Goal: Task Accomplishment & Management: Use online tool/utility

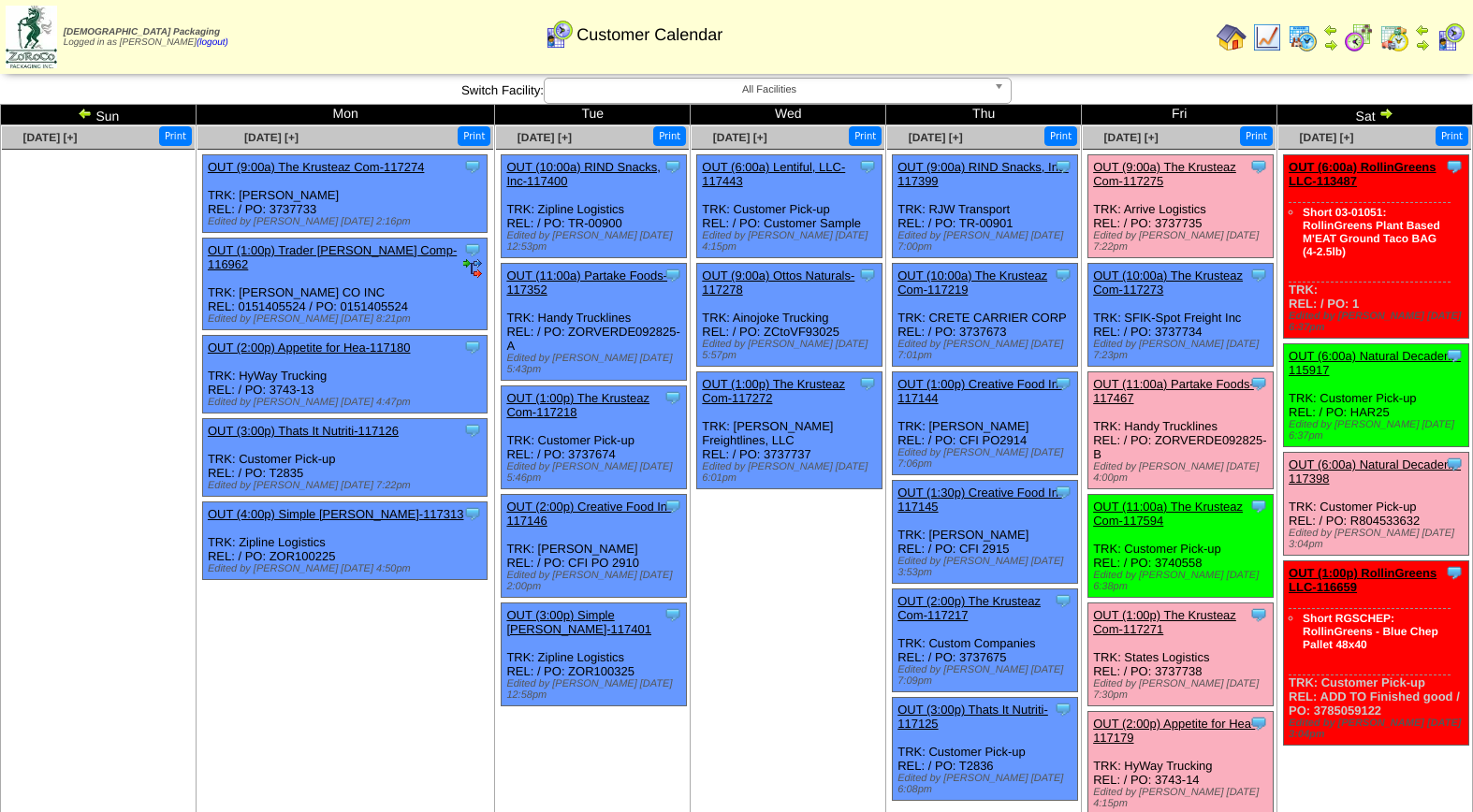
scroll to position [3, 0]
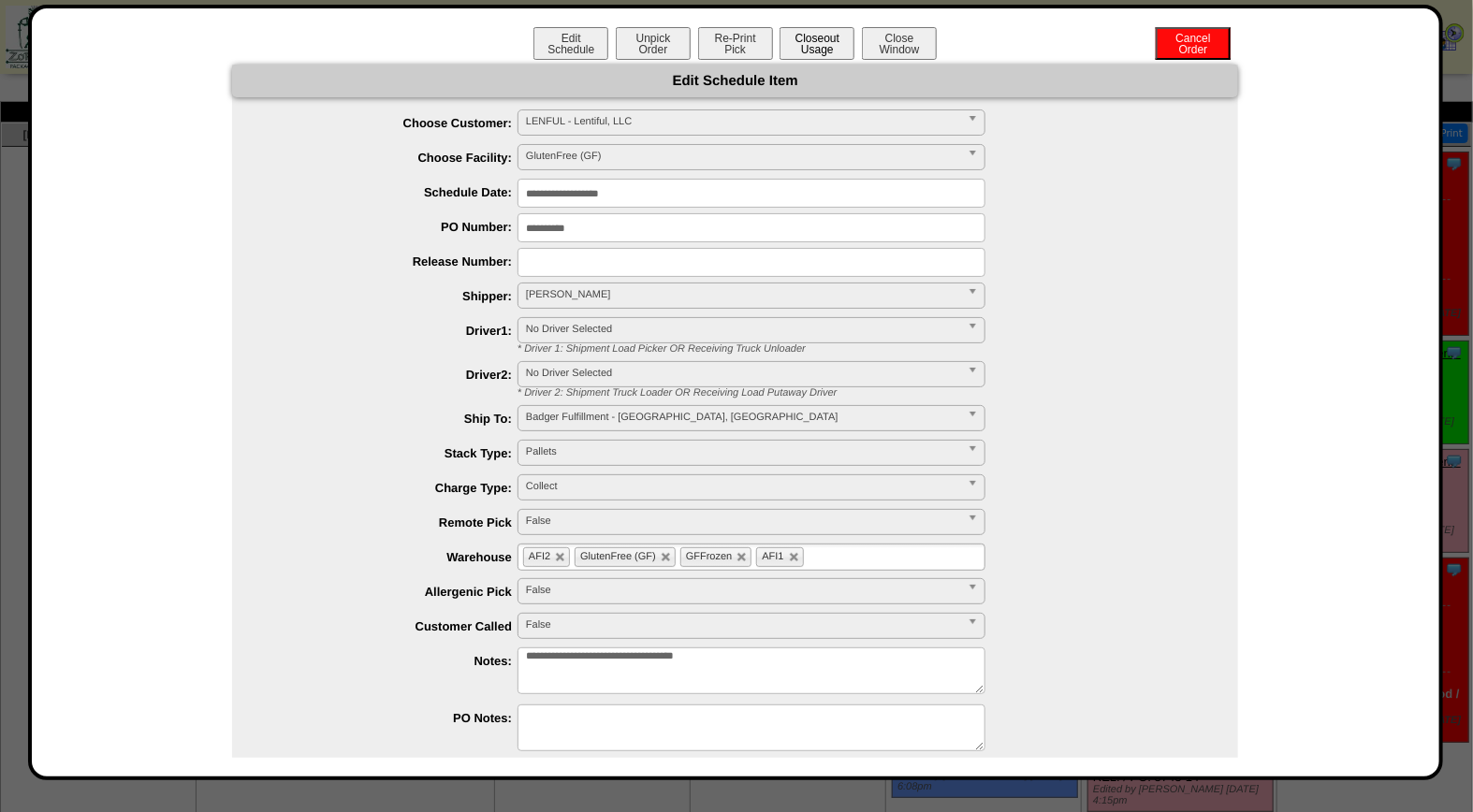
click at [820, 42] on button "Closeout Usage" at bounding box center [816, 43] width 75 height 33
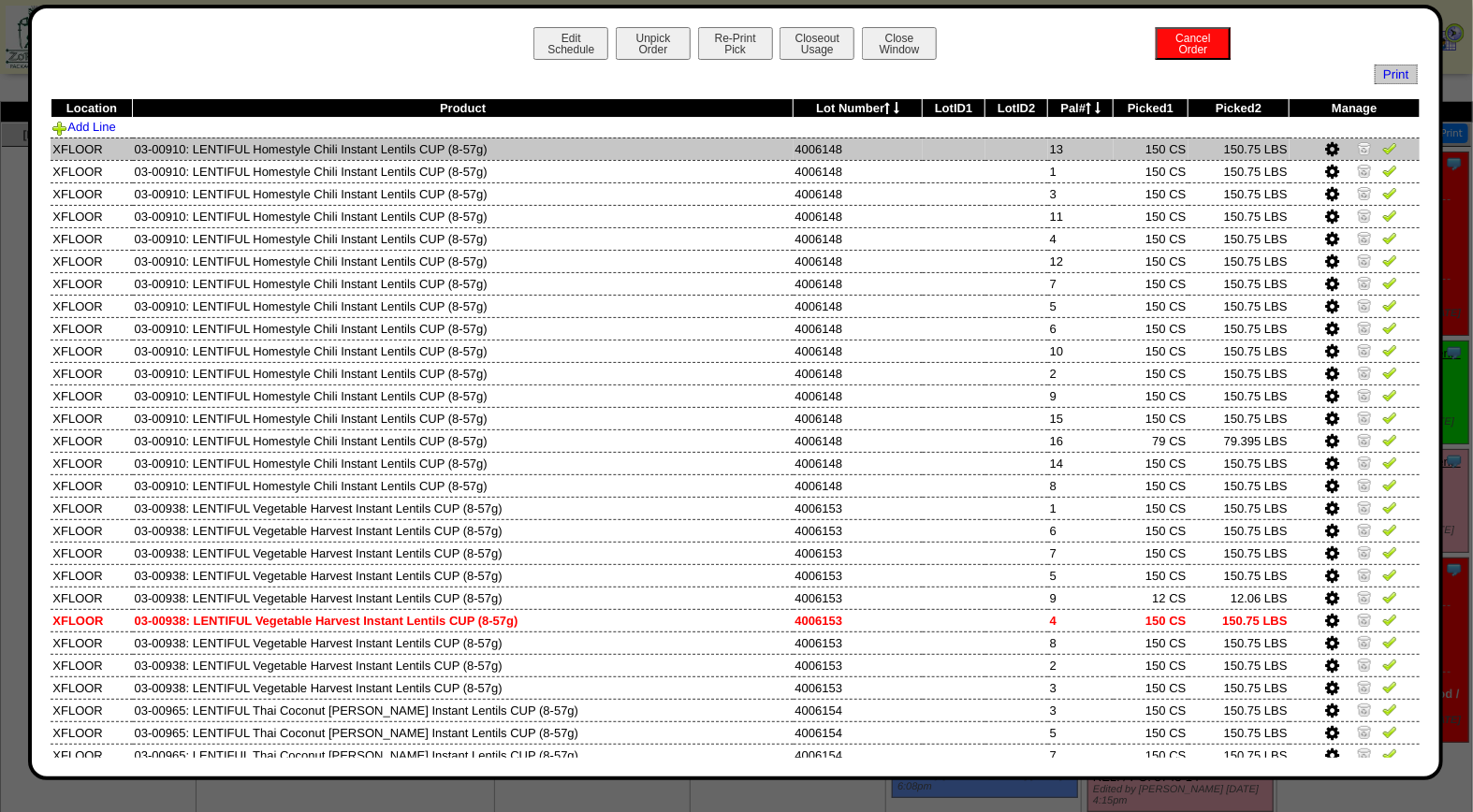
click at [1382, 150] on img at bounding box center [1390, 147] width 15 height 15
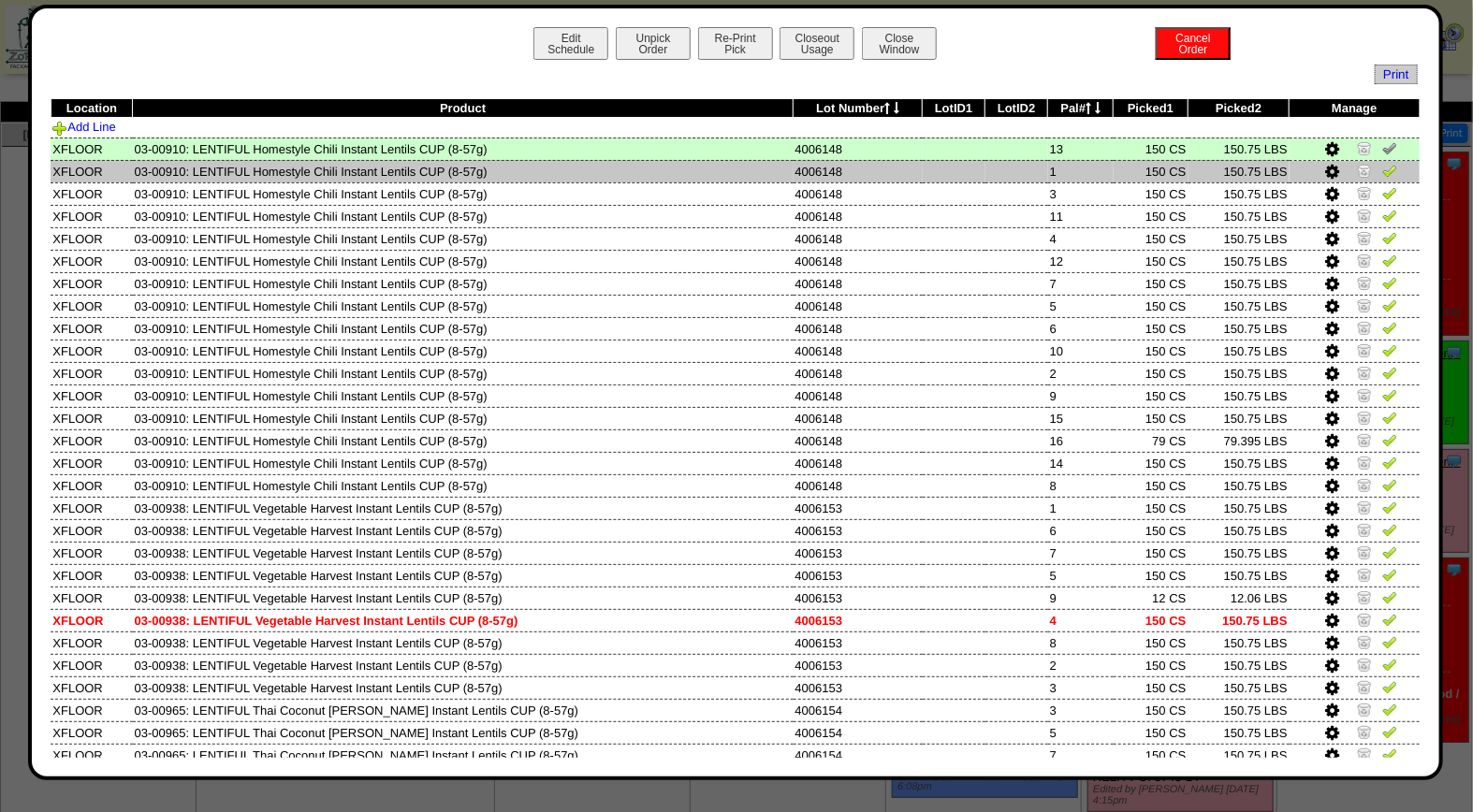
click at [1382, 173] on img at bounding box center [1390, 170] width 15 height 15
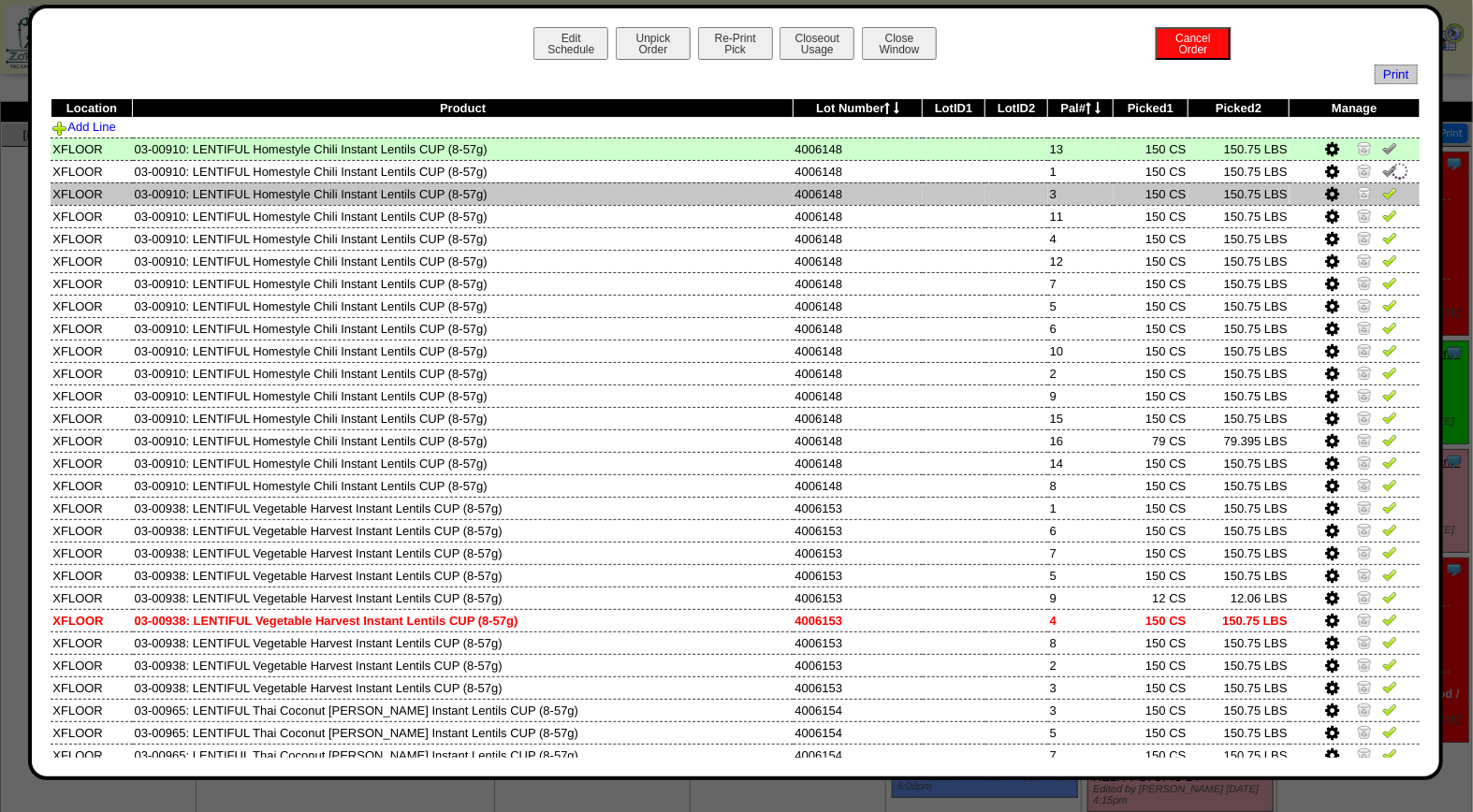
click at [1382, 194] on img at bounding box center [1390, 193] width 15 height 15
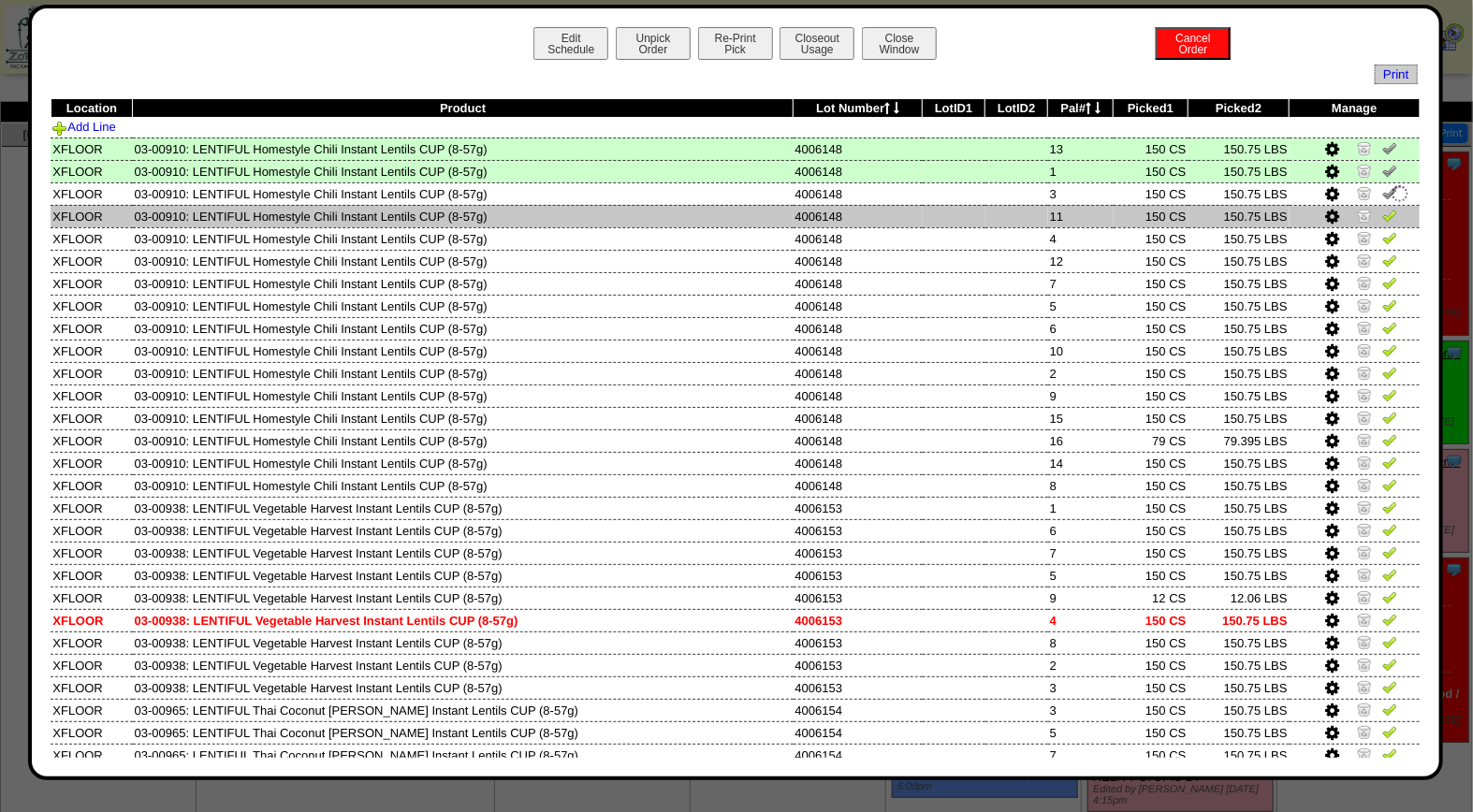
click at [1382, 212] on img at bounding box center [1390, 216] width 15 height 15
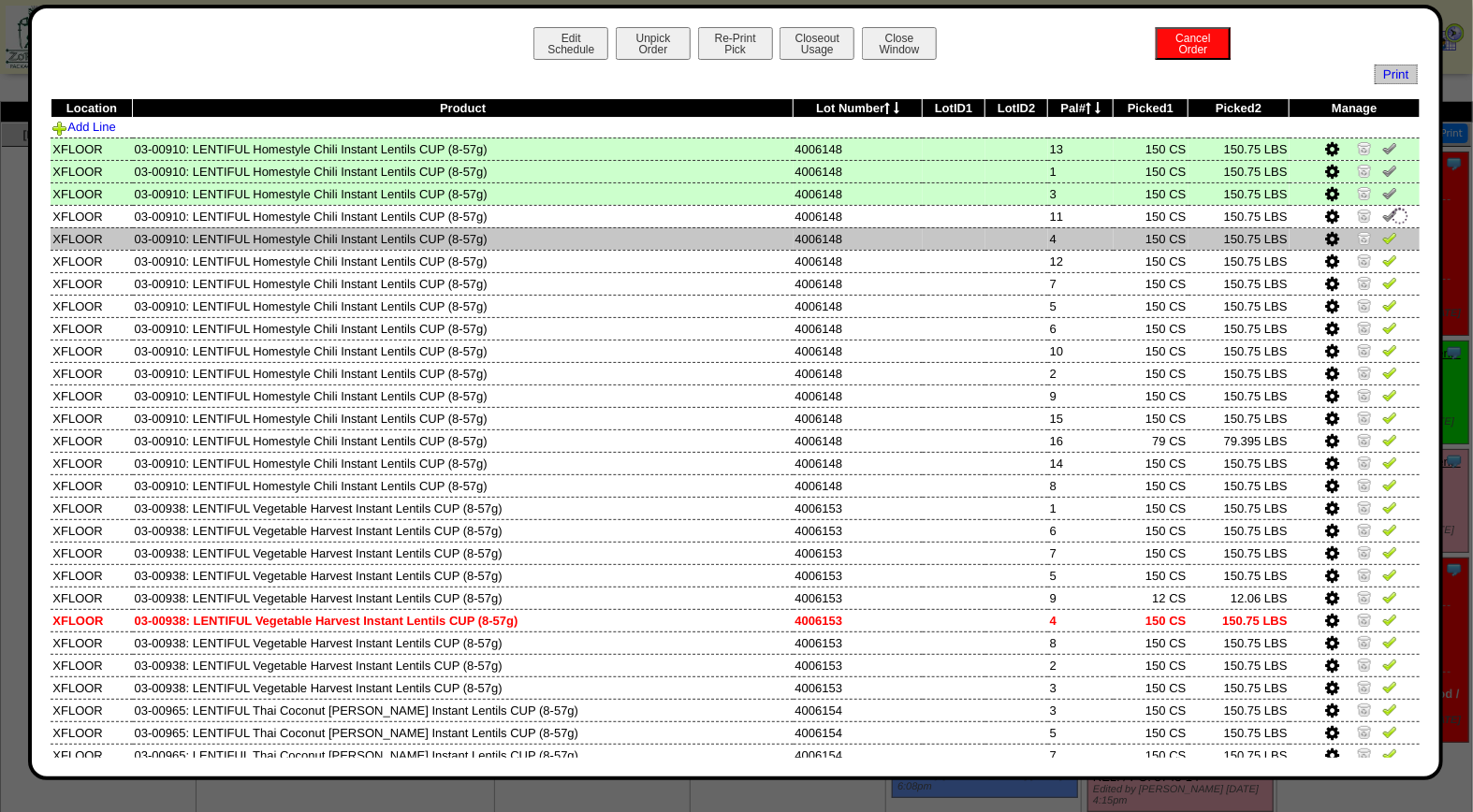
click at [1382, 244] on link at bounding box center [1390, 240] width 15 height 14
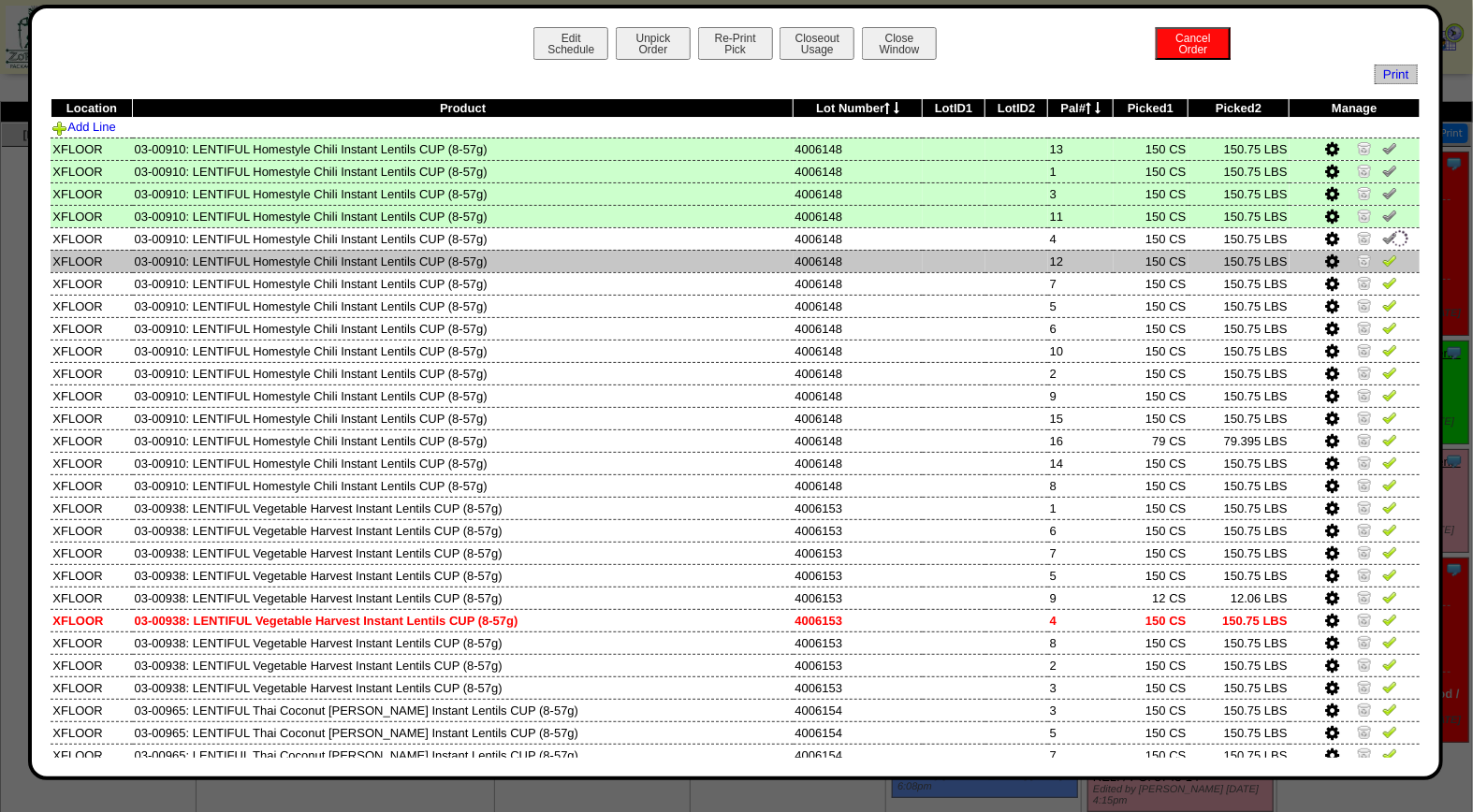
click at [1372, 250] on td at bounding box center [1355, 261] width 130 height 23
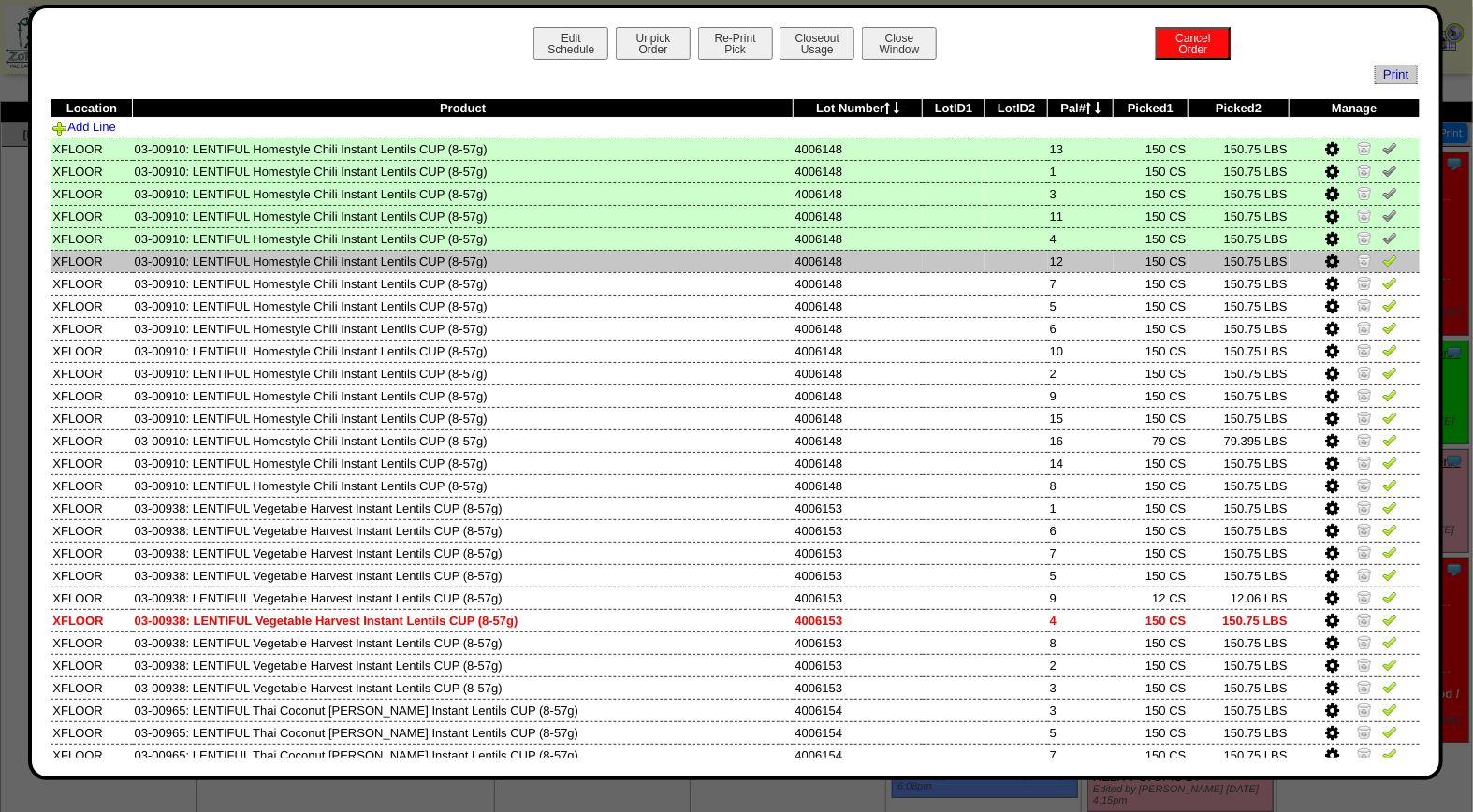
click at [1382, 254] on img at bounding box center [1390, 260] width 15 height 15
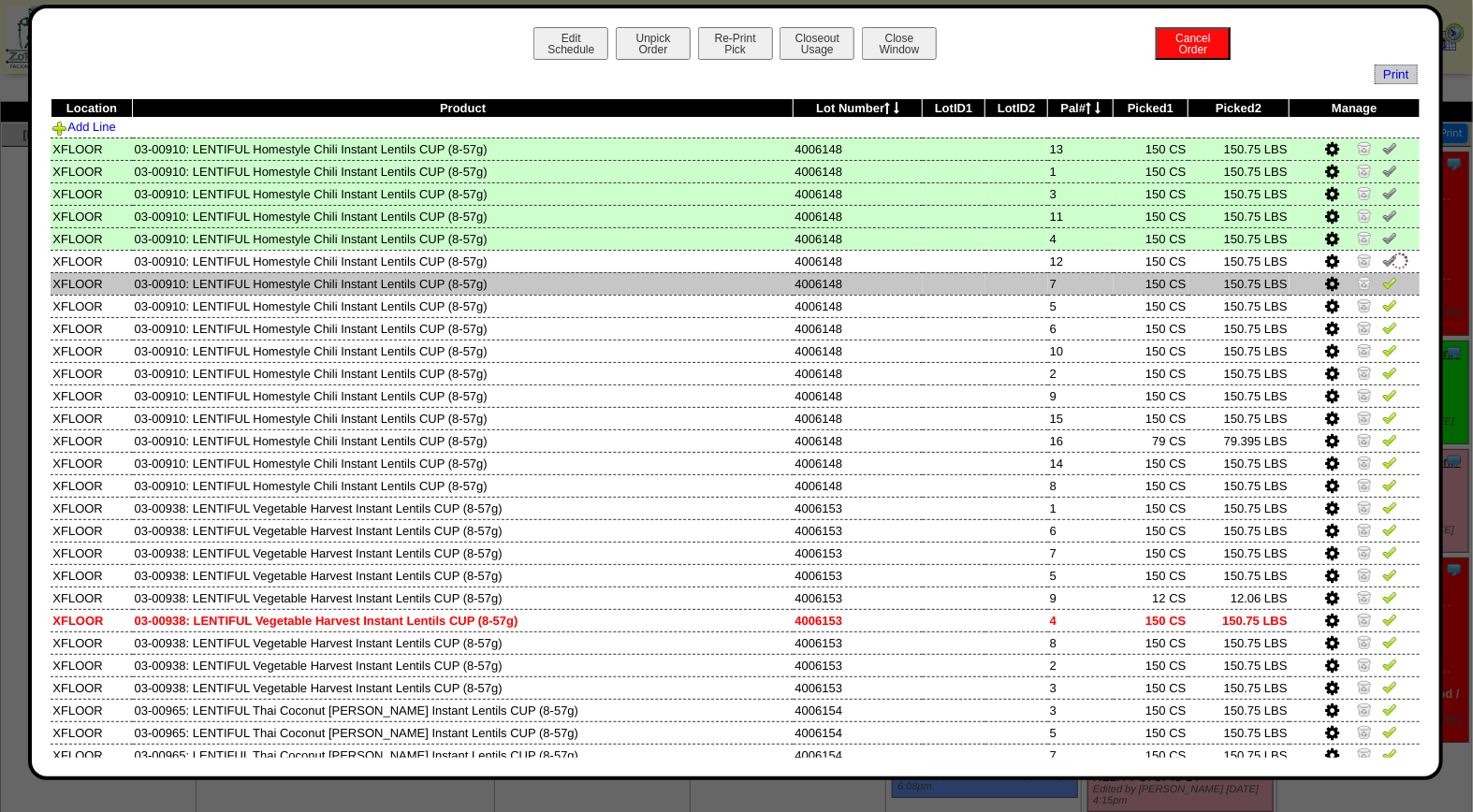
click at [1382, 275] on img at bounding box center [1390, 283] width 15 height 15
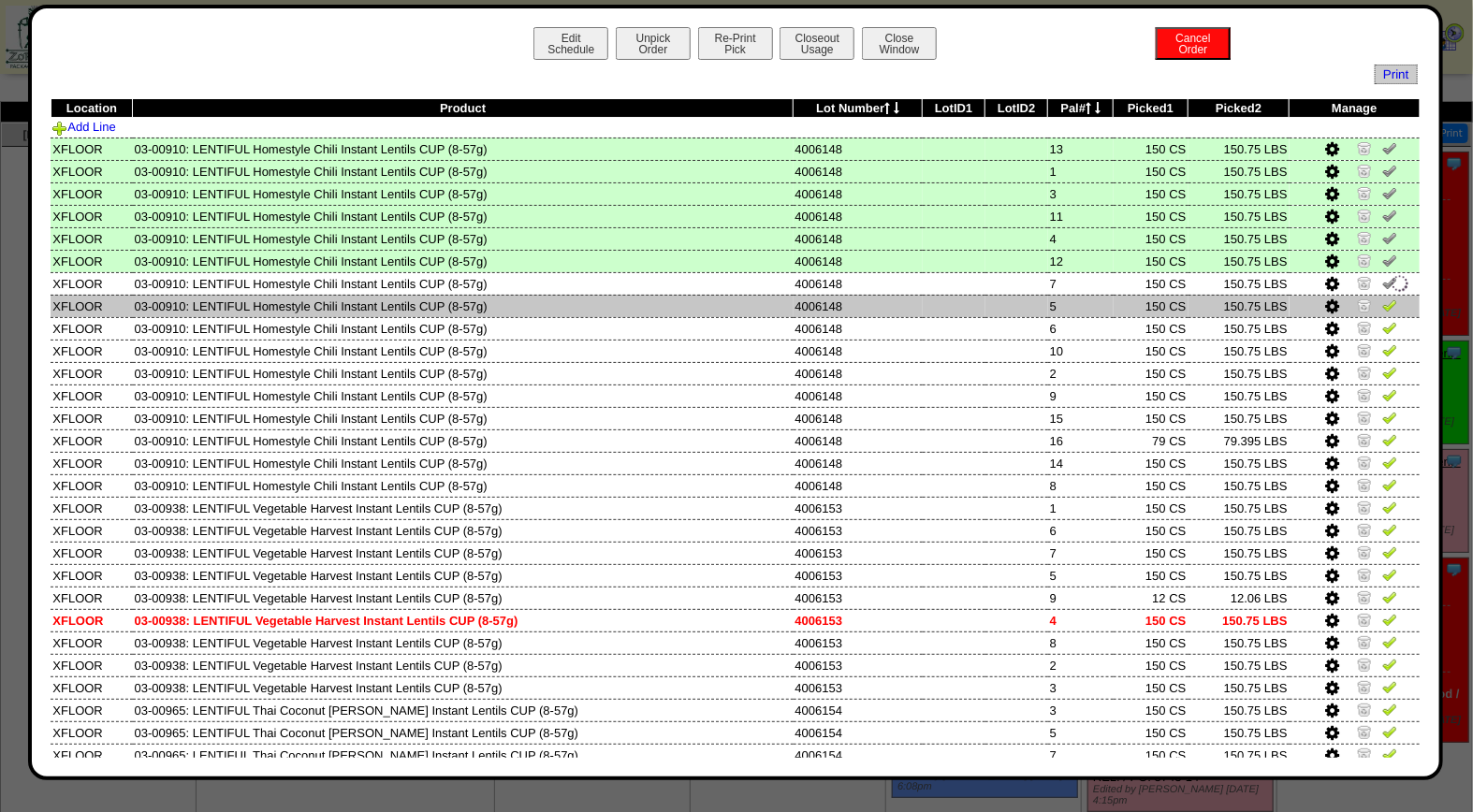
click at [1382, 298] on img at bounding box center [1390, 305] width 15 height 15
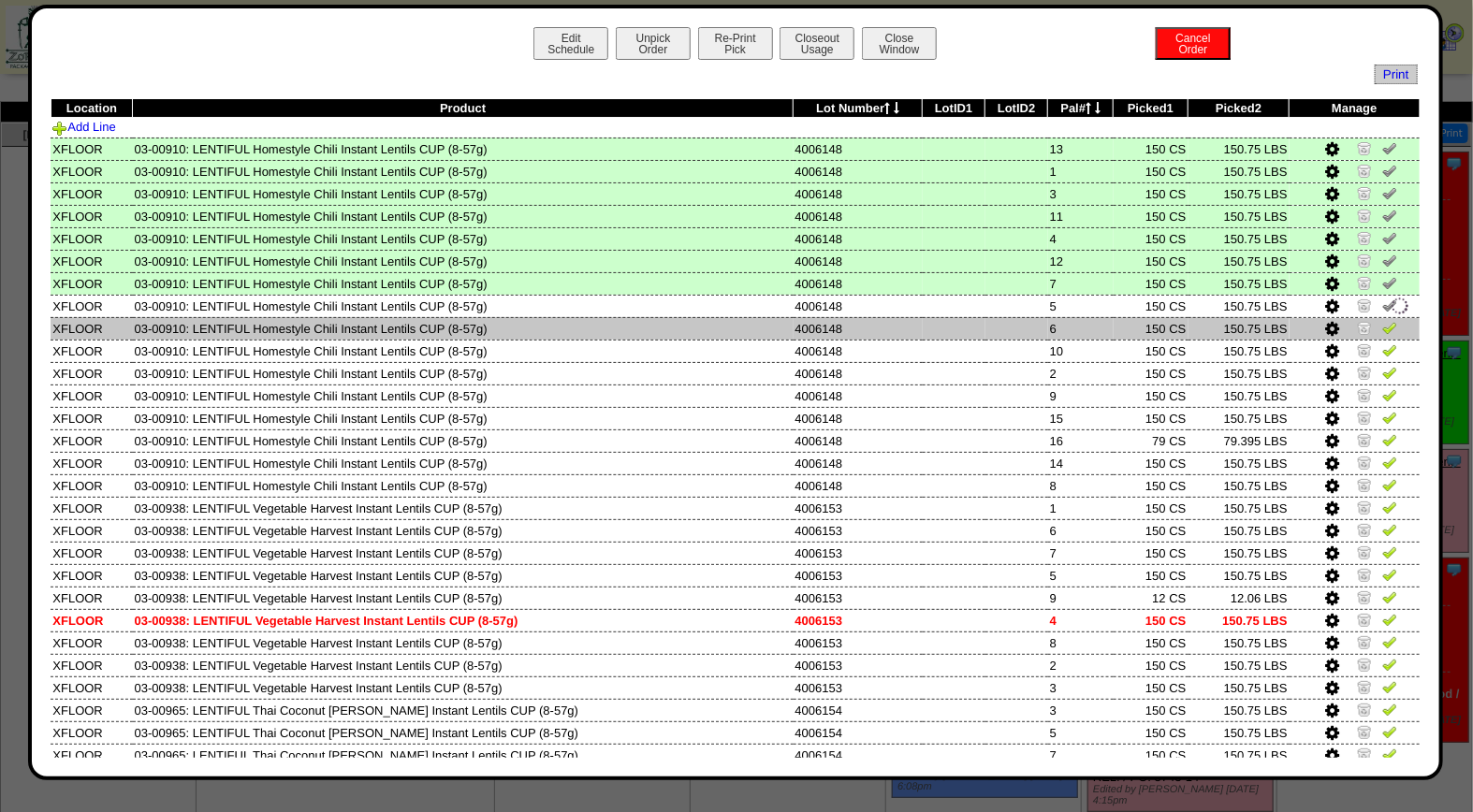
click at [1382, 322] on img at bounding box center [1390, 327] width 15 height 15
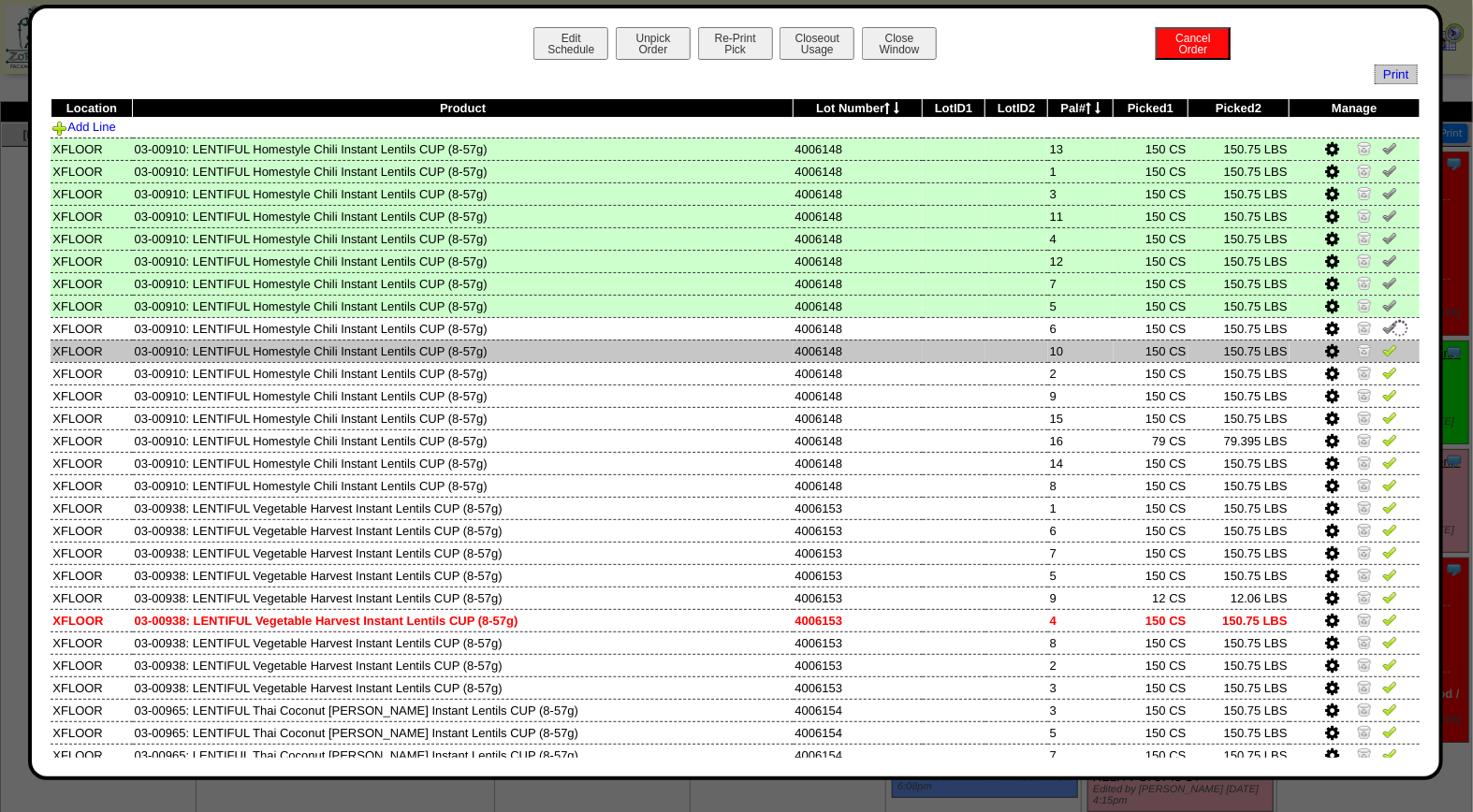
click at [1382, 349] on img at bounding box center [1390, 350] width 15 height 15
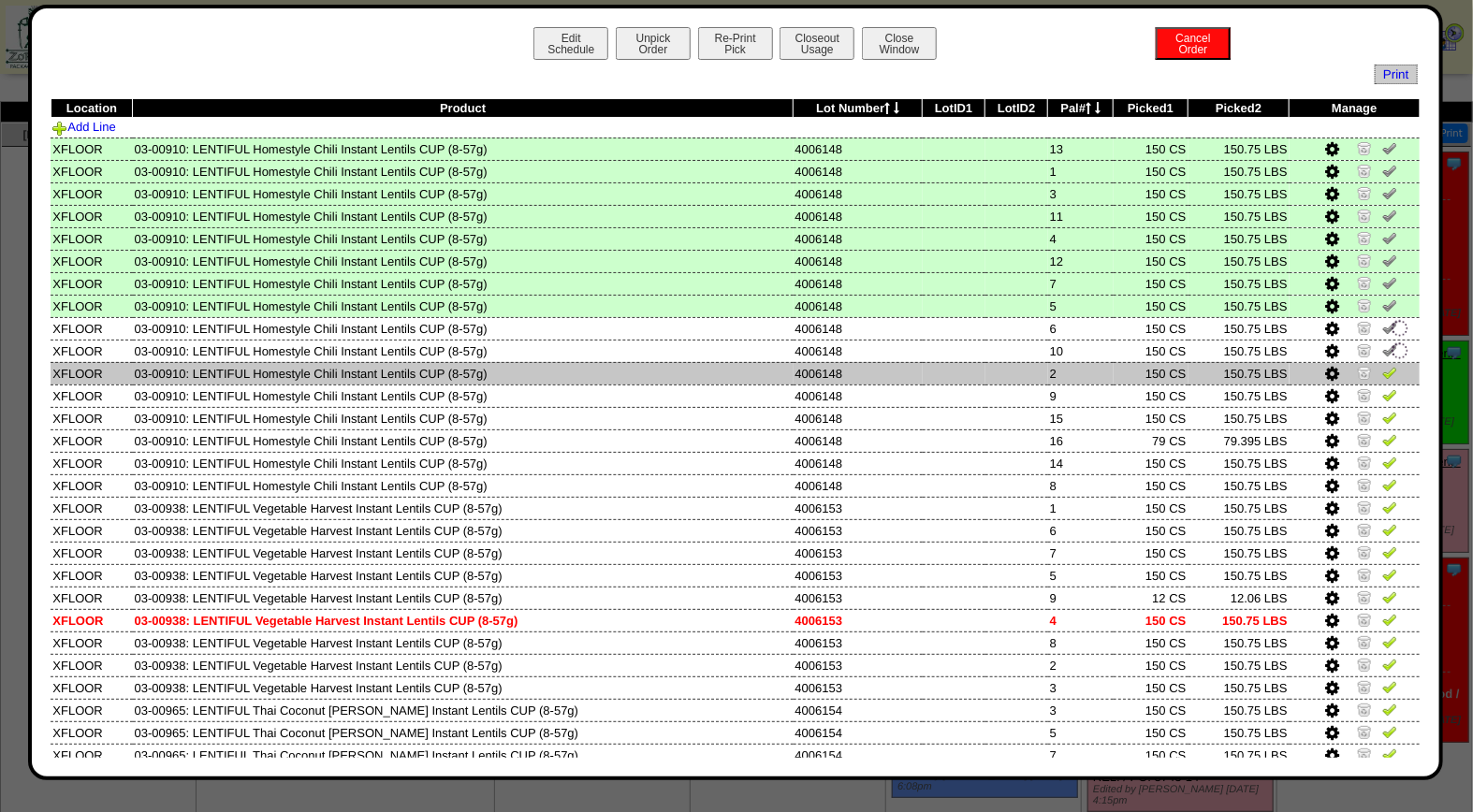
click at [1382, 370] on img at bounding box center [1390, 372] width 15 height 15
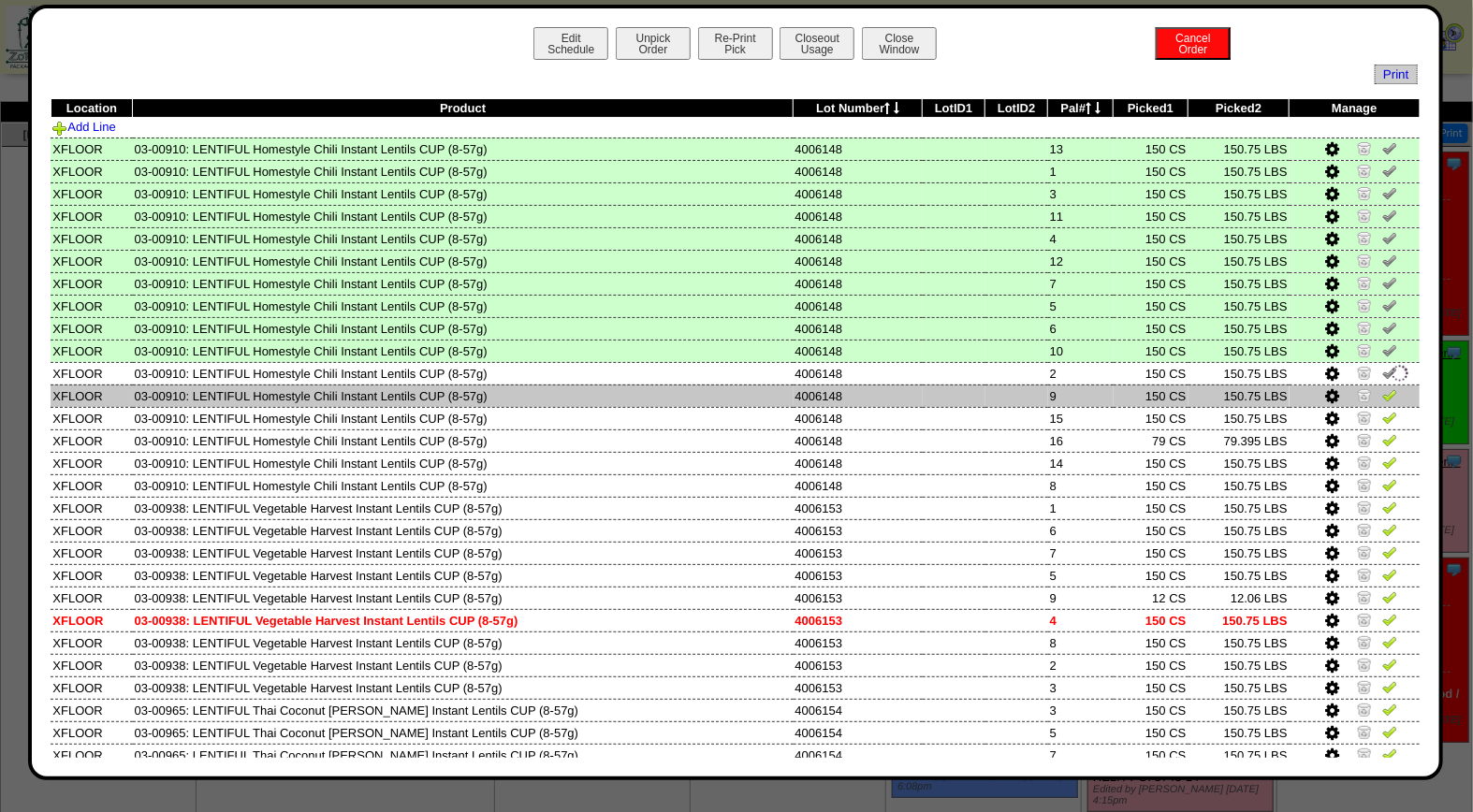
click at [1382, 394] on img at bounding box center [1390, 395] width 15 height 15
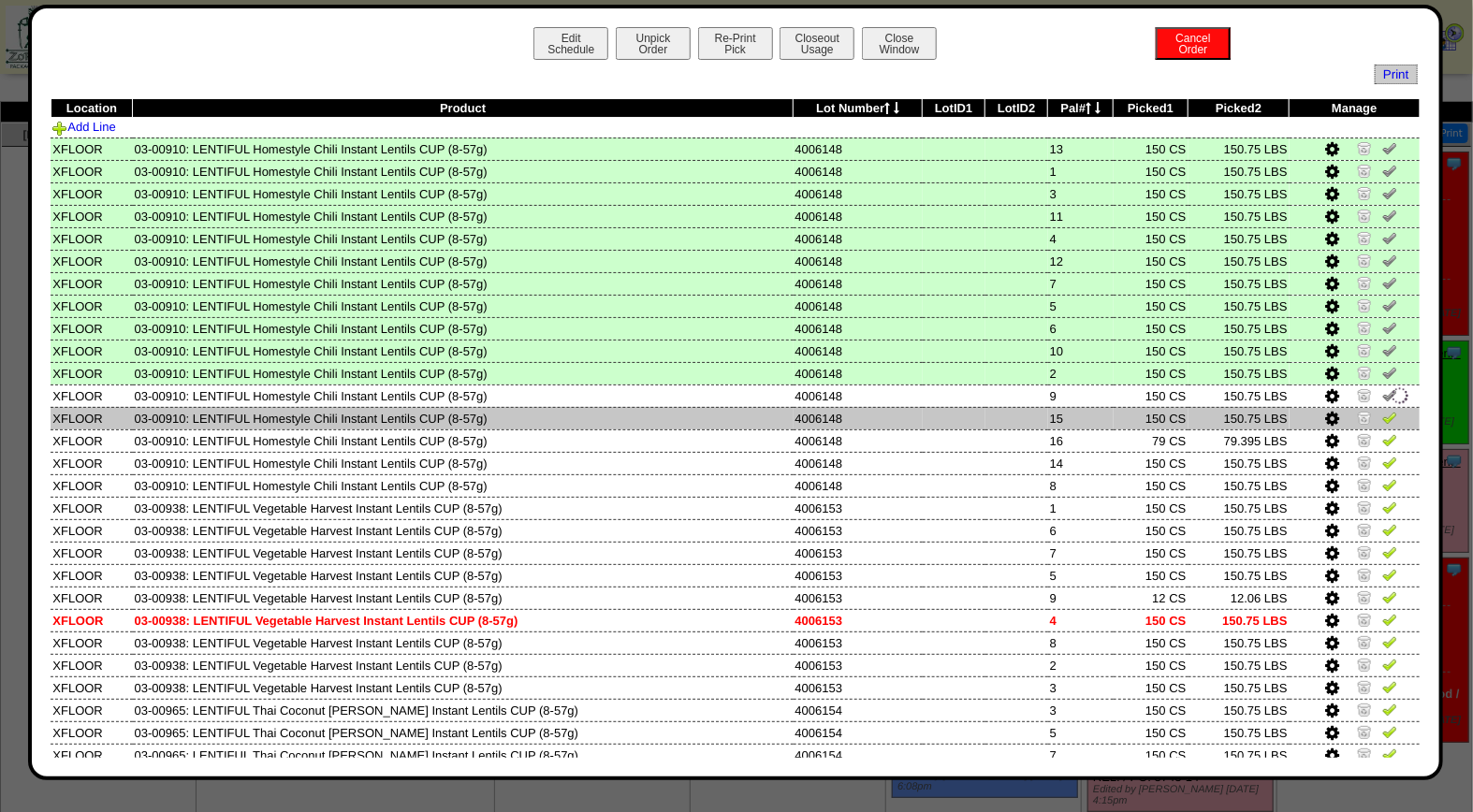
click at [1382, 409] on img at bounding box center [1390, 417] width 15 height 15
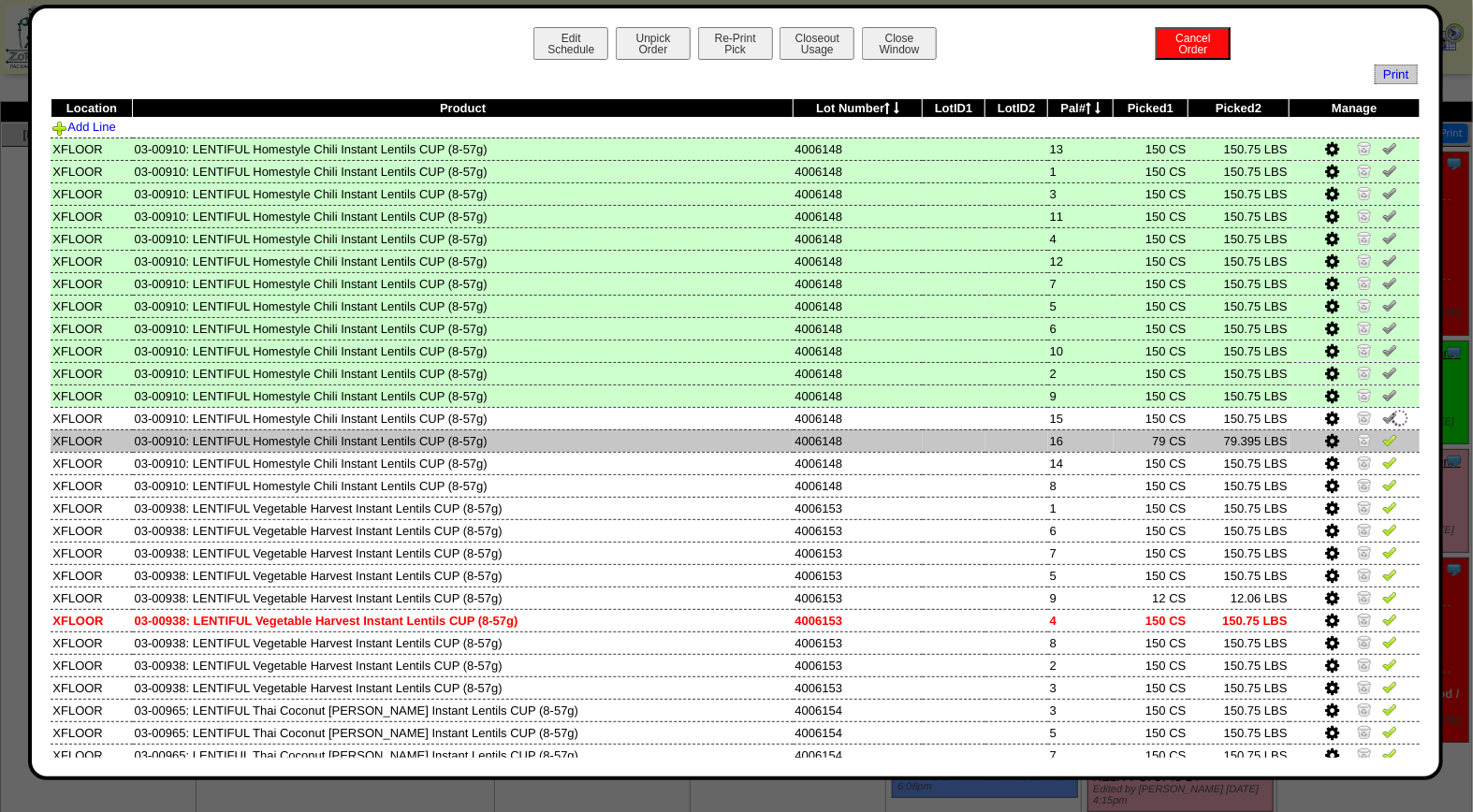
click at [1382, 435] on img at bounding box center [1390, 440] width 15 height 15
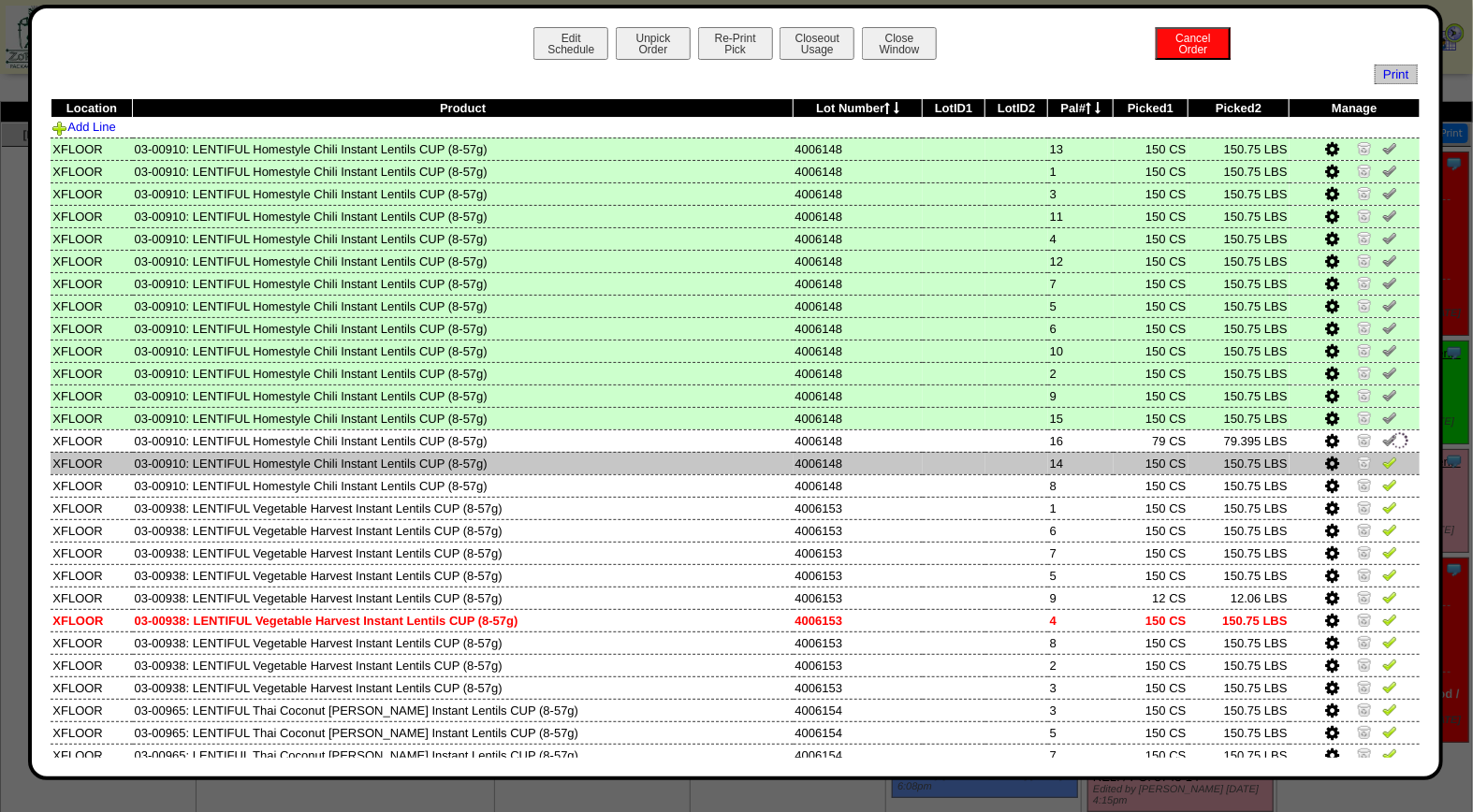
click at [1382, 455] on img at bounding box center [1390, 462] width 15 height 15
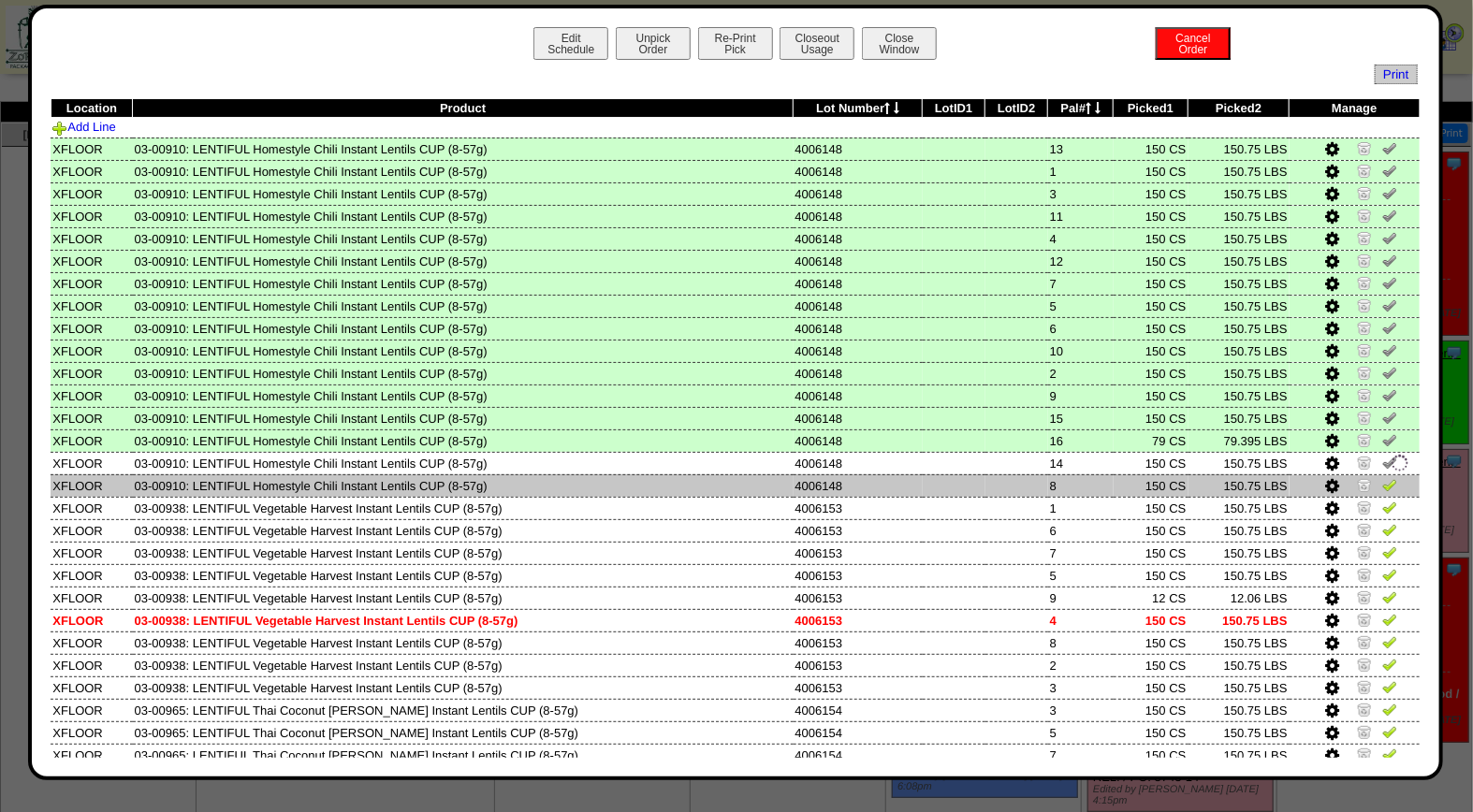
click at [1382, 477] on img at bounding box center [1390, 485] width 15 height 15
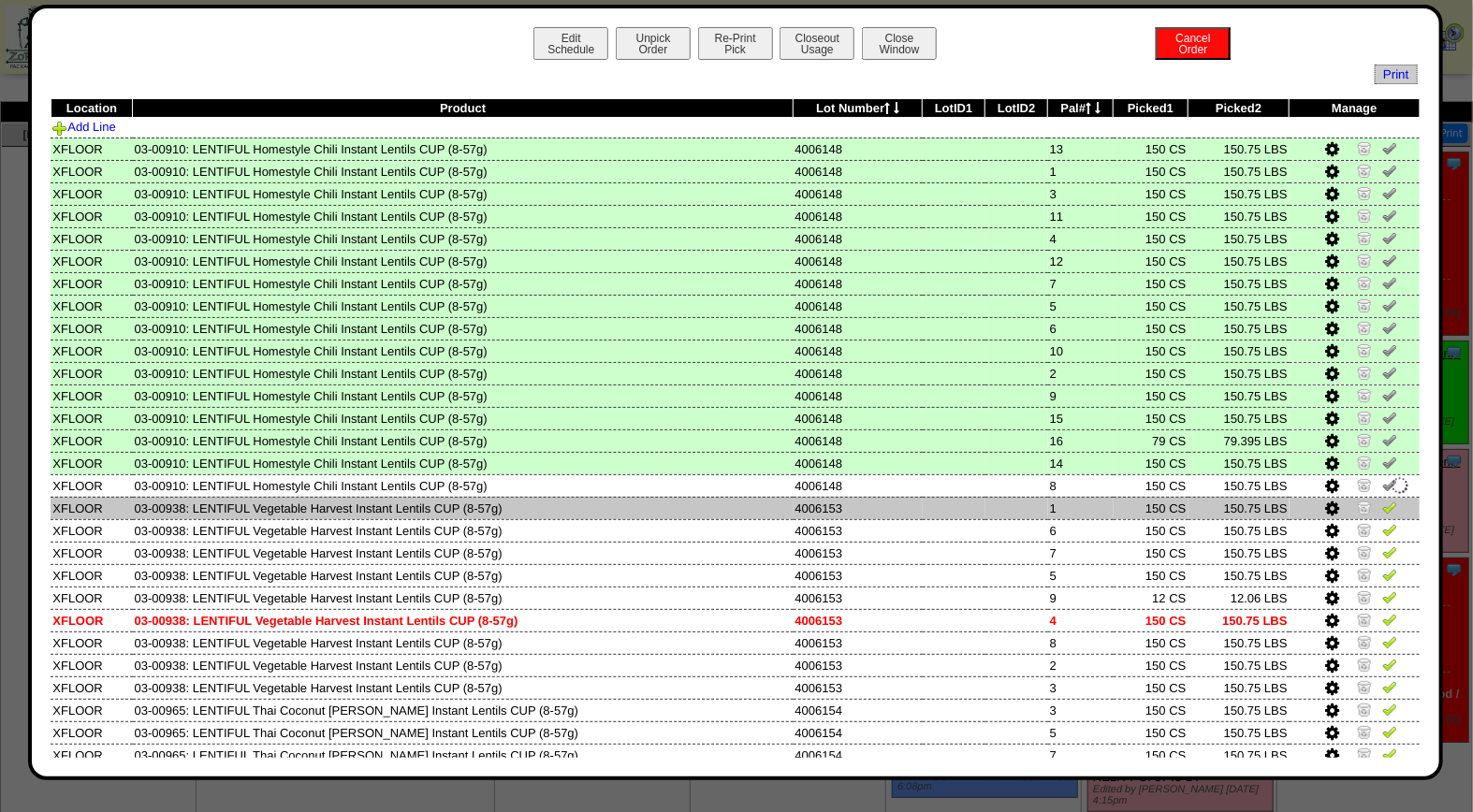
click at [1373, 497] on td at bounding box center [1355, 509] width 130 height 23
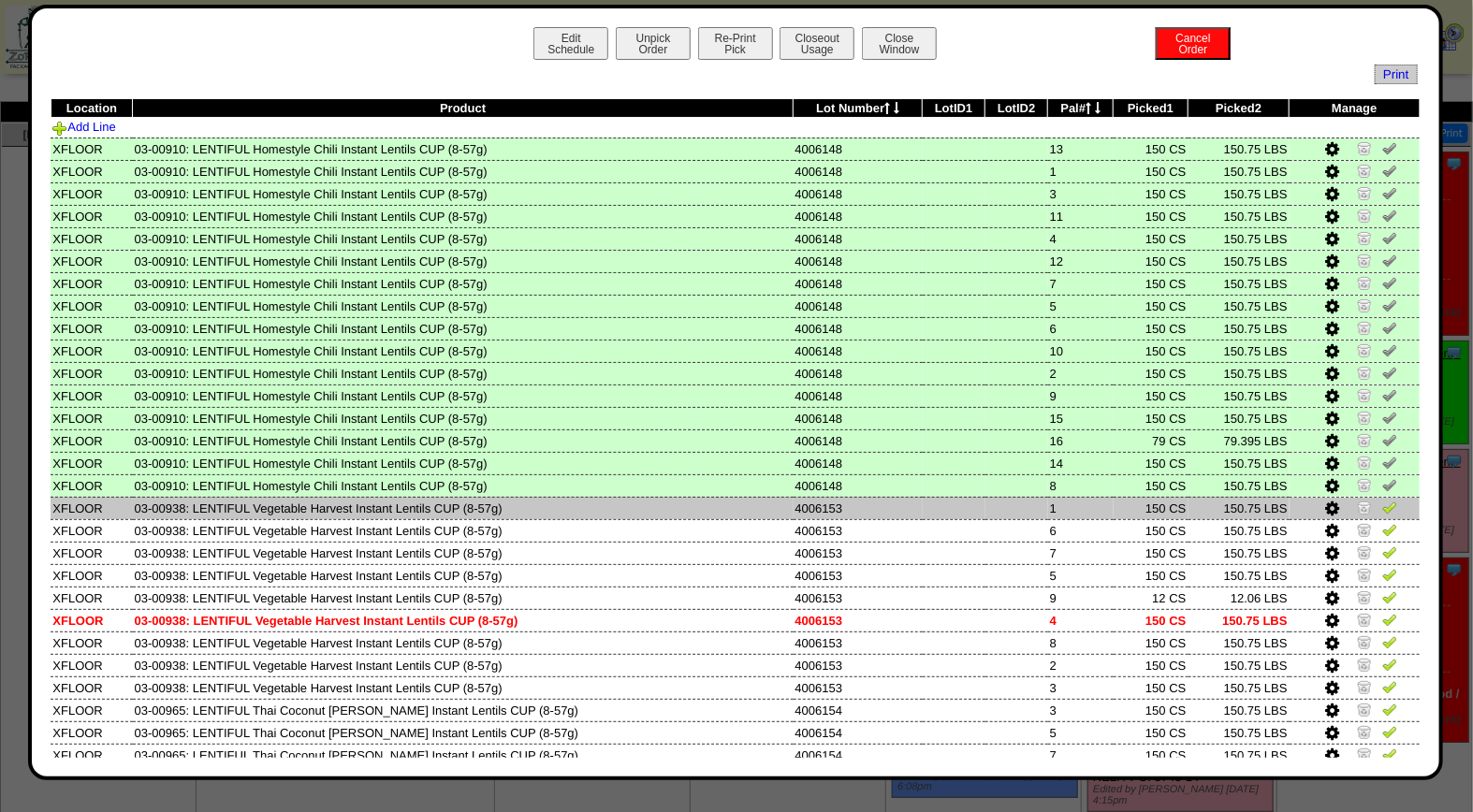
click at [1382, 499] on img at bounding box center [1390, 507] width 15 height 15
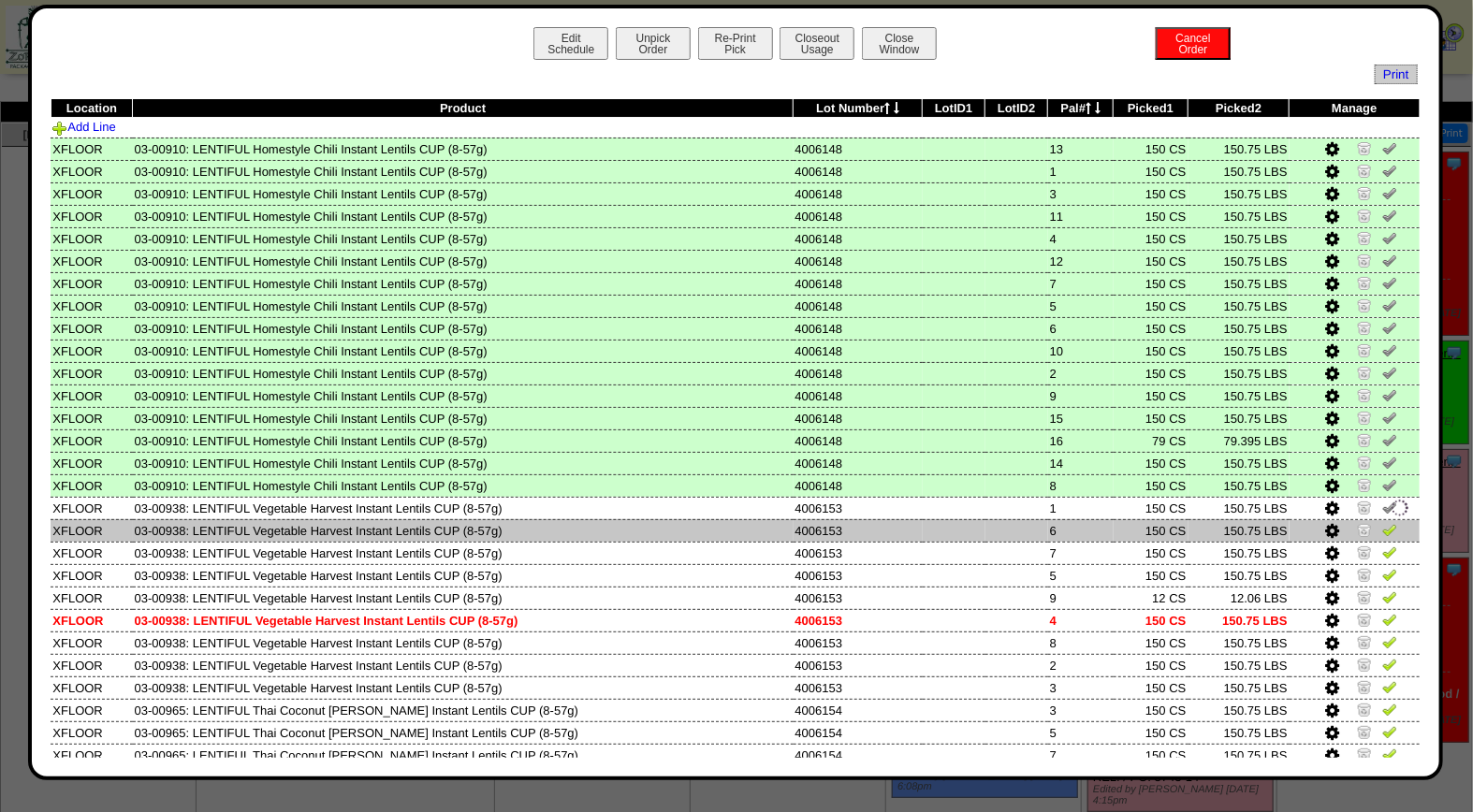
click at [1382, 522] on img at bounding box center [1390, 529] width 15 height 15
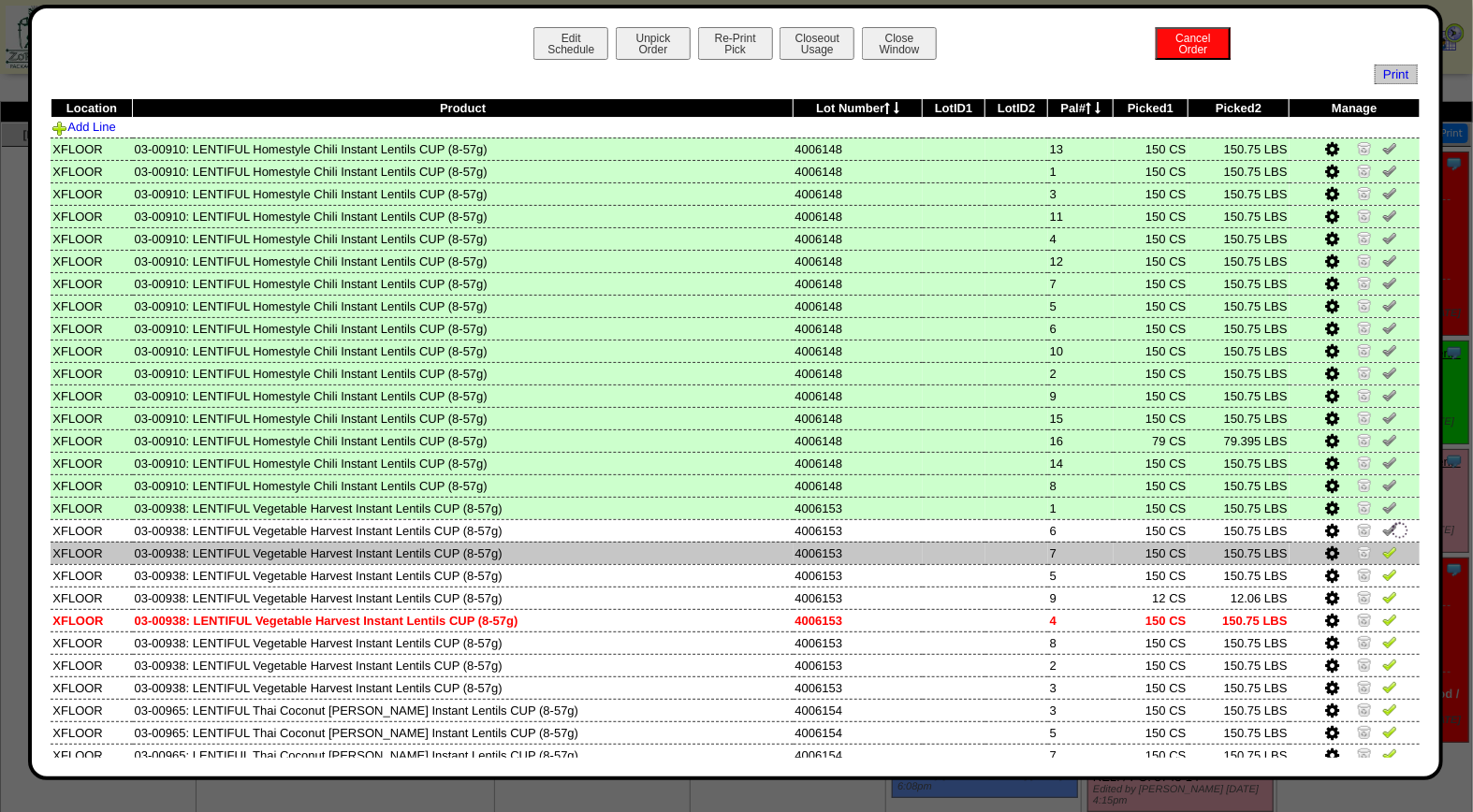
click at [1382, 550] on img at bounding box center [1390, 552] width 15 height 15
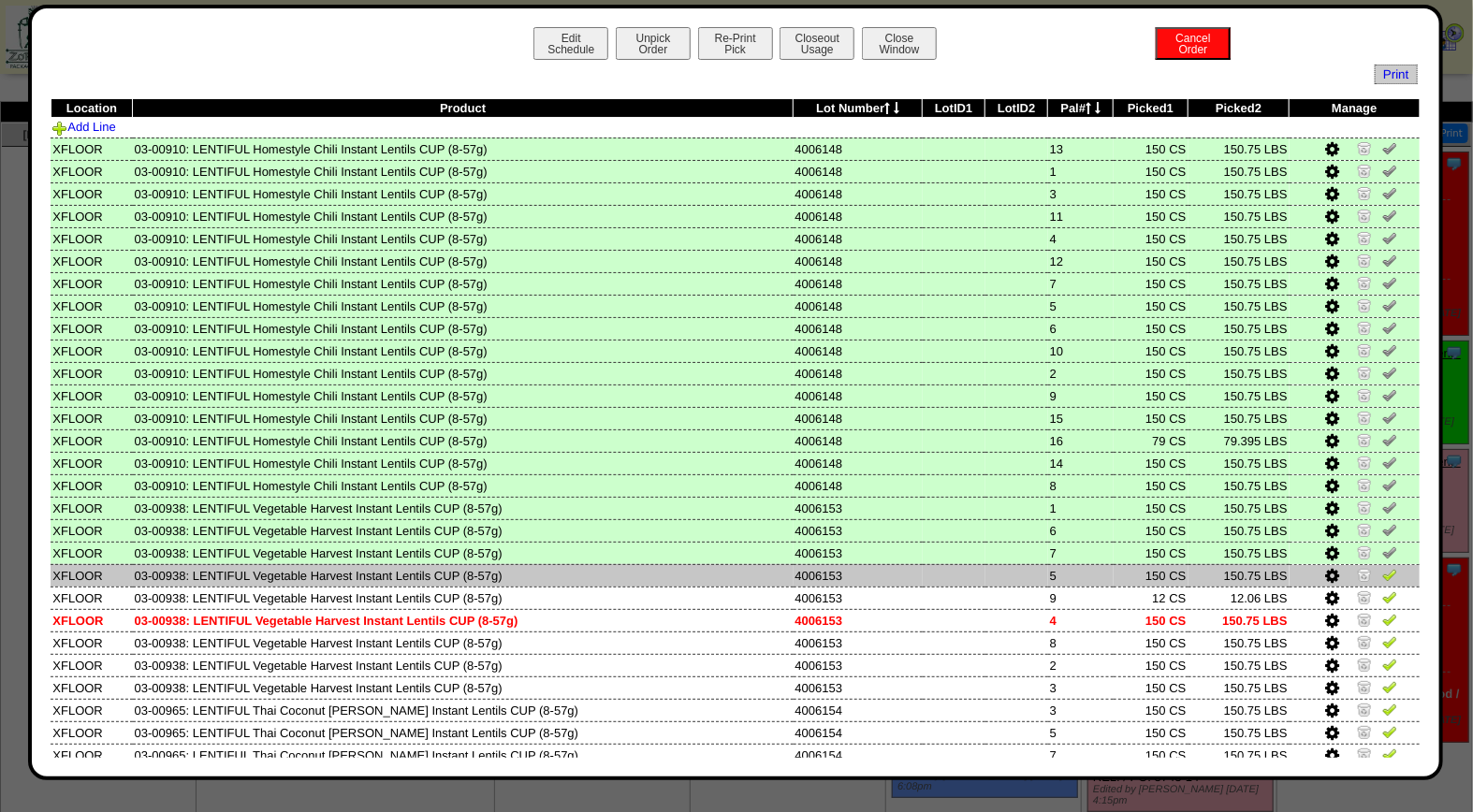
click at [1382, 571] on img at bounding box center [1390, 575] width 15 height 15
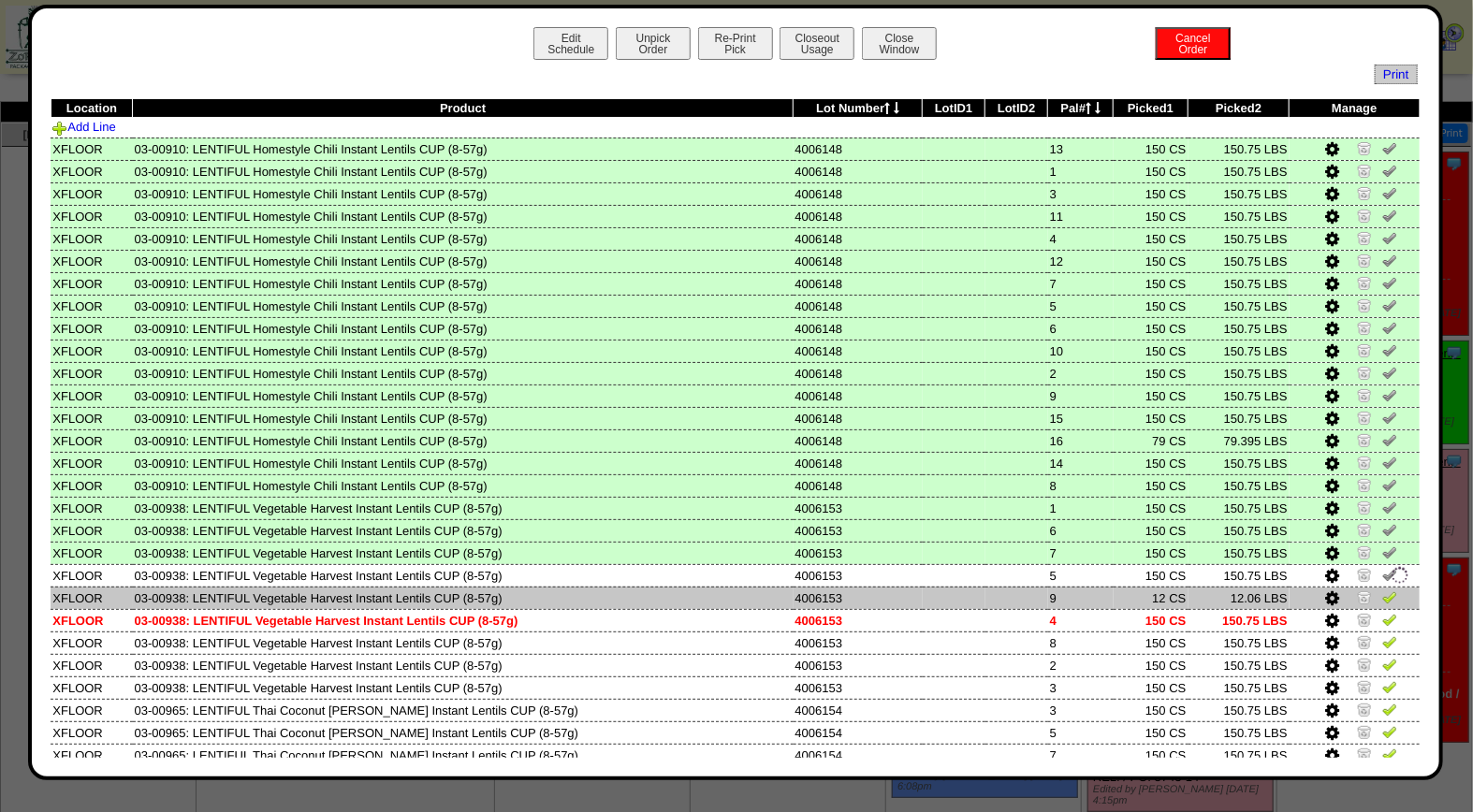
click at [1372, 587] on td at bounding box center [1355, 598] width 130 height 23
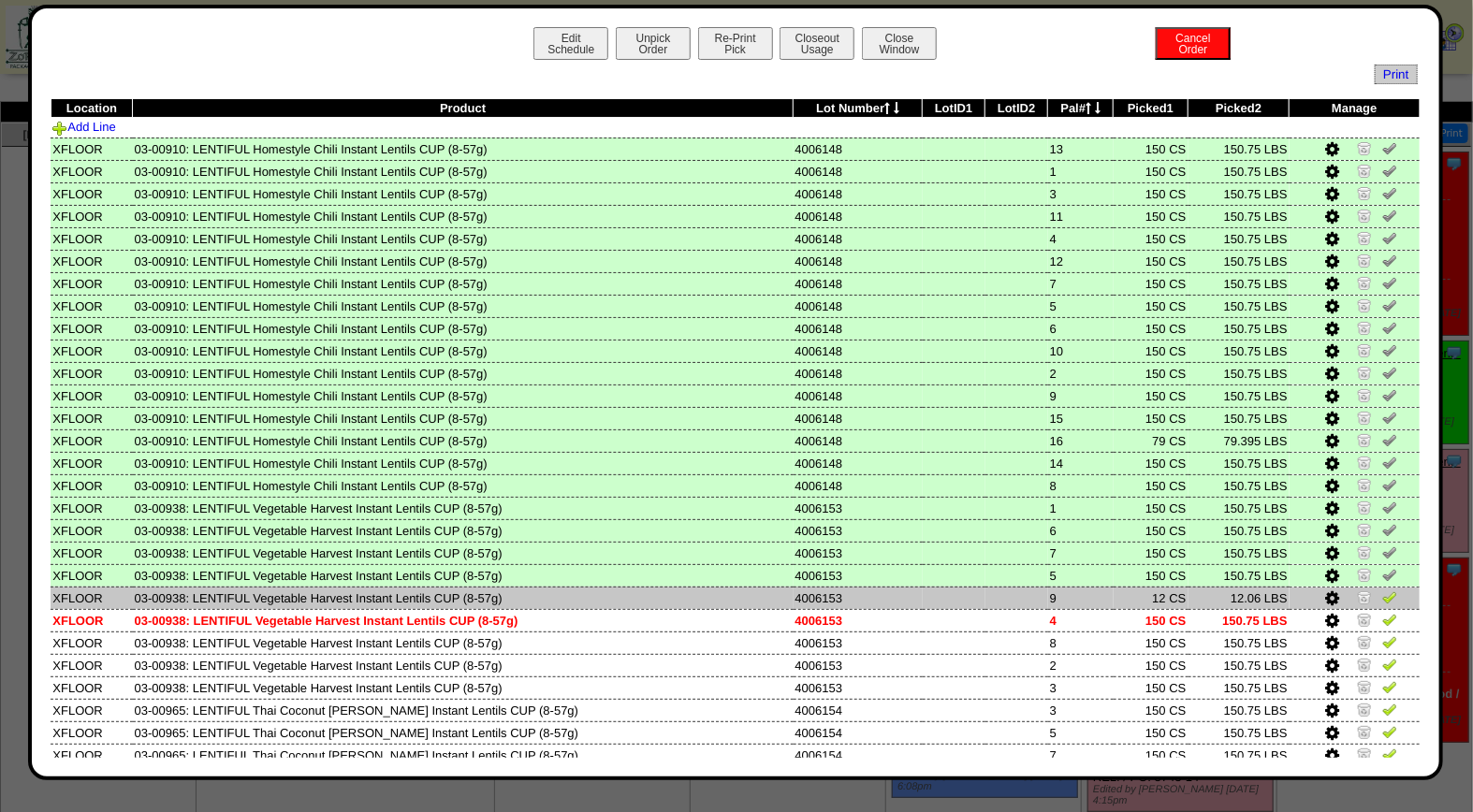
click at [1382, 593] on img at bounding box center [1390, 596] width 15 height 15
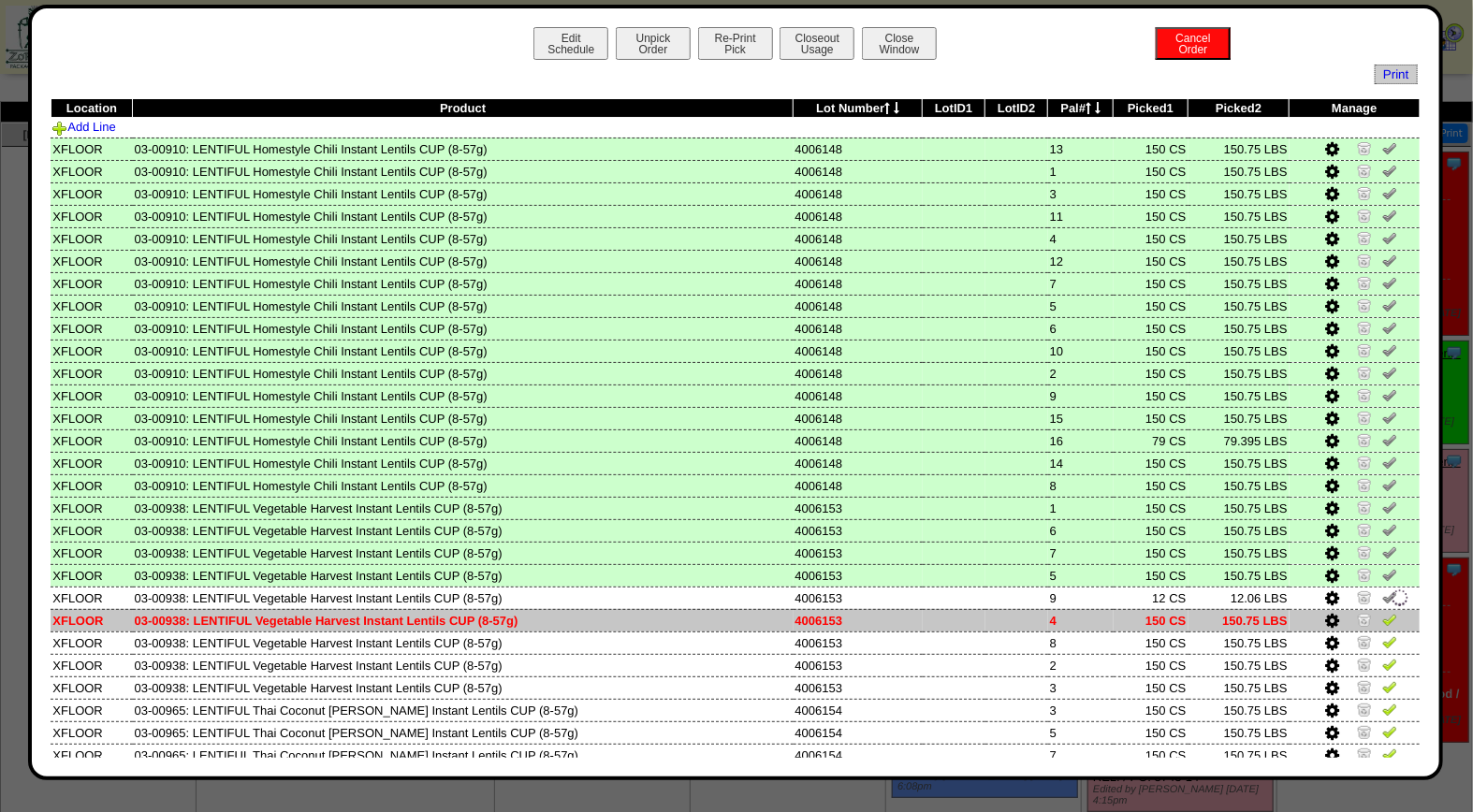
click at [1382, 612] on img at bounding box center [1390, 619] width 15 height 15
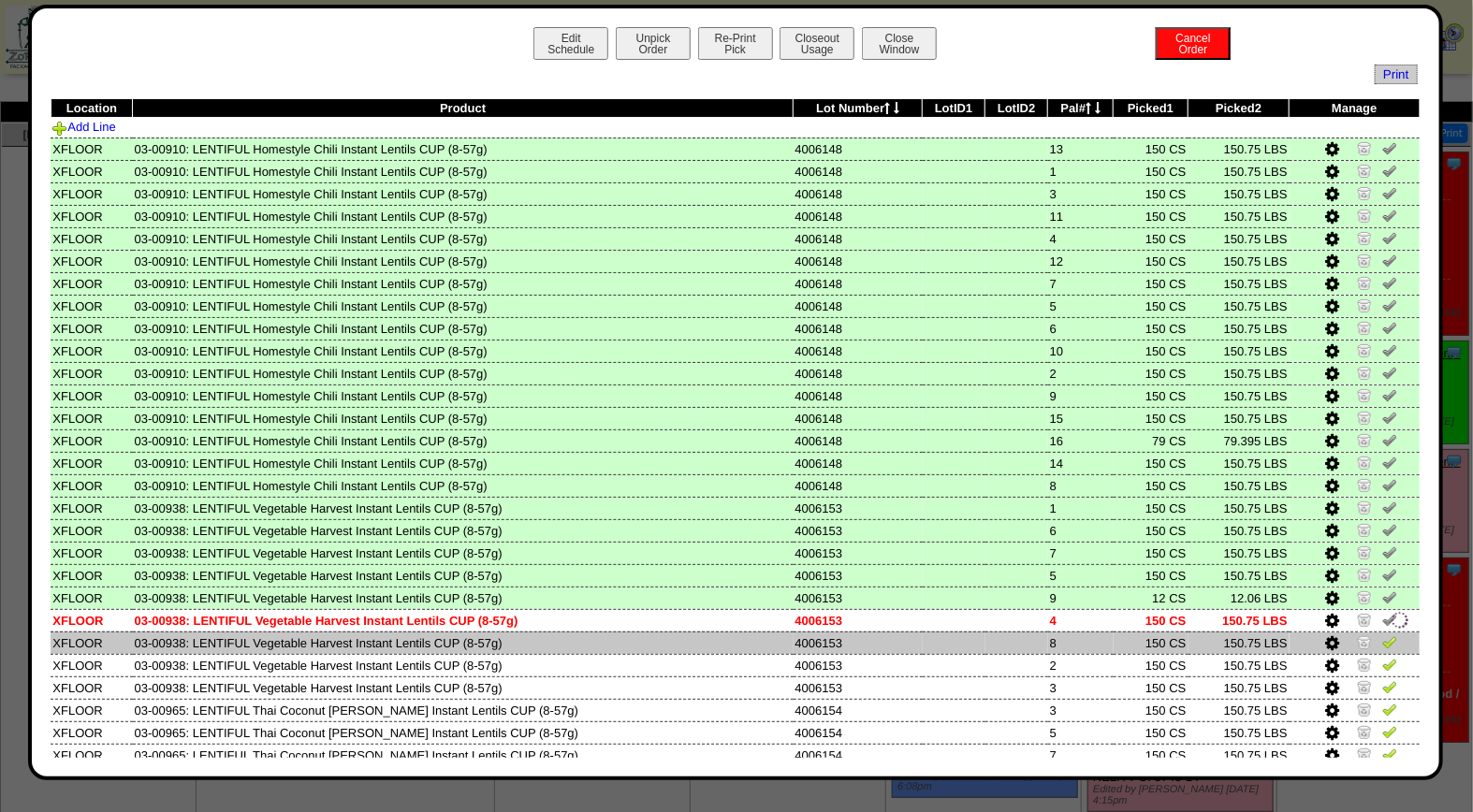
click at [1382, 634] on img at bounding box center [1390, 642] width 15 height 15
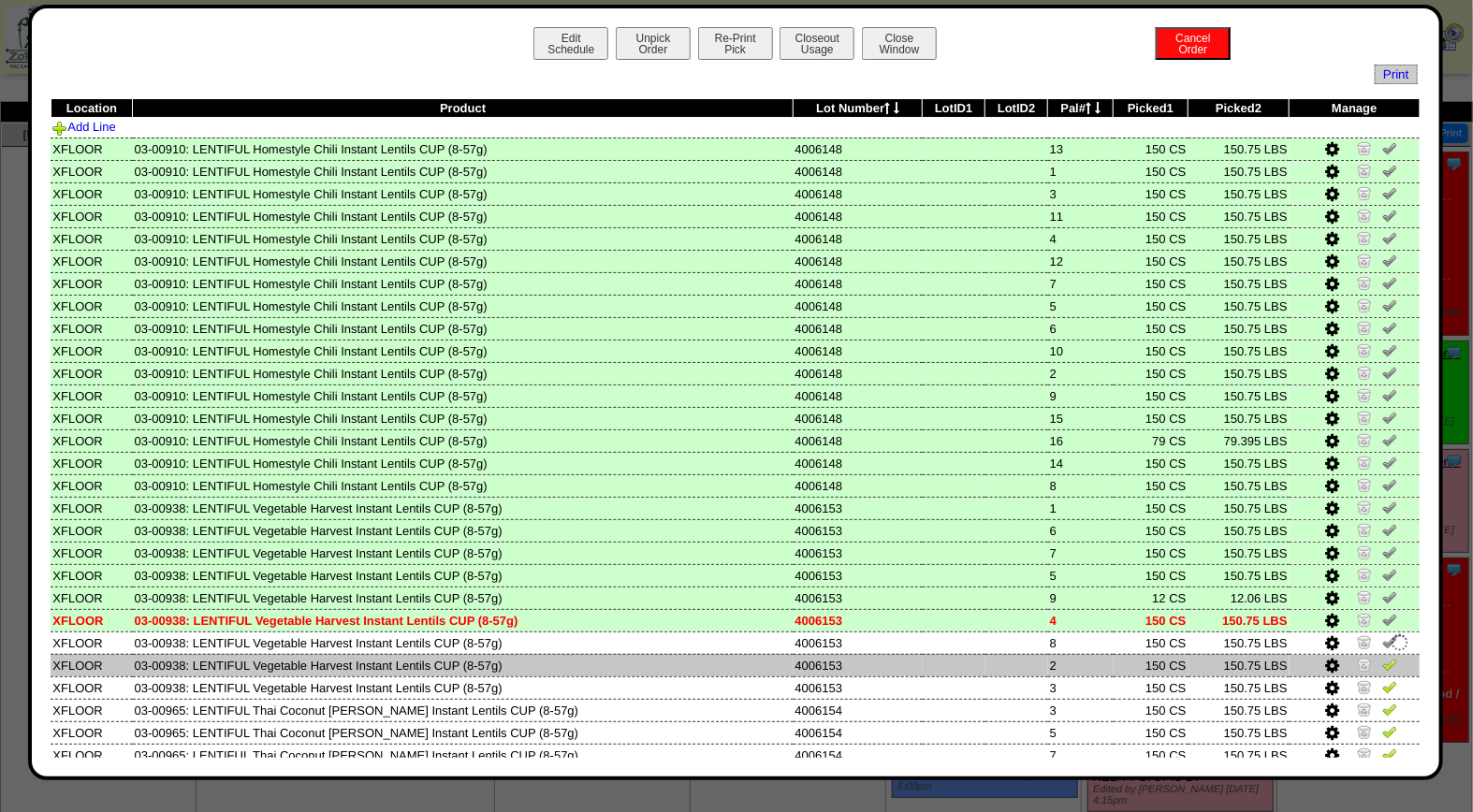
click at [1382, 661] on img at bounding box center [1390, 665] width 15 height 15
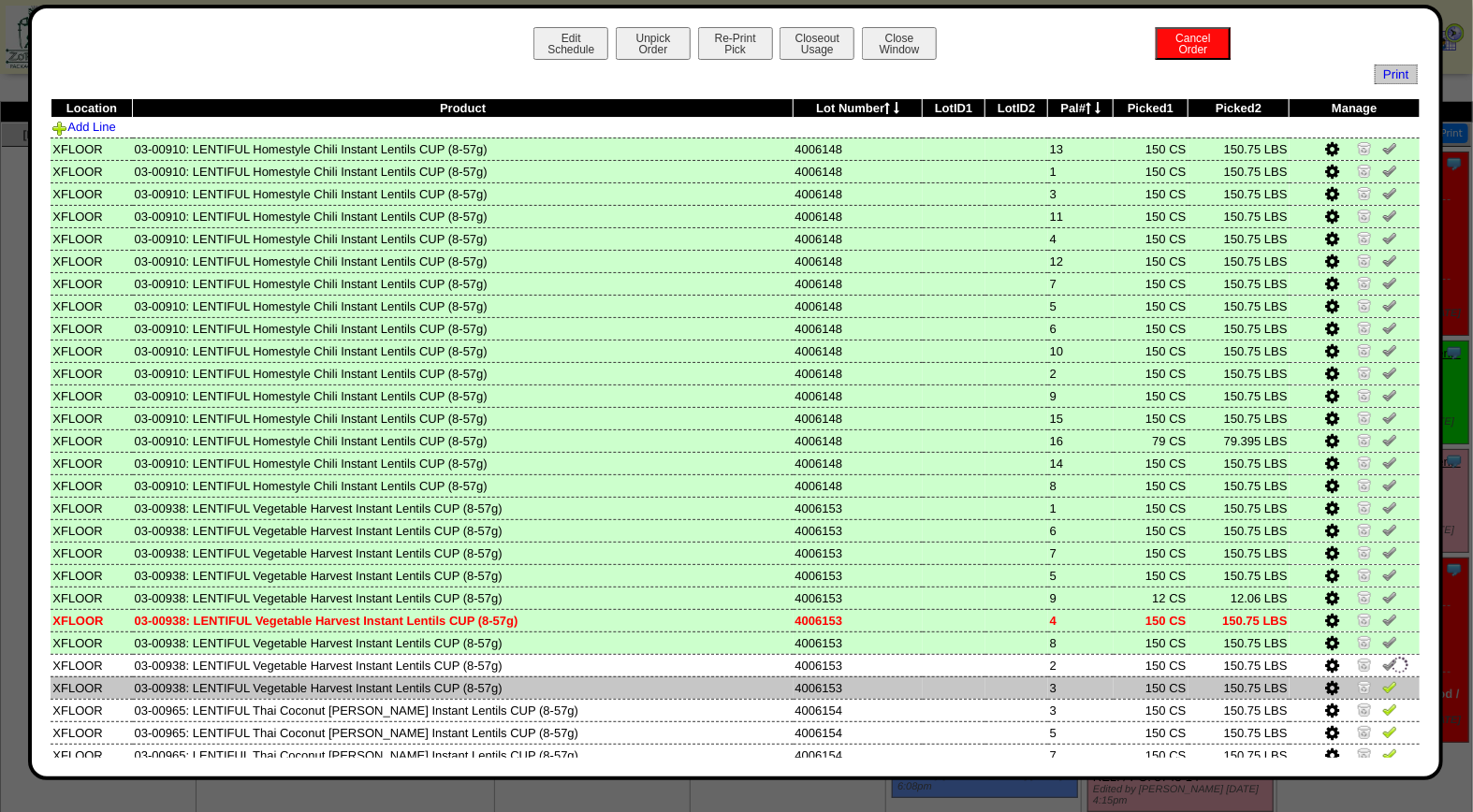
click at [1382, 679] on img at bounding box center [1390, 686] width 15 height 15
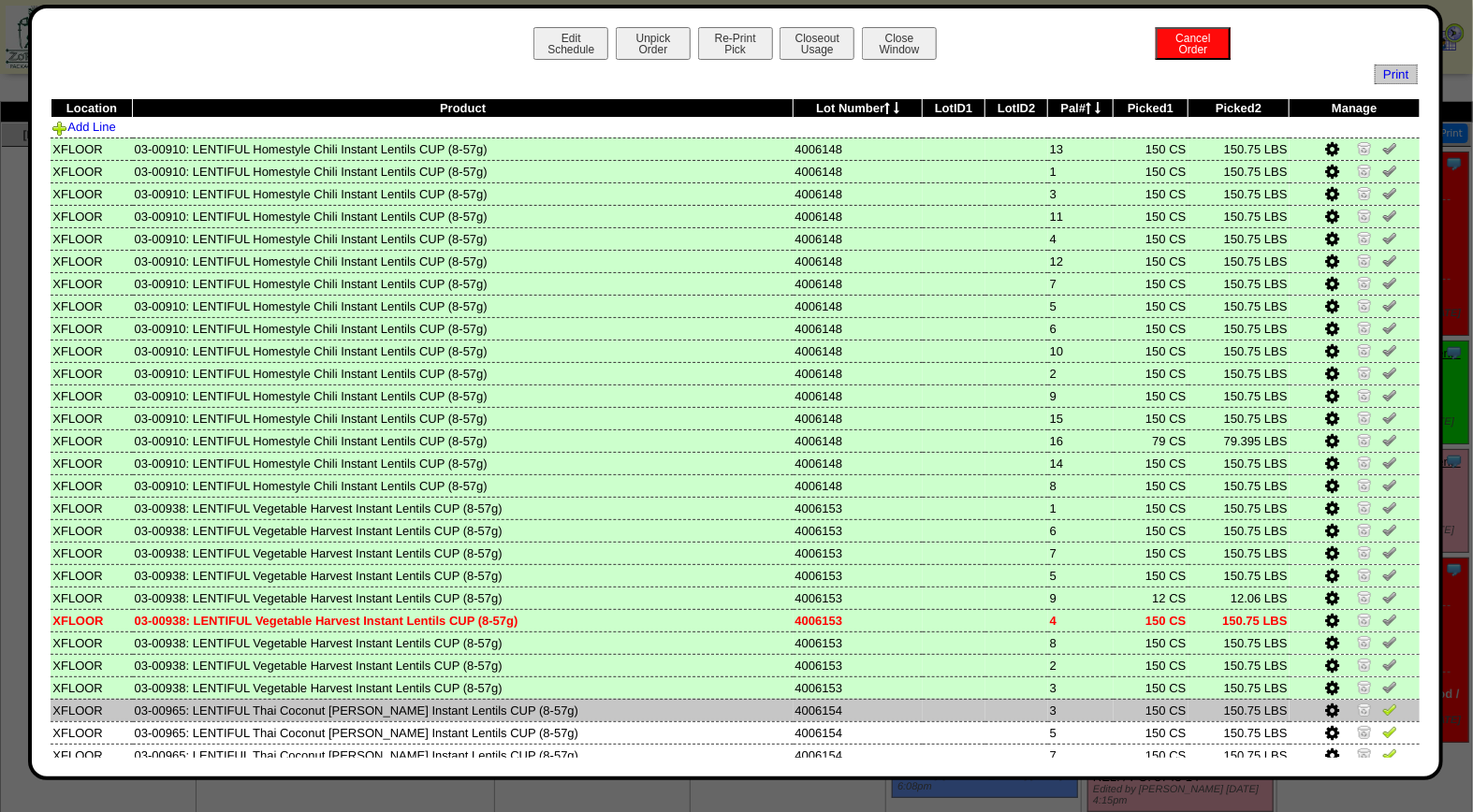
click at [1382, 701] on img at bounding box center [1390, 709] width 15 height 15
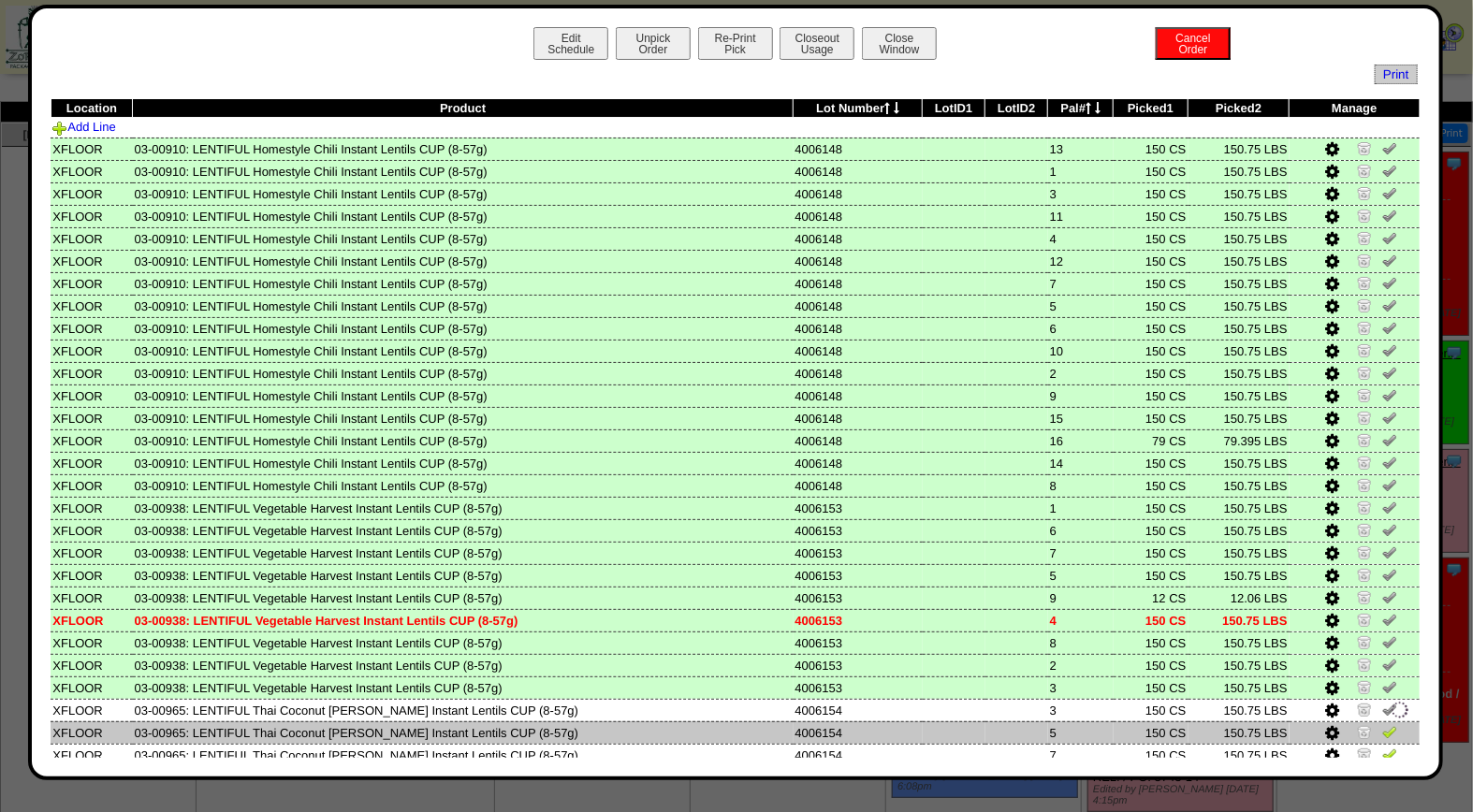
click at [1382, 724] on img at bounding box center [1390, 732] width 15 height 15
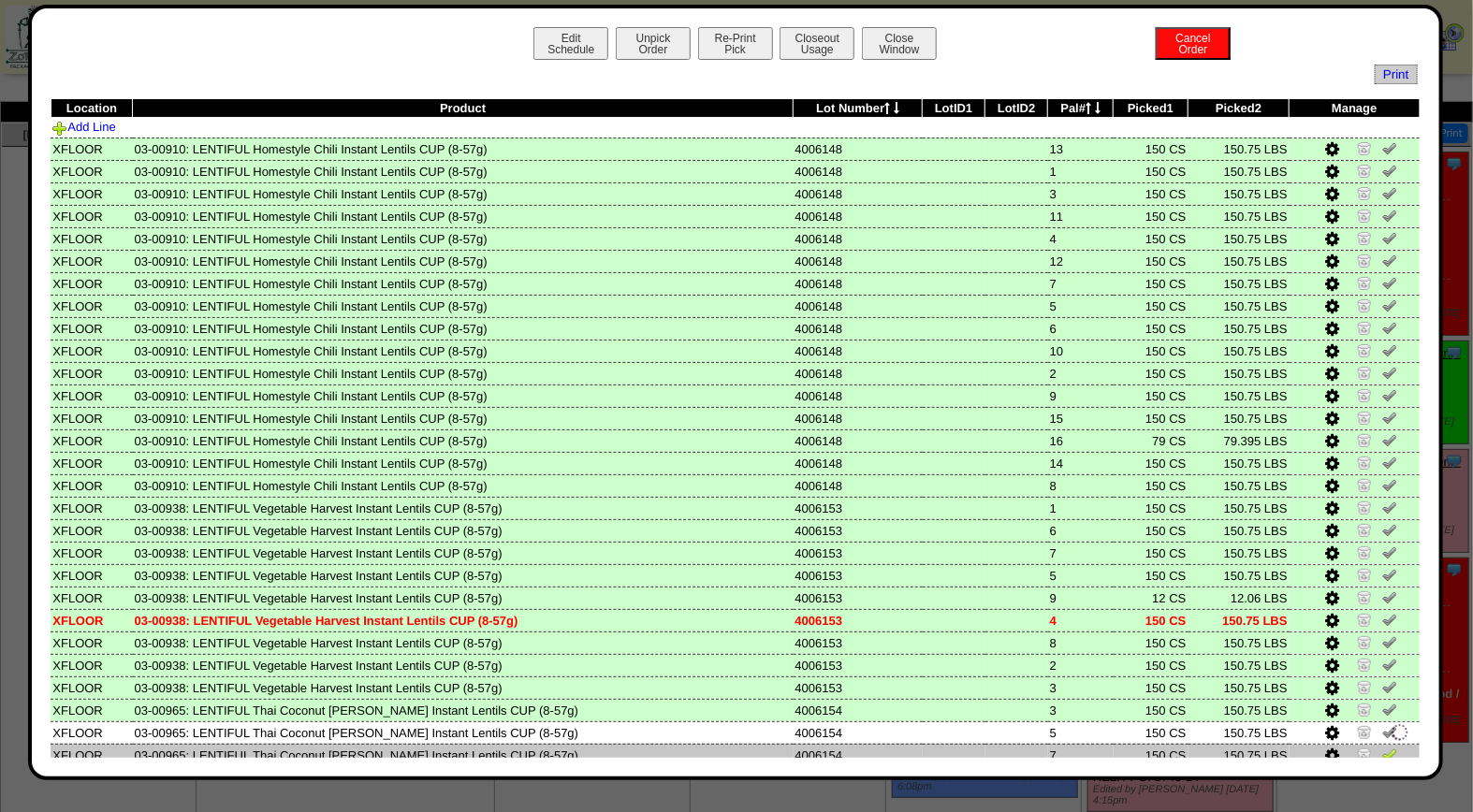
click at [1382, 747] on img at bounding box center [1390, 754] width 15 height 15
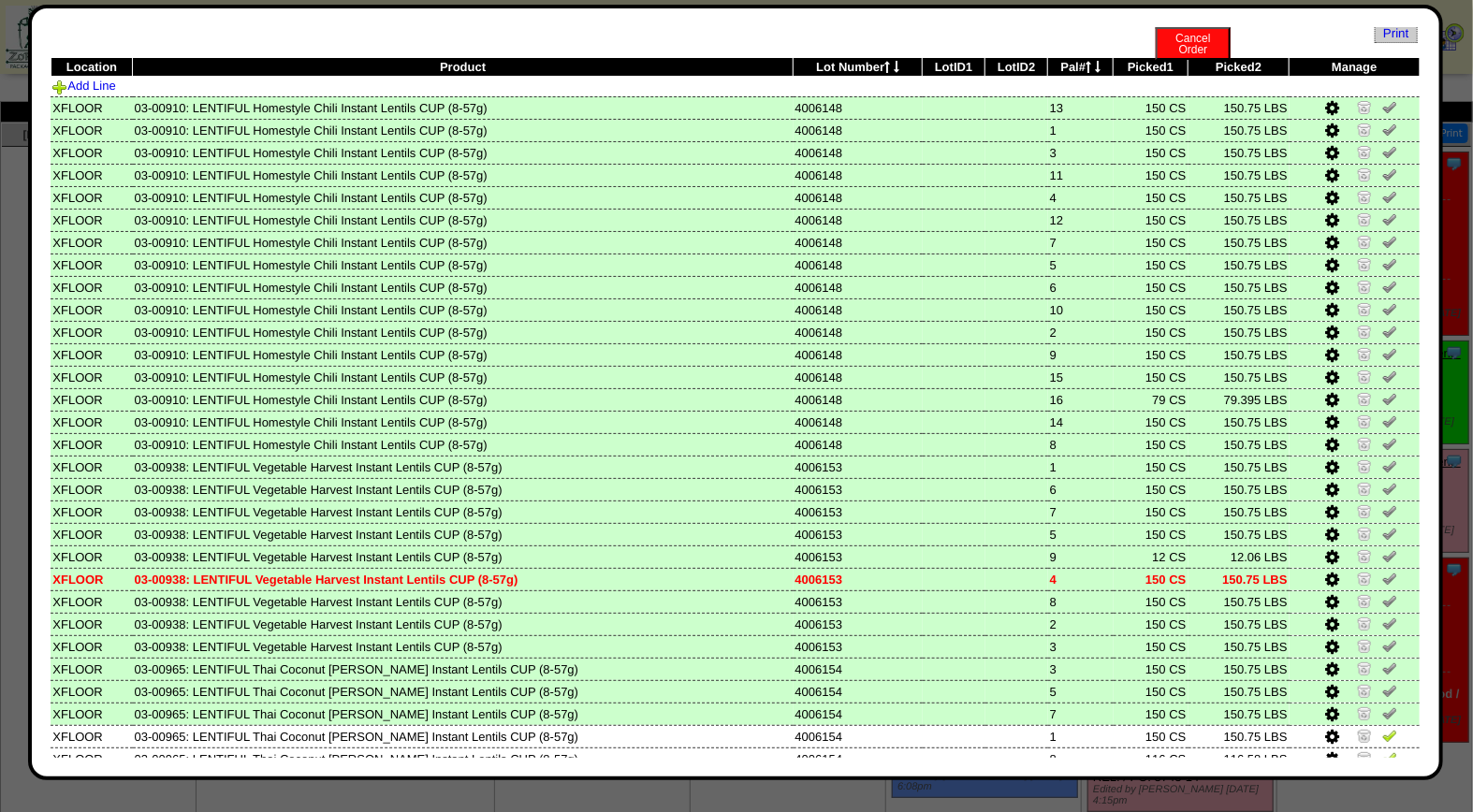
scroll to position [165, 0]
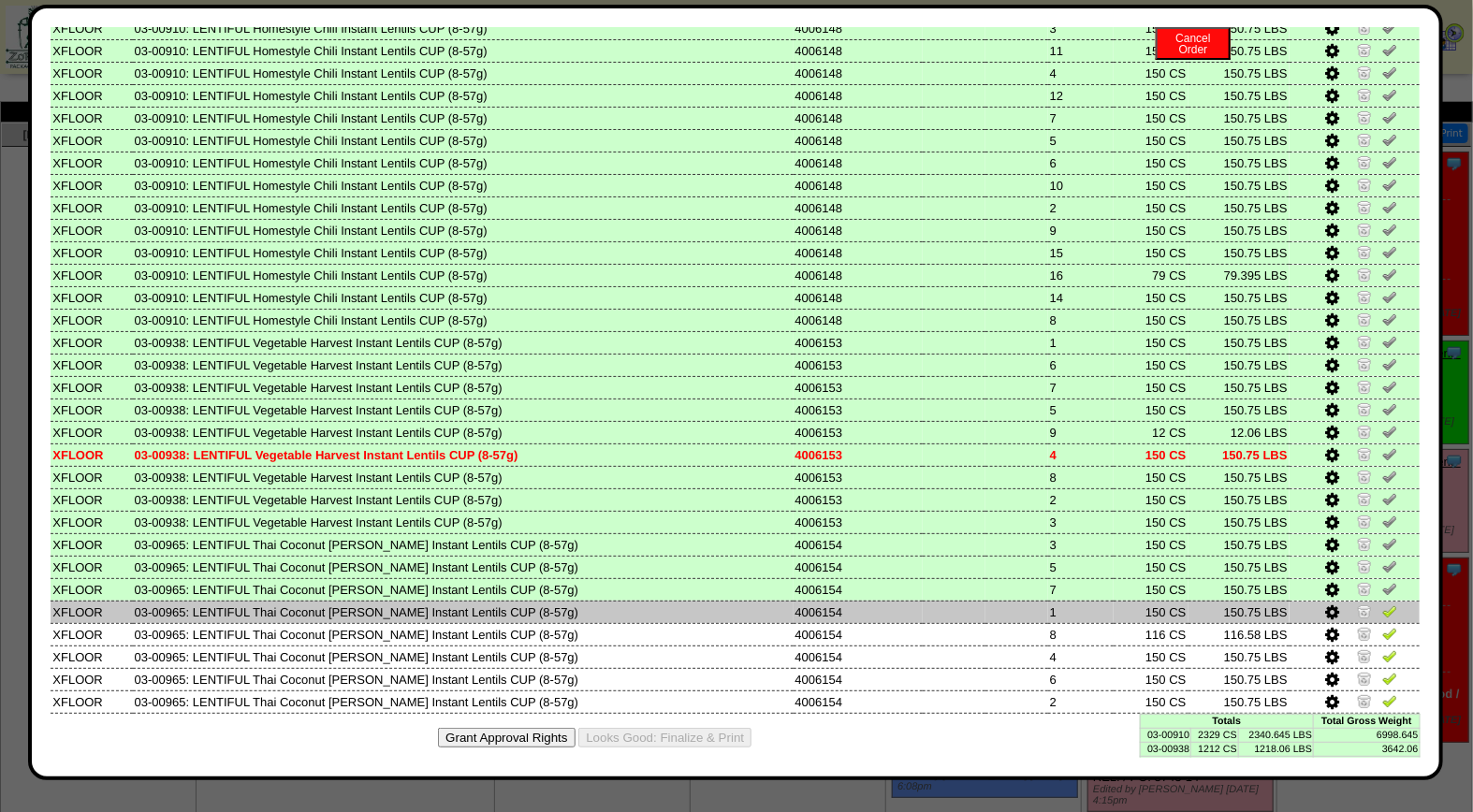
click at [1382, 603] on img at bounding box center [1390, 611] width 15 height 15
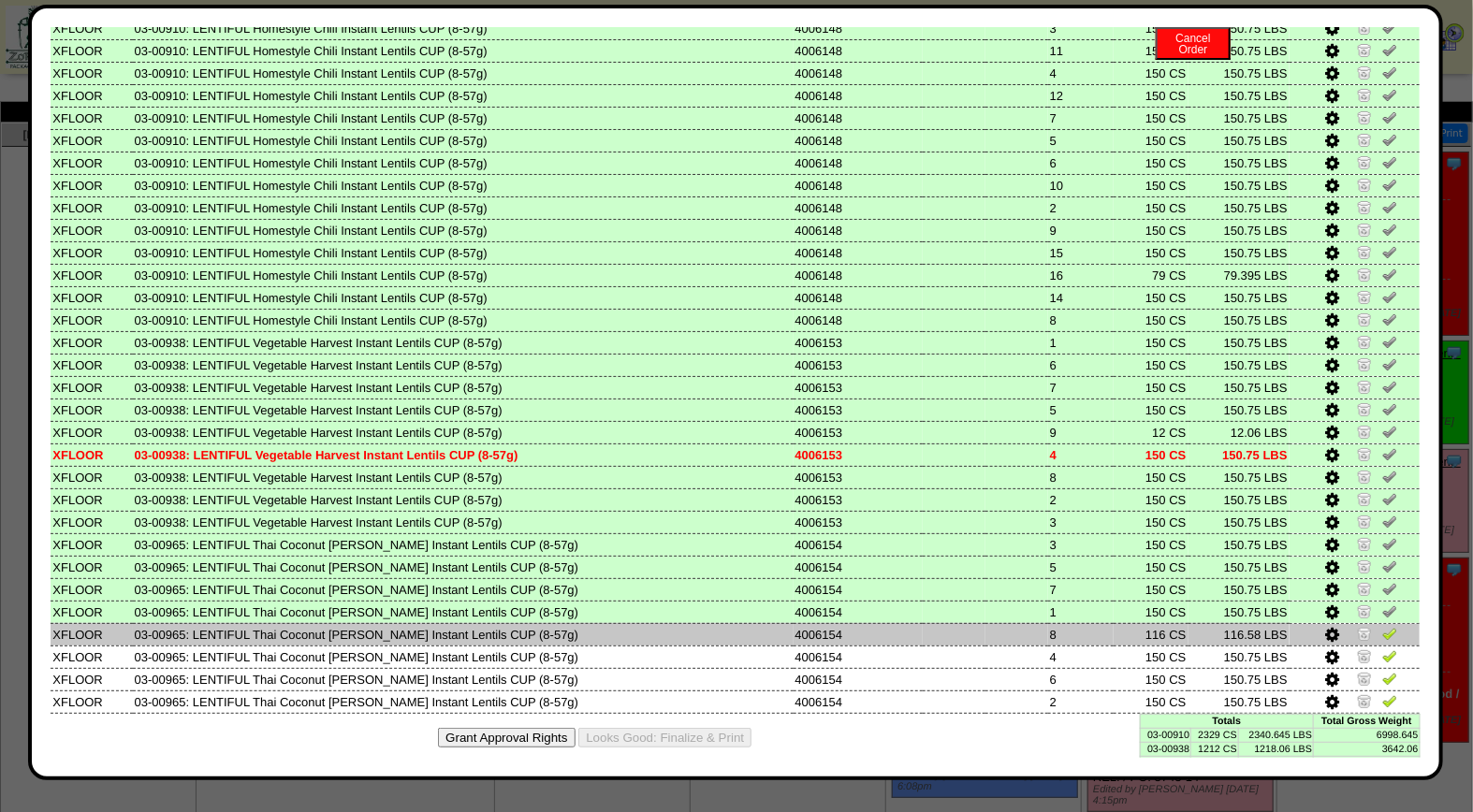
click at [1382, 626] on img at bounding box center [1390, 633] width 15 height 15
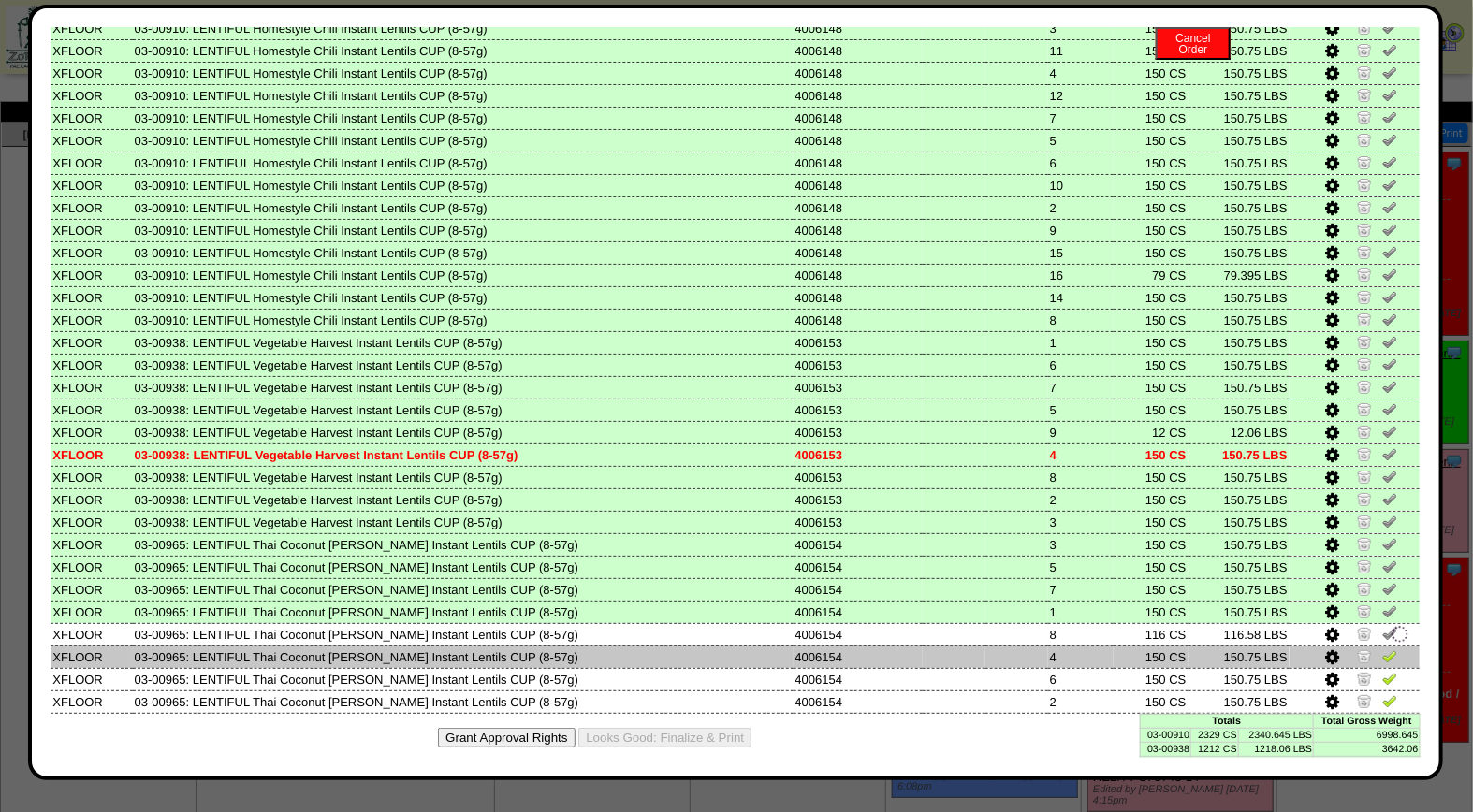
click at [1382, 648] on img at bounding box center [1390, 656] width 15 height 15
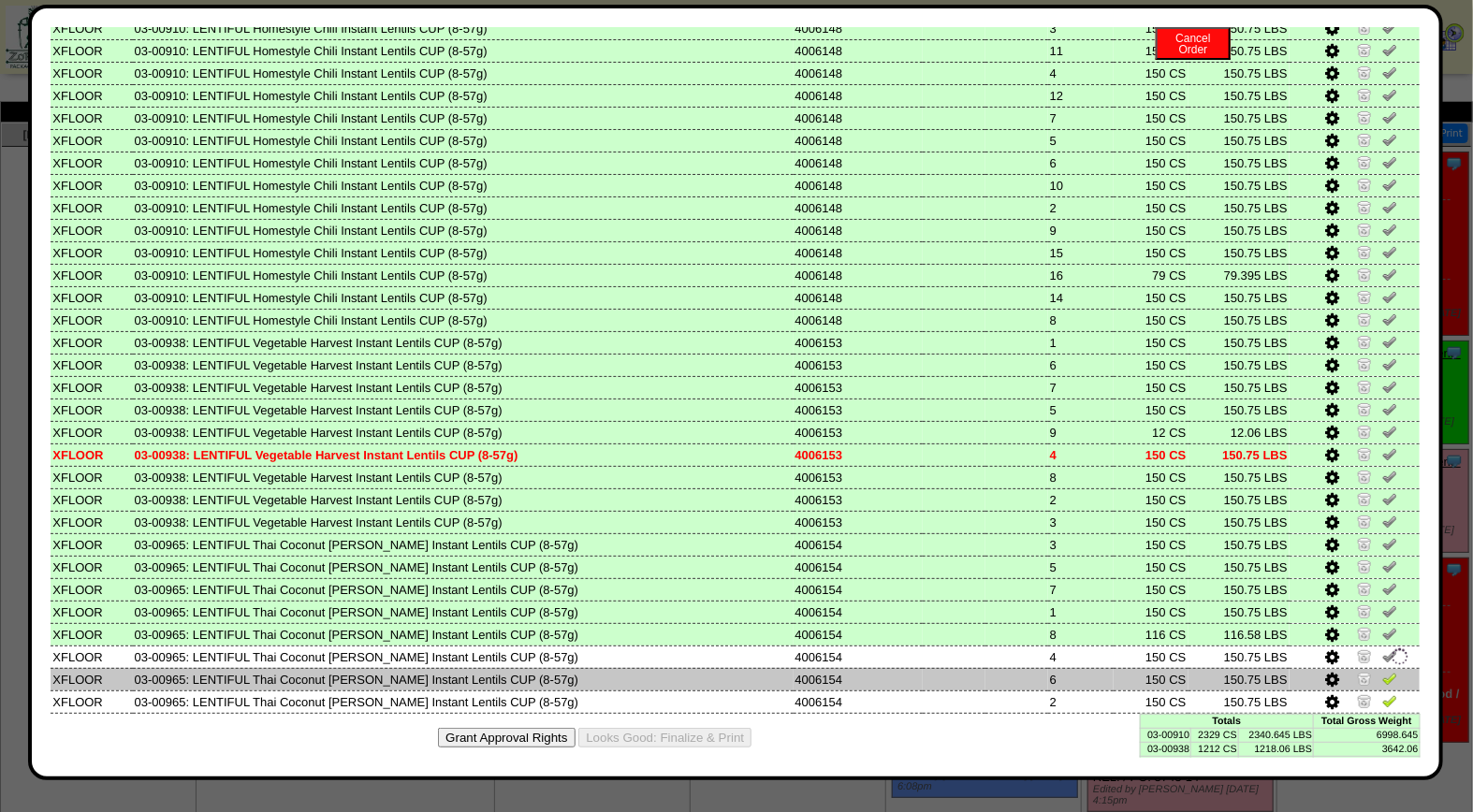
click at [1382, 671] on img at bounding box center [1390, 679] width 15 height 15
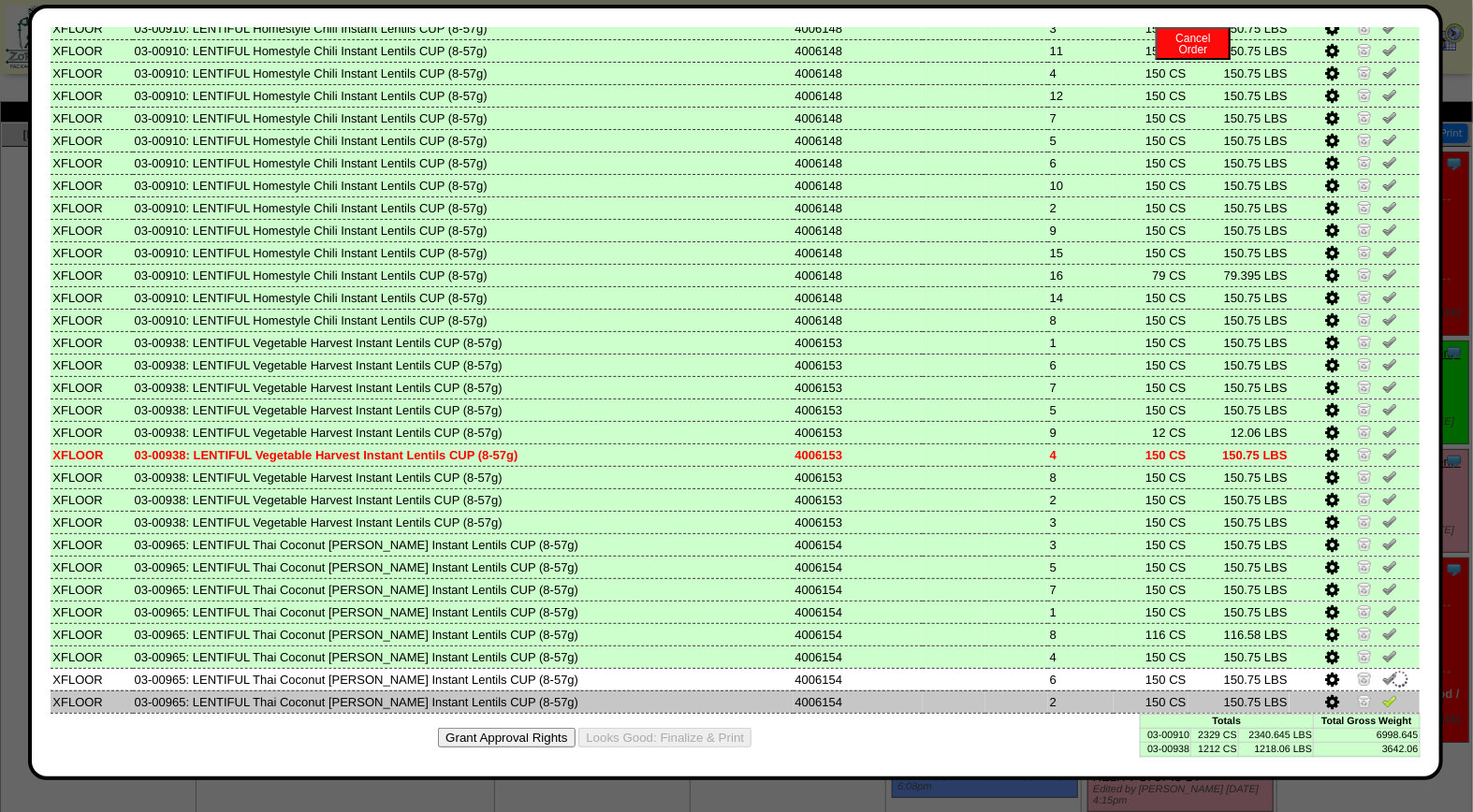
click at [1382, 693] on img at bounding box center [1390, 700] width 15 height 15
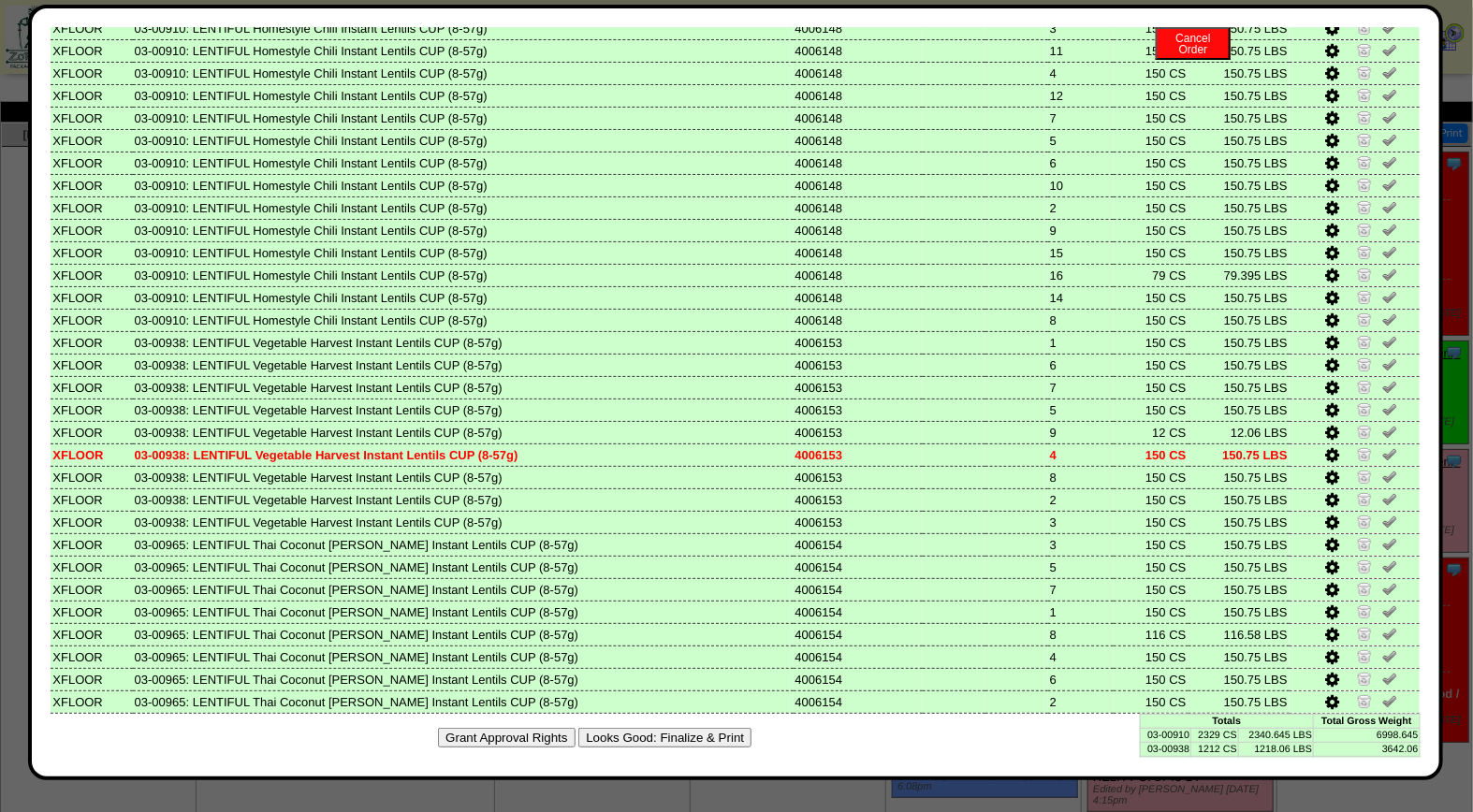
click at [615, 728] on button "Looks Good: Finalize & Print" at bounding box center [665, 737] width 173 height 20
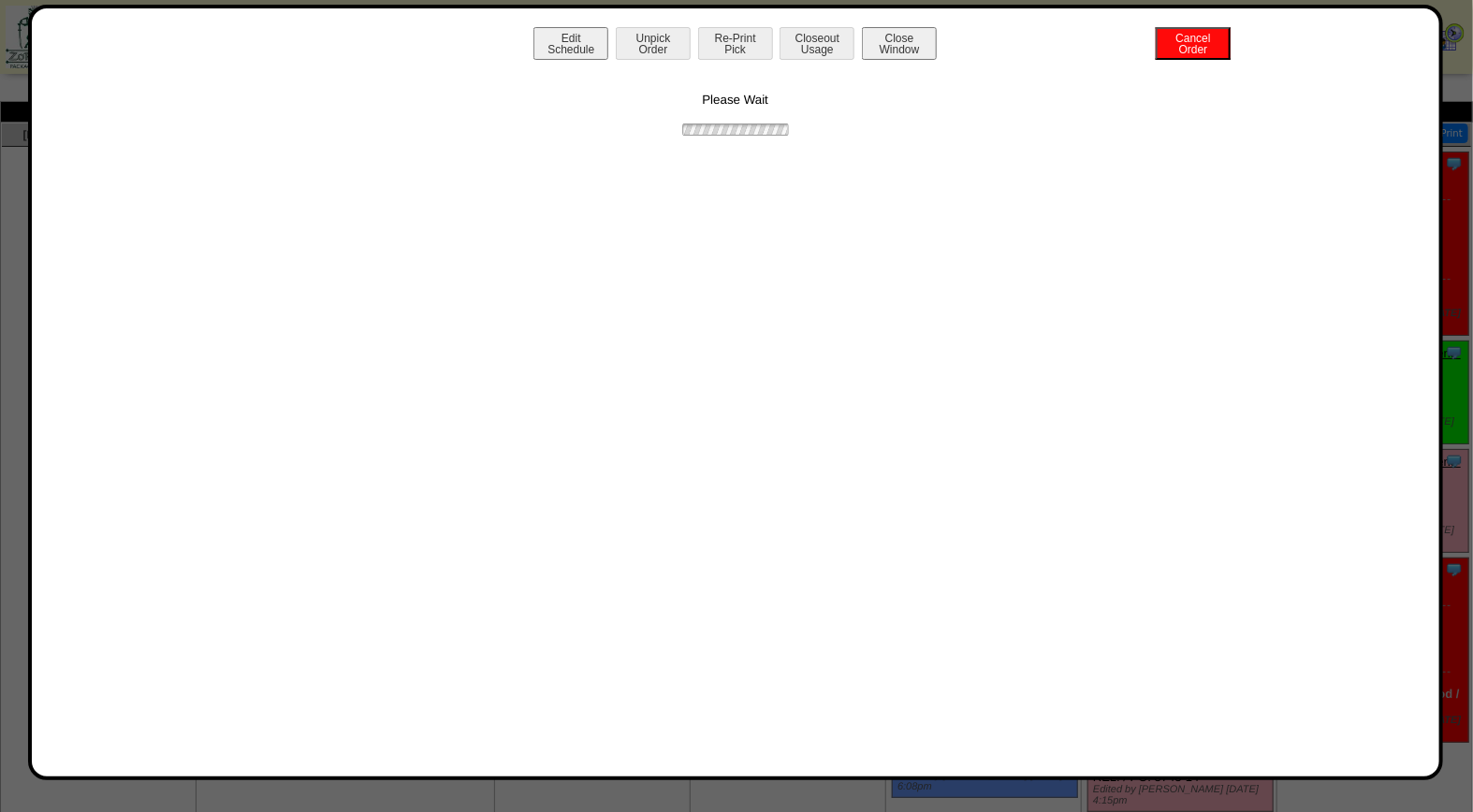
scroll to position [0, 0]
click at [765, 40] on button "Print BOL" at bounding box center [735, 43] width 75 height 33
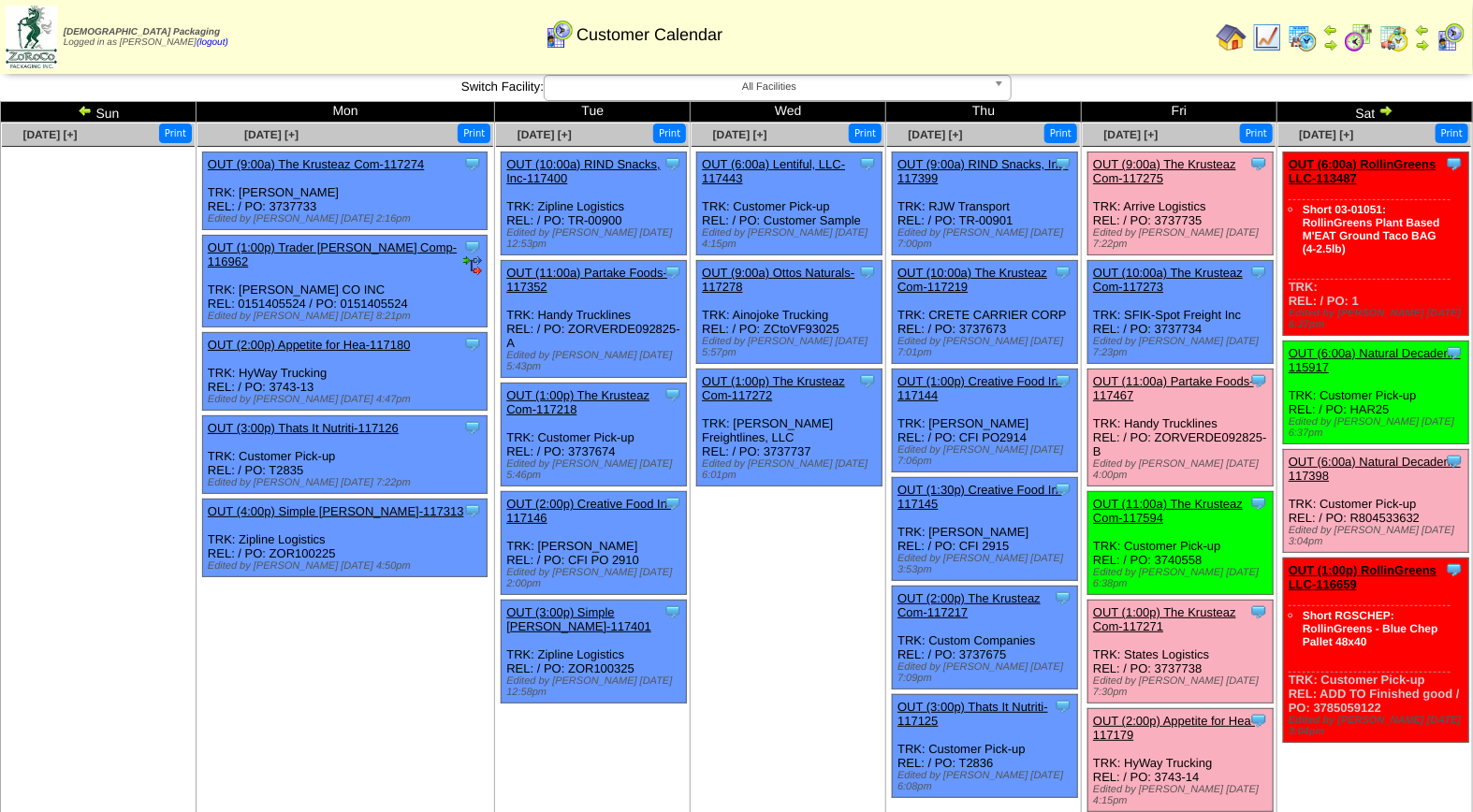
scroll to position [3, 0]
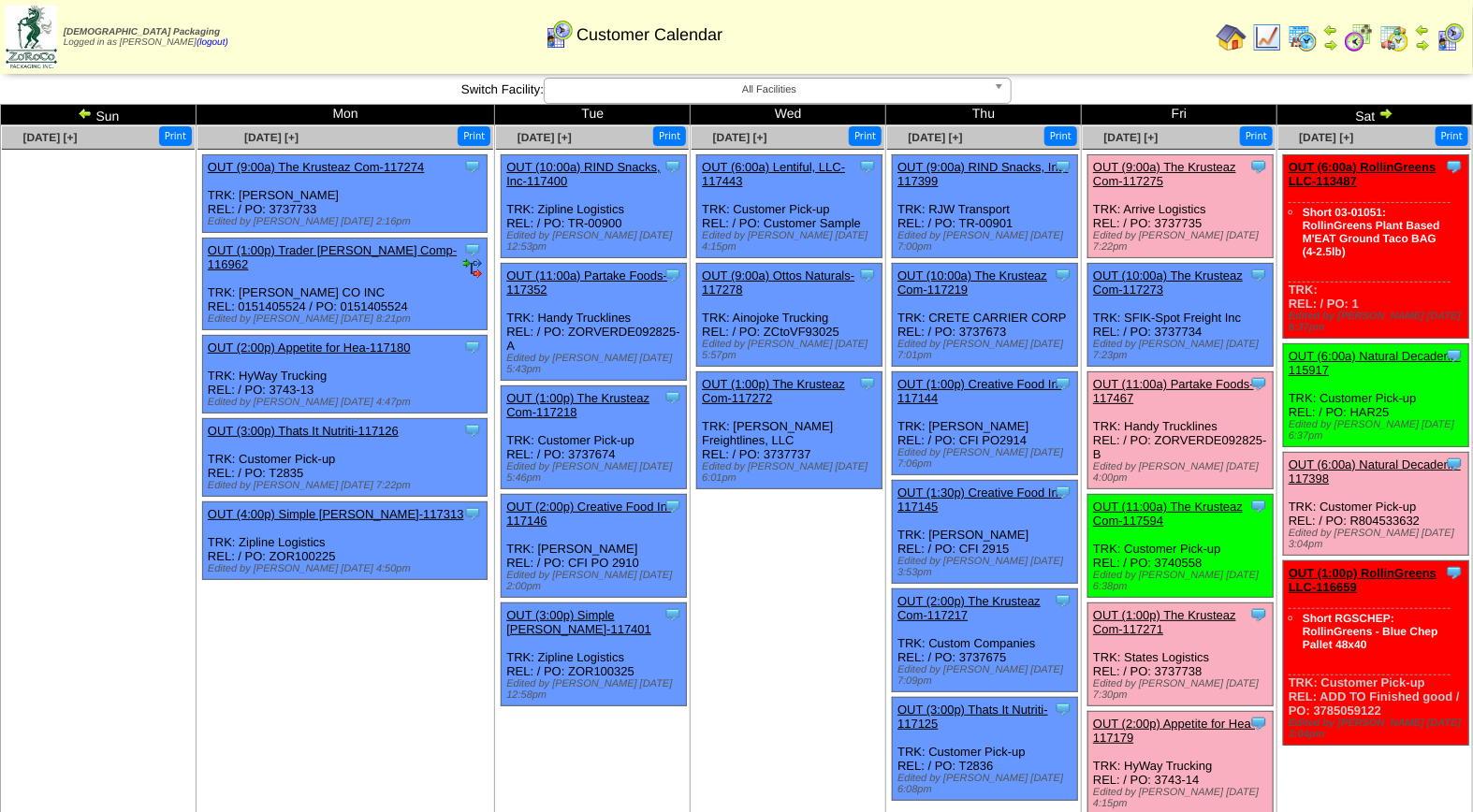
click at [1171, 377] on link "OUT (11:00a) Partake Foods-117467" at bounding box center [1173, 391] width 161 height 28
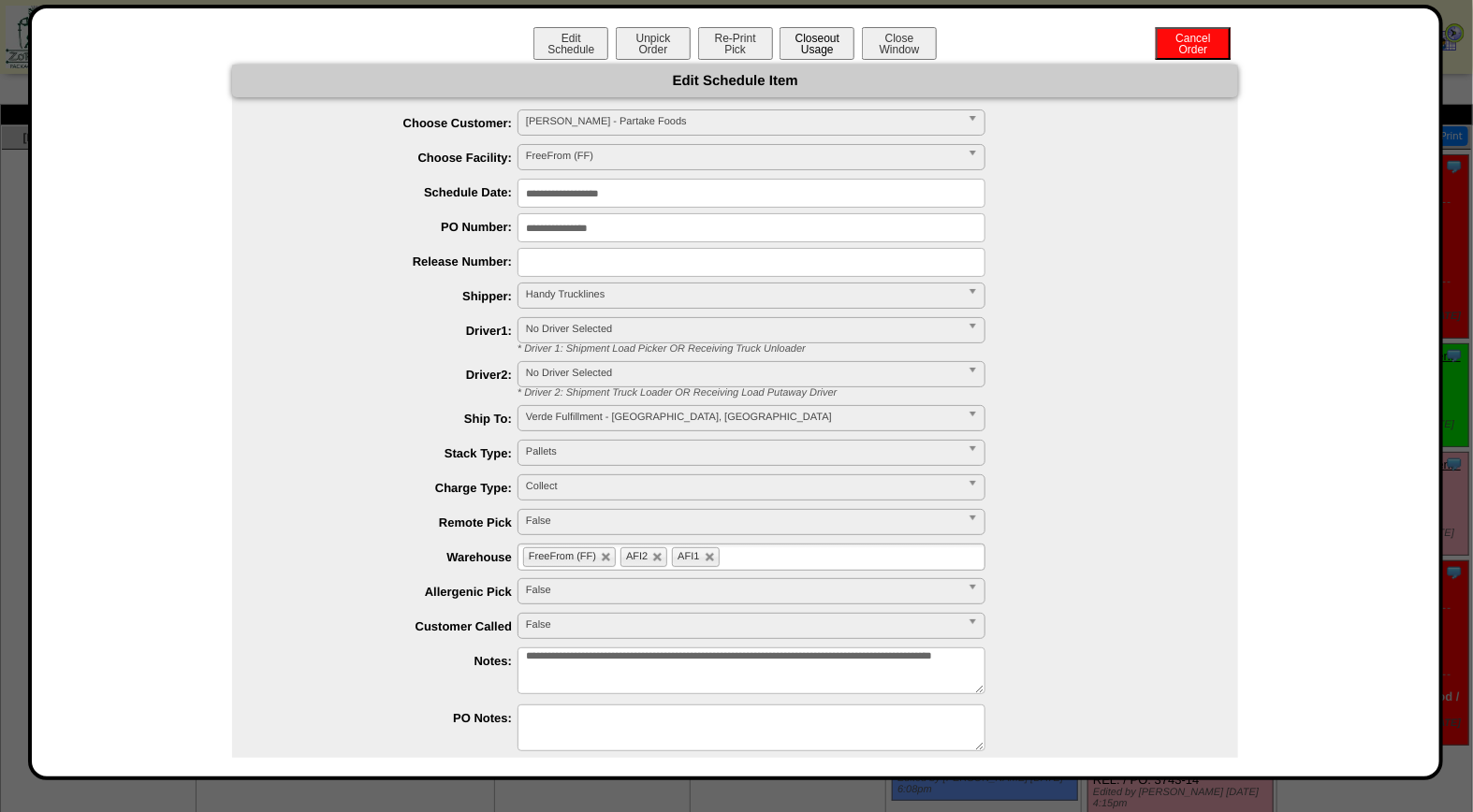
click at [820, 42] on button "Closeout Usage" at bounding box center [816, 43] width 75 height 33
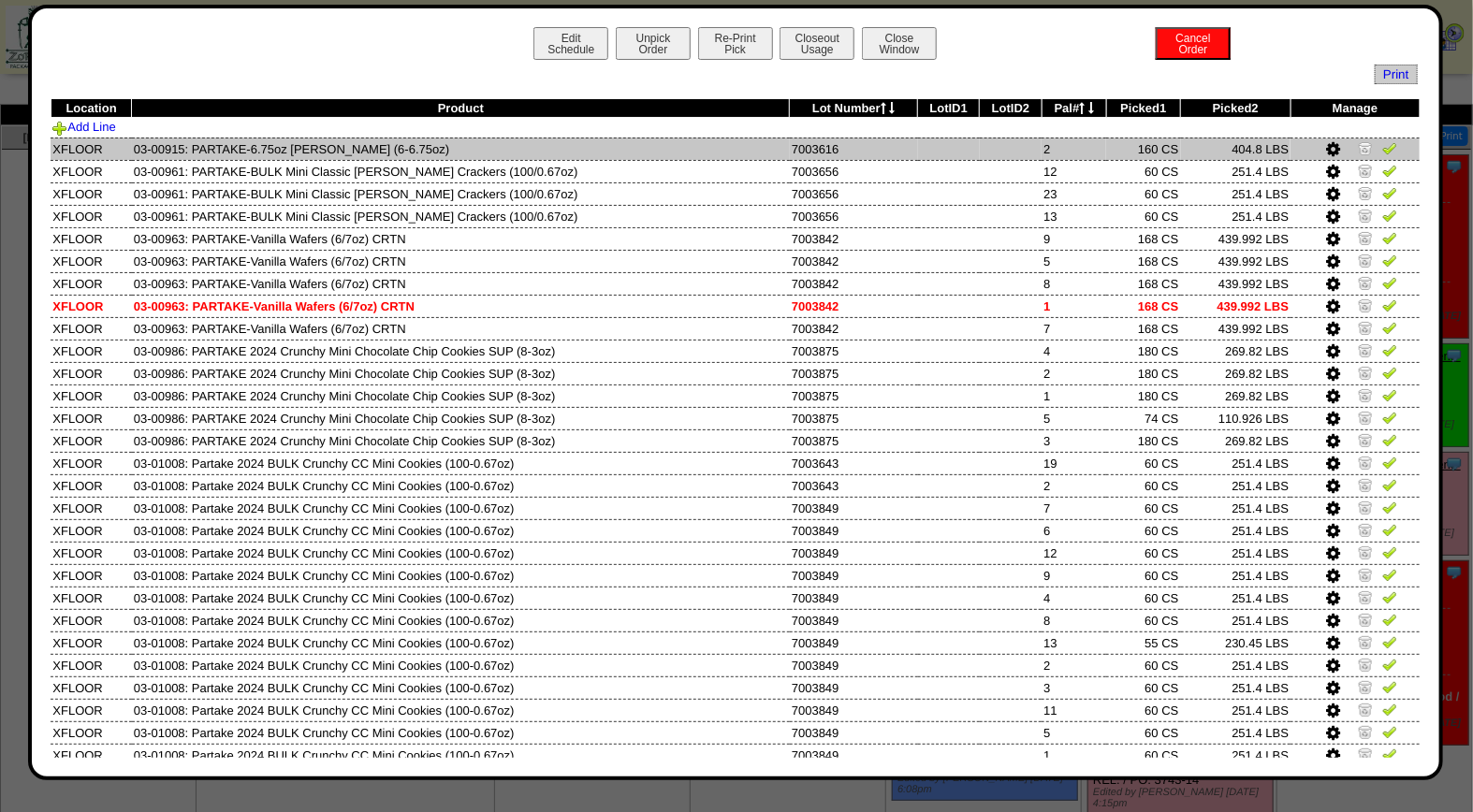
click at [1382, 154] on img at bounding box center [1390, 147] width 15 height 15
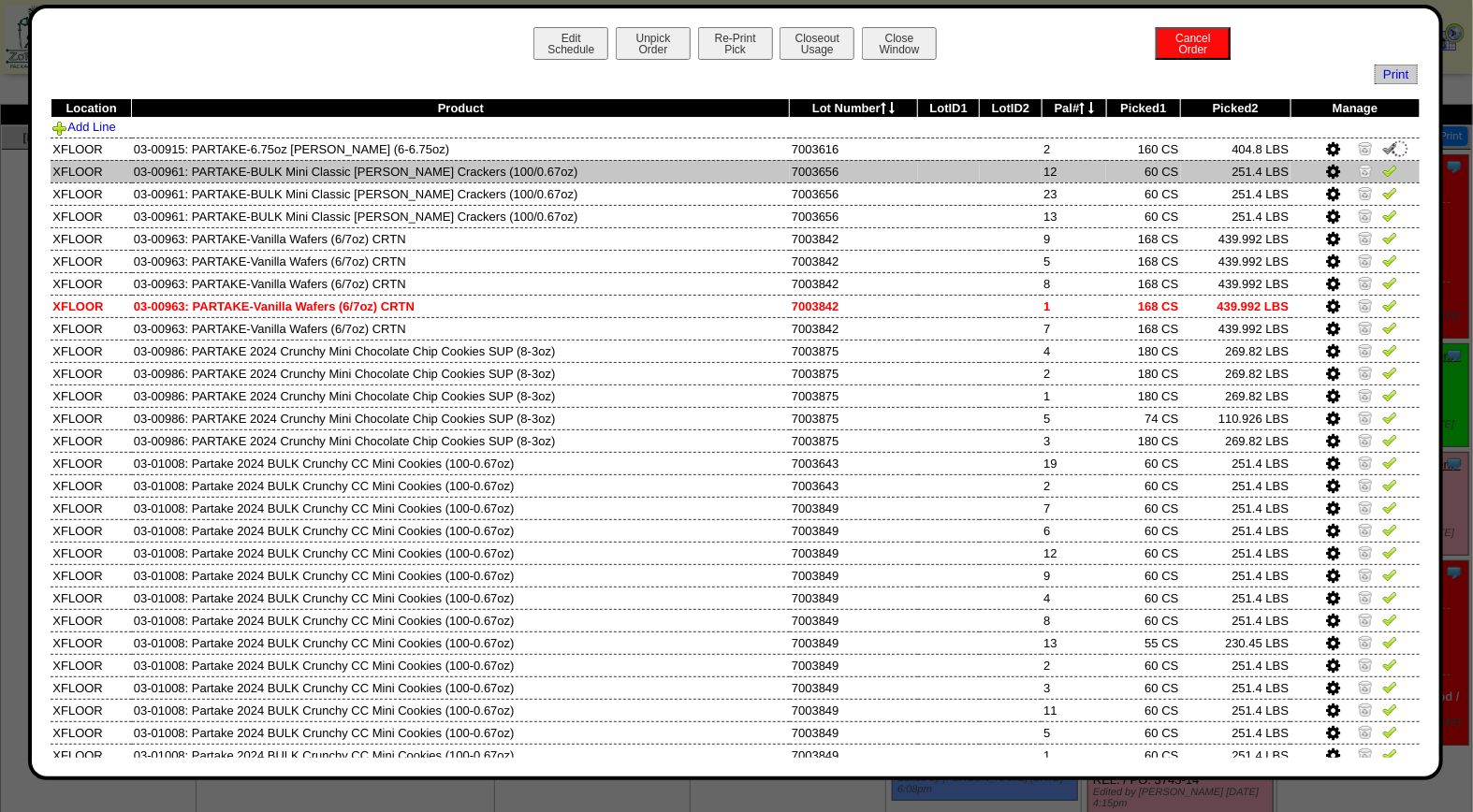
click at [1382, 174] on img at bounding box center [1390, 170] width 15 height 15
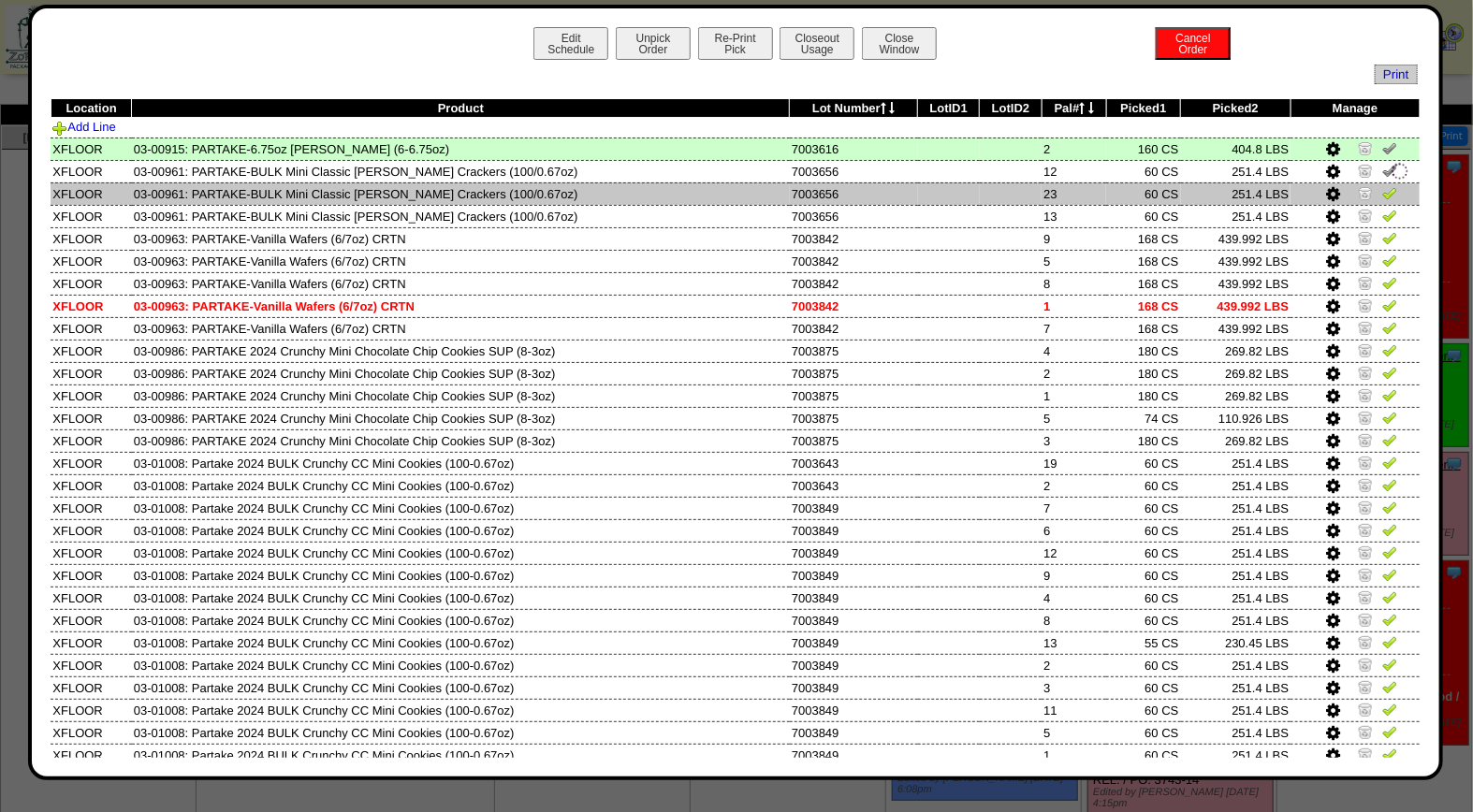
click at [1382, 191] on img at bounding box center [1390, 193] width 15 height 15
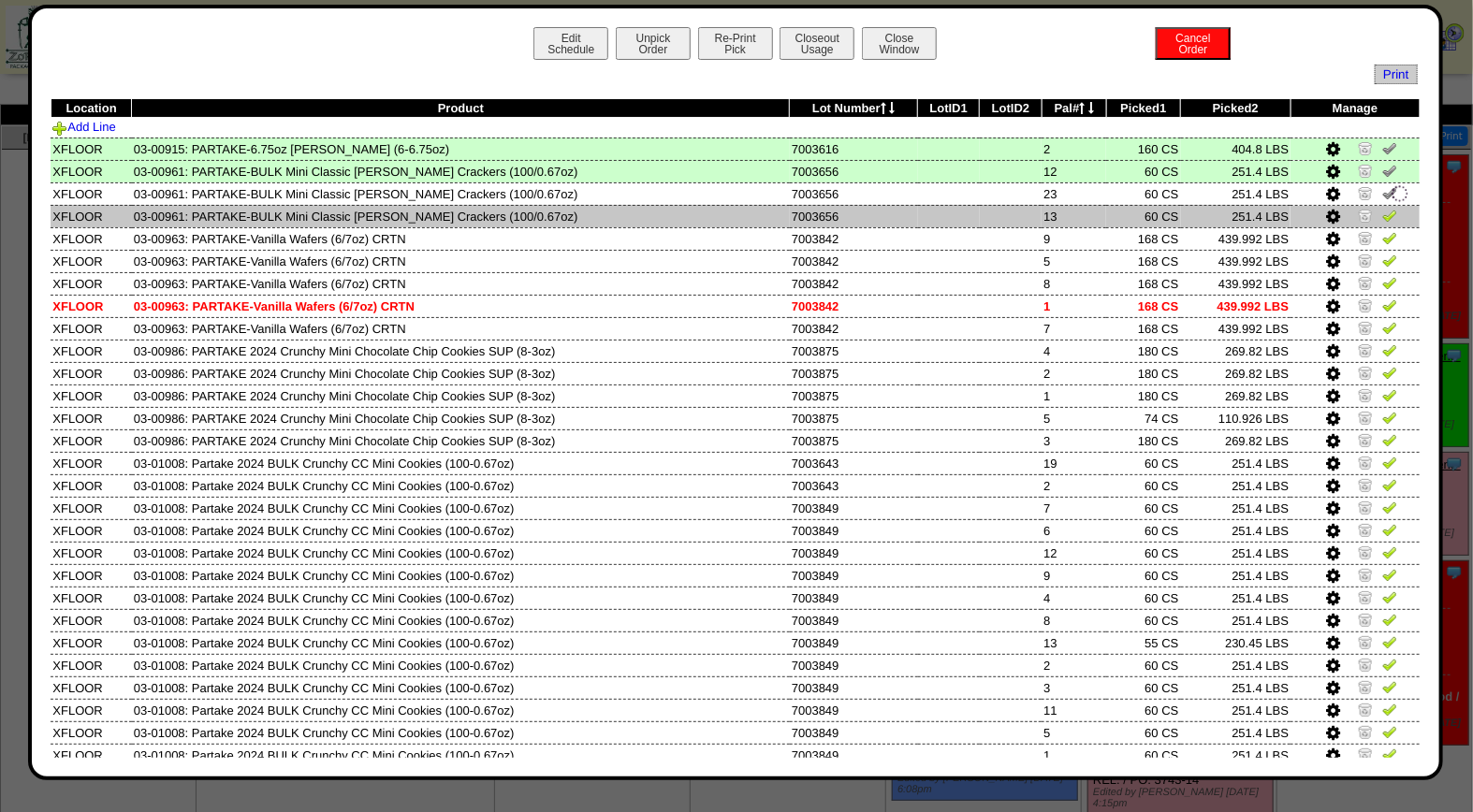
click at [1382, 216] on img at bounding box center [1390, 216] width 15 height 15
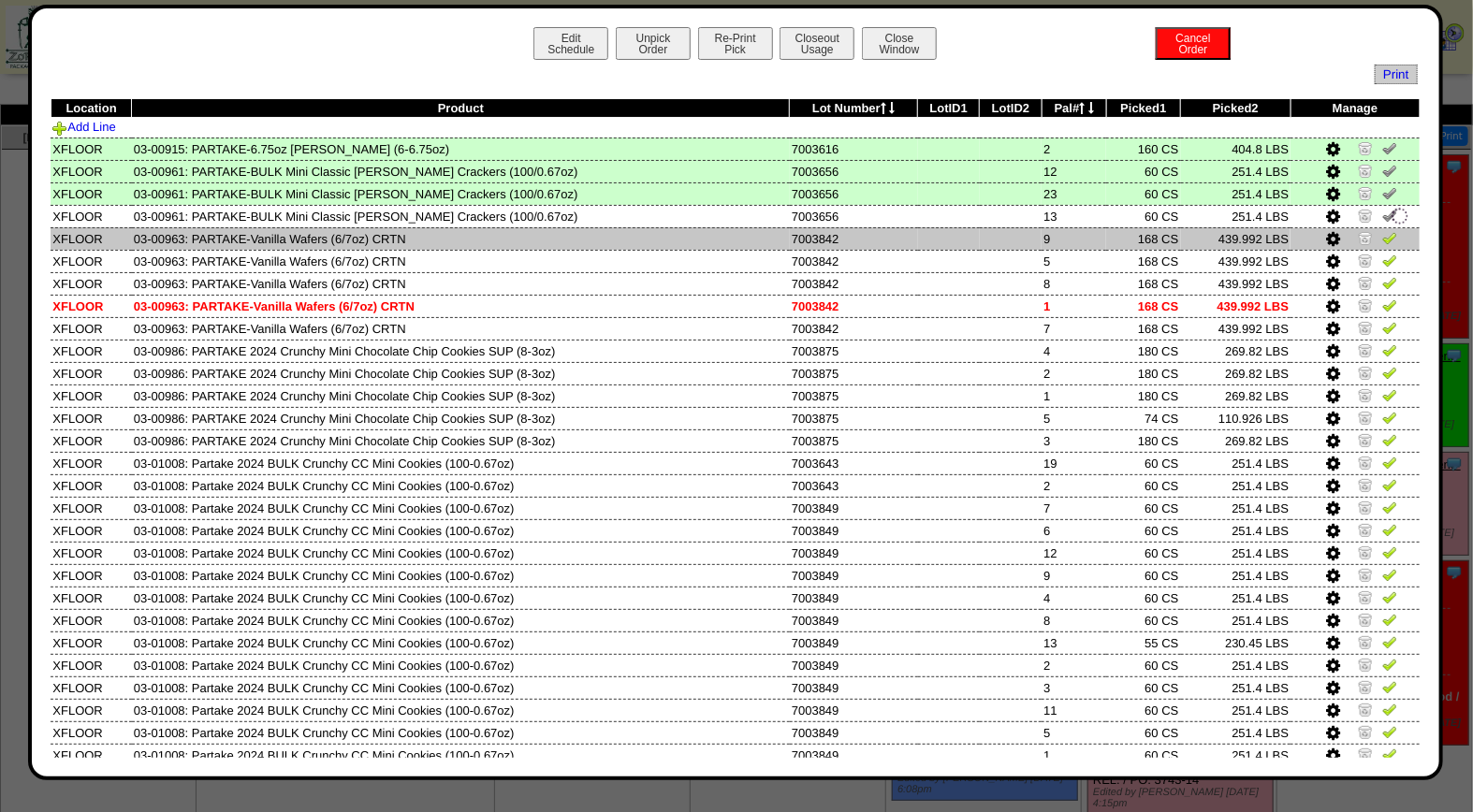
click at [1382, 235] on img at bounding box center [1390, 237] width 15 height 15
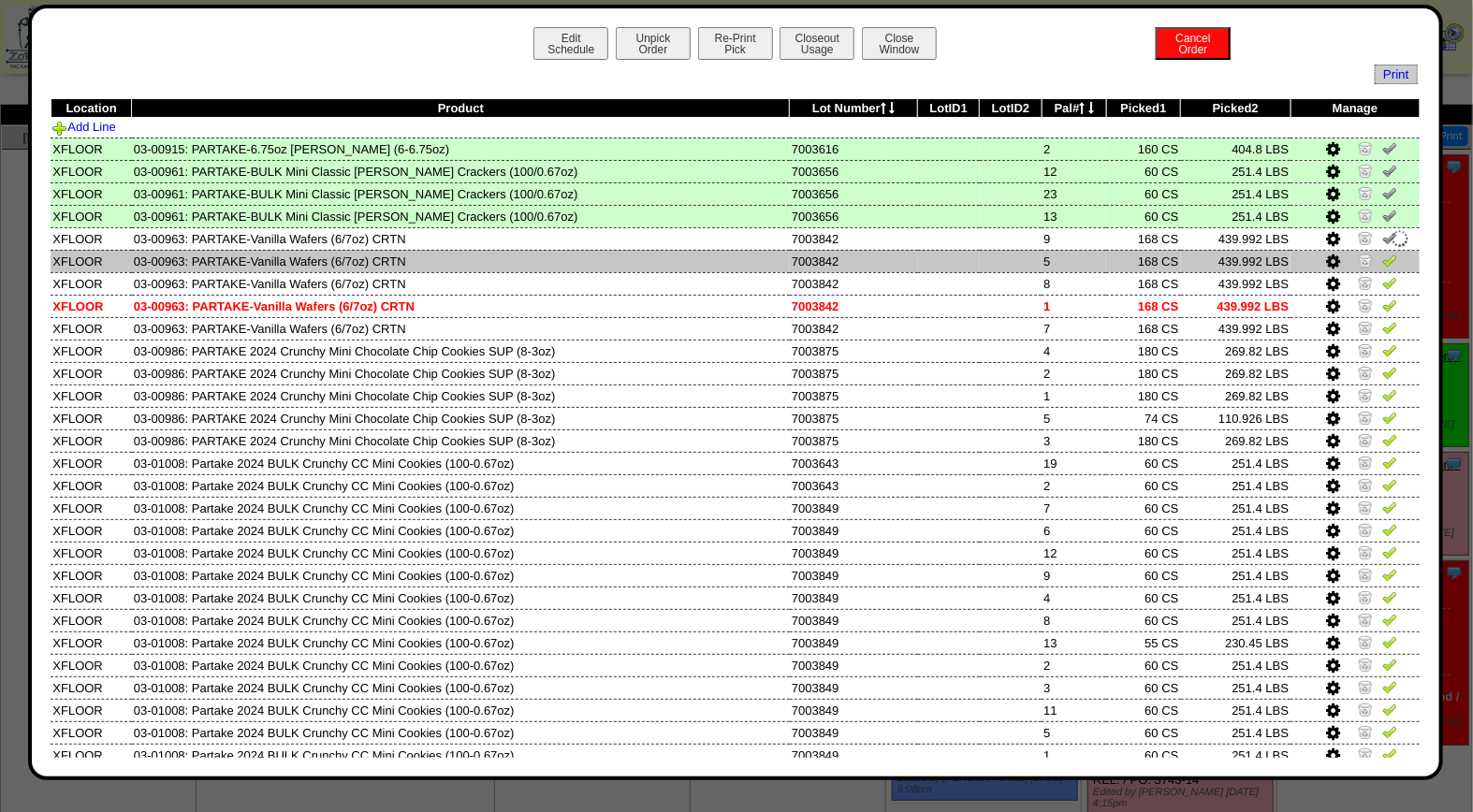
click at [1382, 259] on img at bounding box center [1390, 260] width 15 height 15
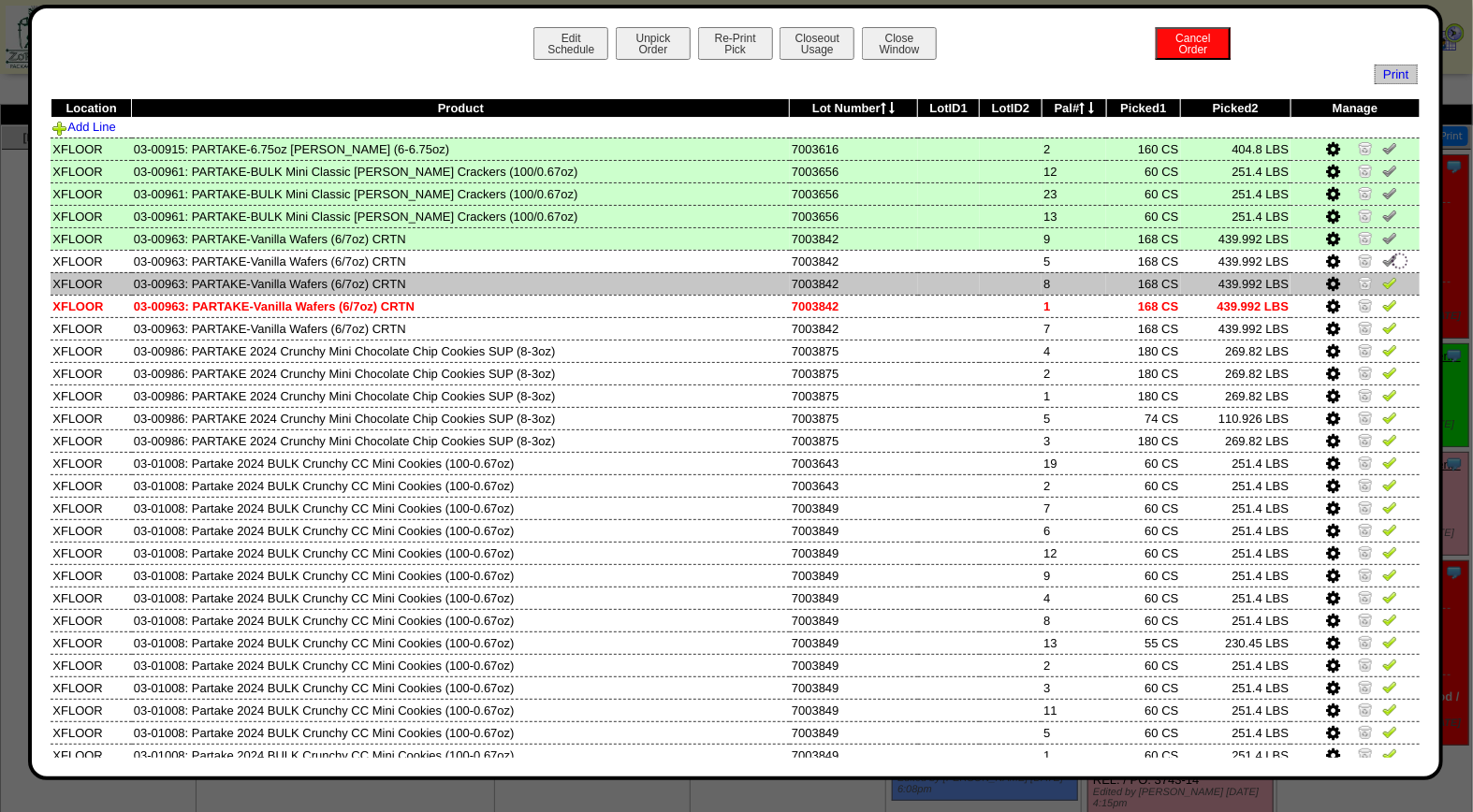
click at [1382, 283] on img at bounding box center [1390, 283] width 15 height 15
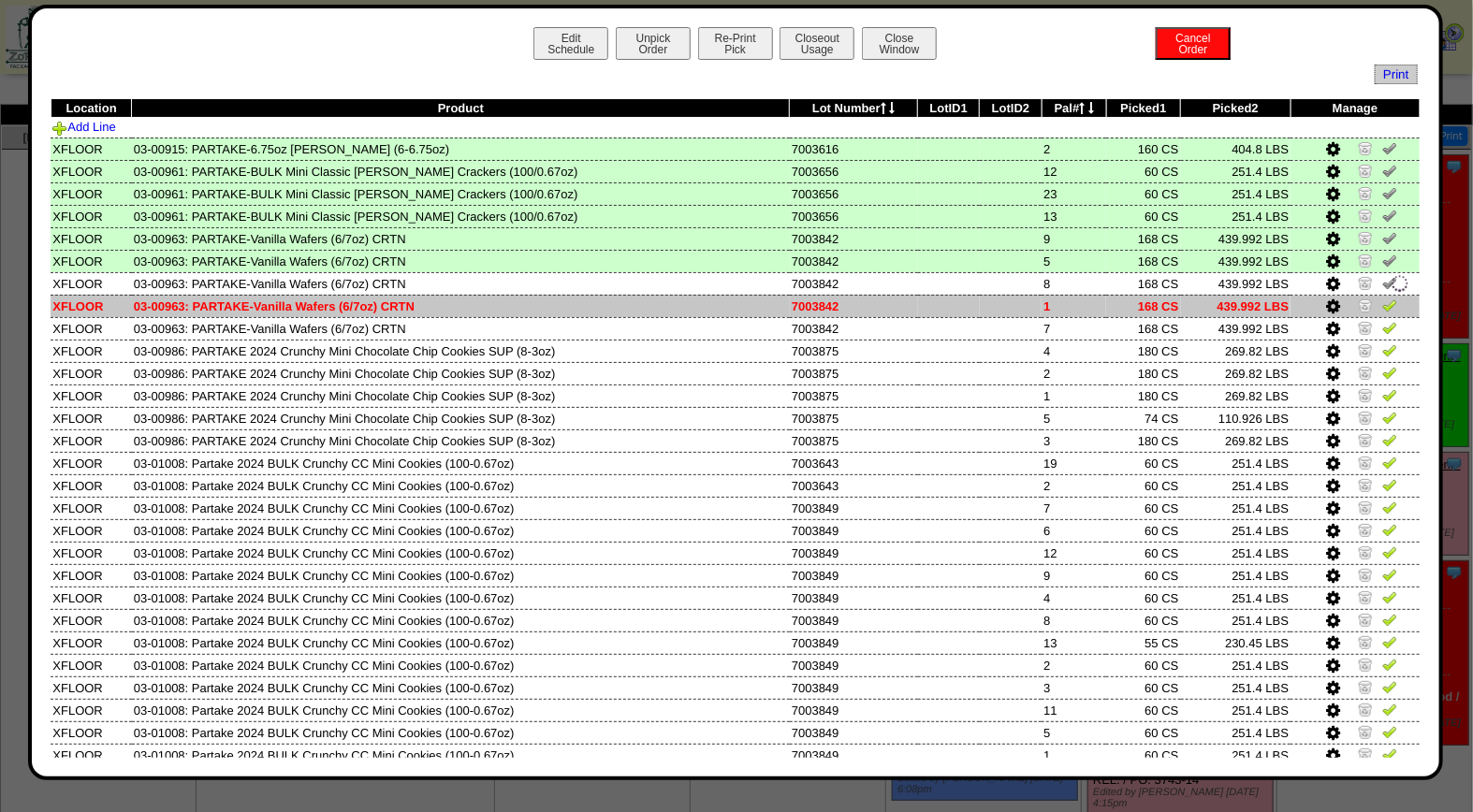
click at [1382, 310] on img at bounding box center [1390, 305] width 15 height 15
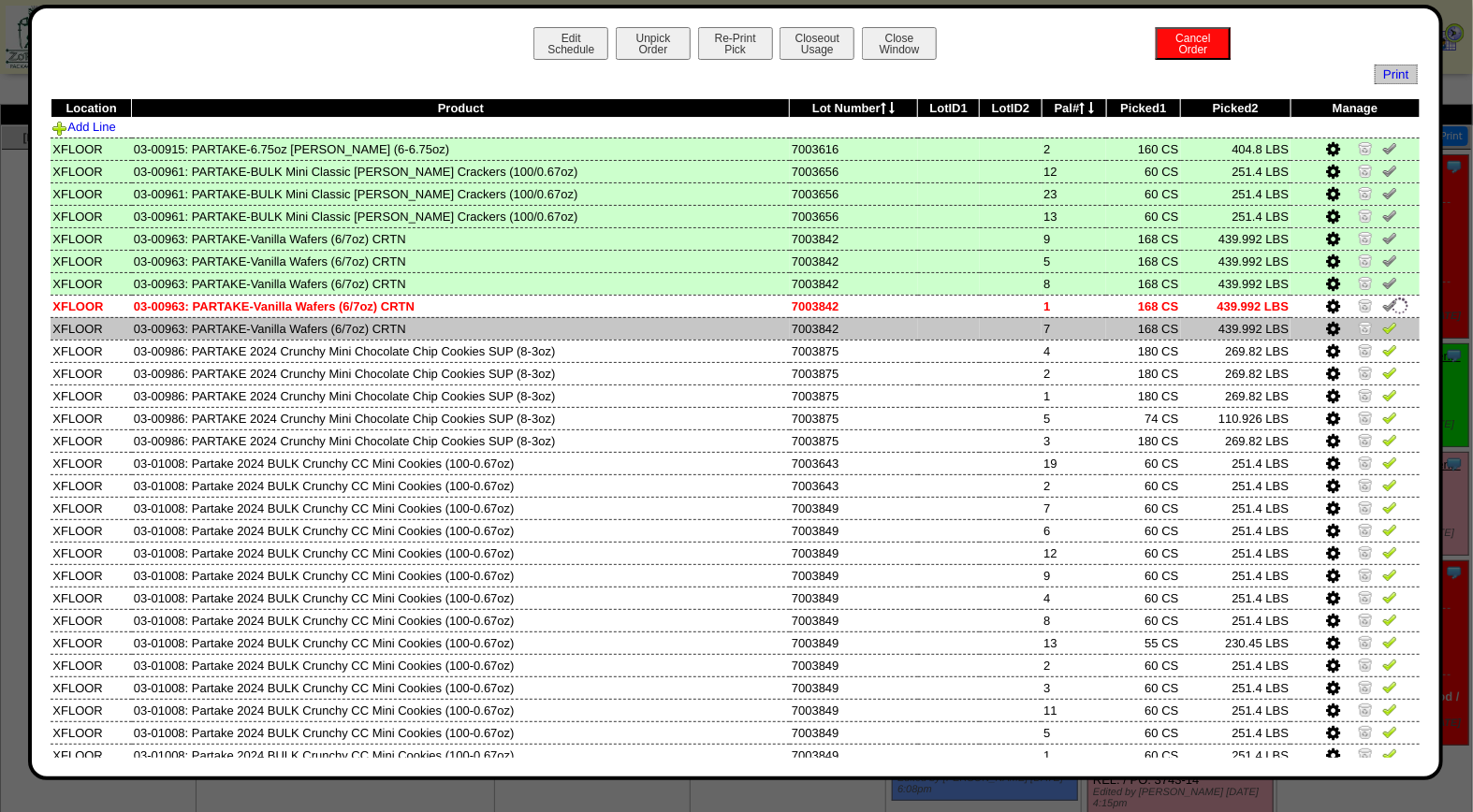
click at [1382, 328] on img at bounding box center [1390, 327] width 15 height 15
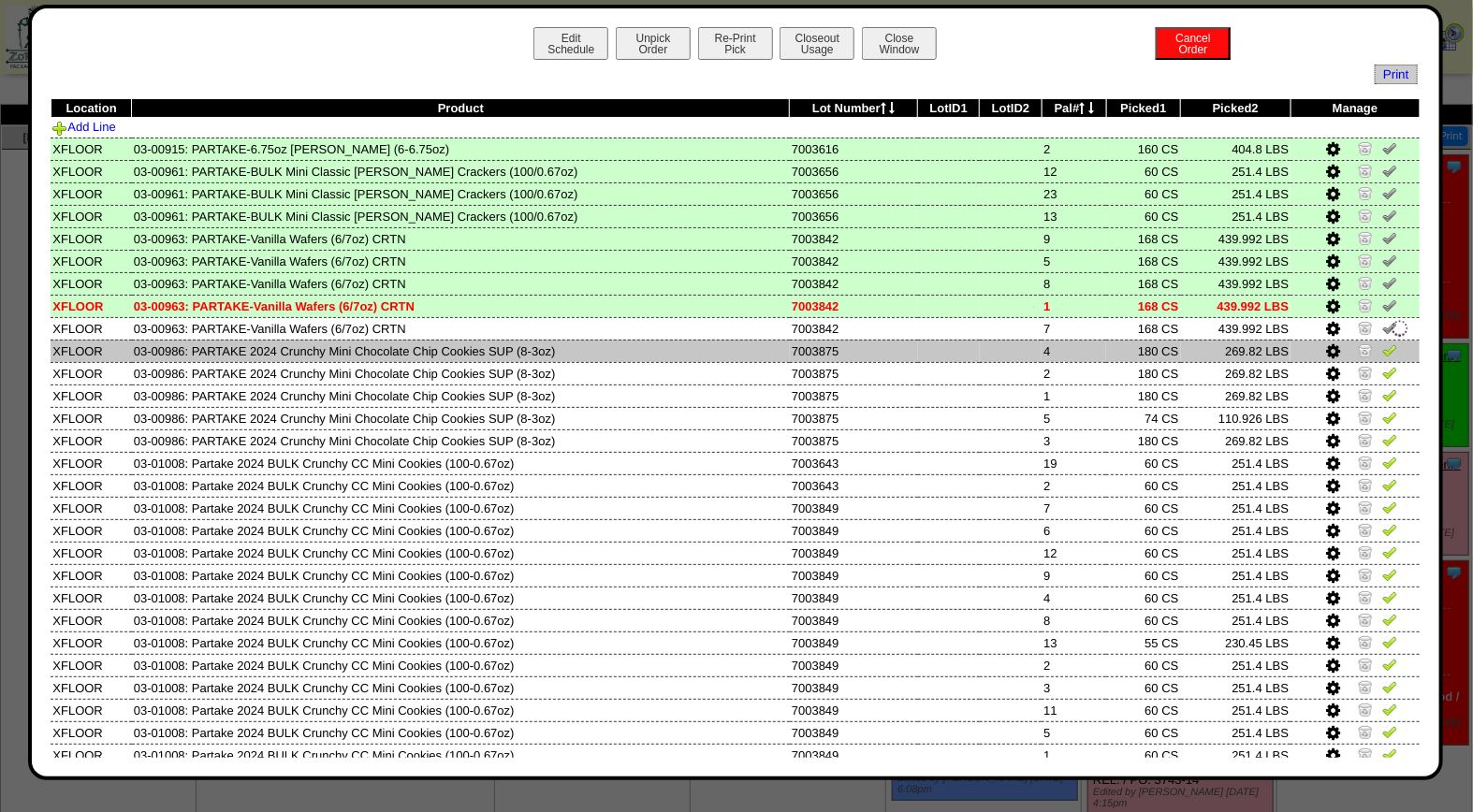
click at [1382, 350] on img at bounding box center [1390, 350] width 15 height 15
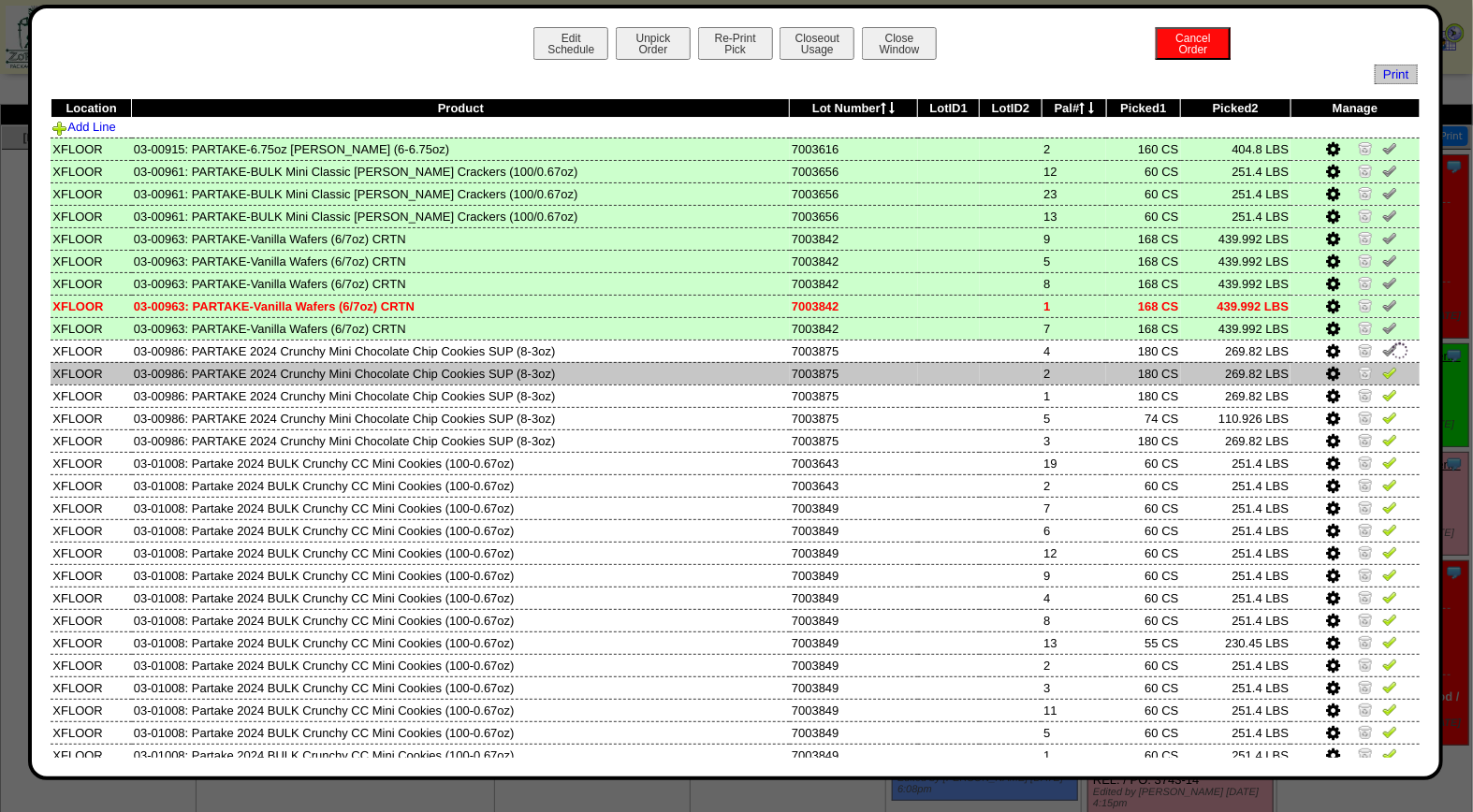
click at [1382, 372] on img at bounding box center [1390, 372] width 15 height 15
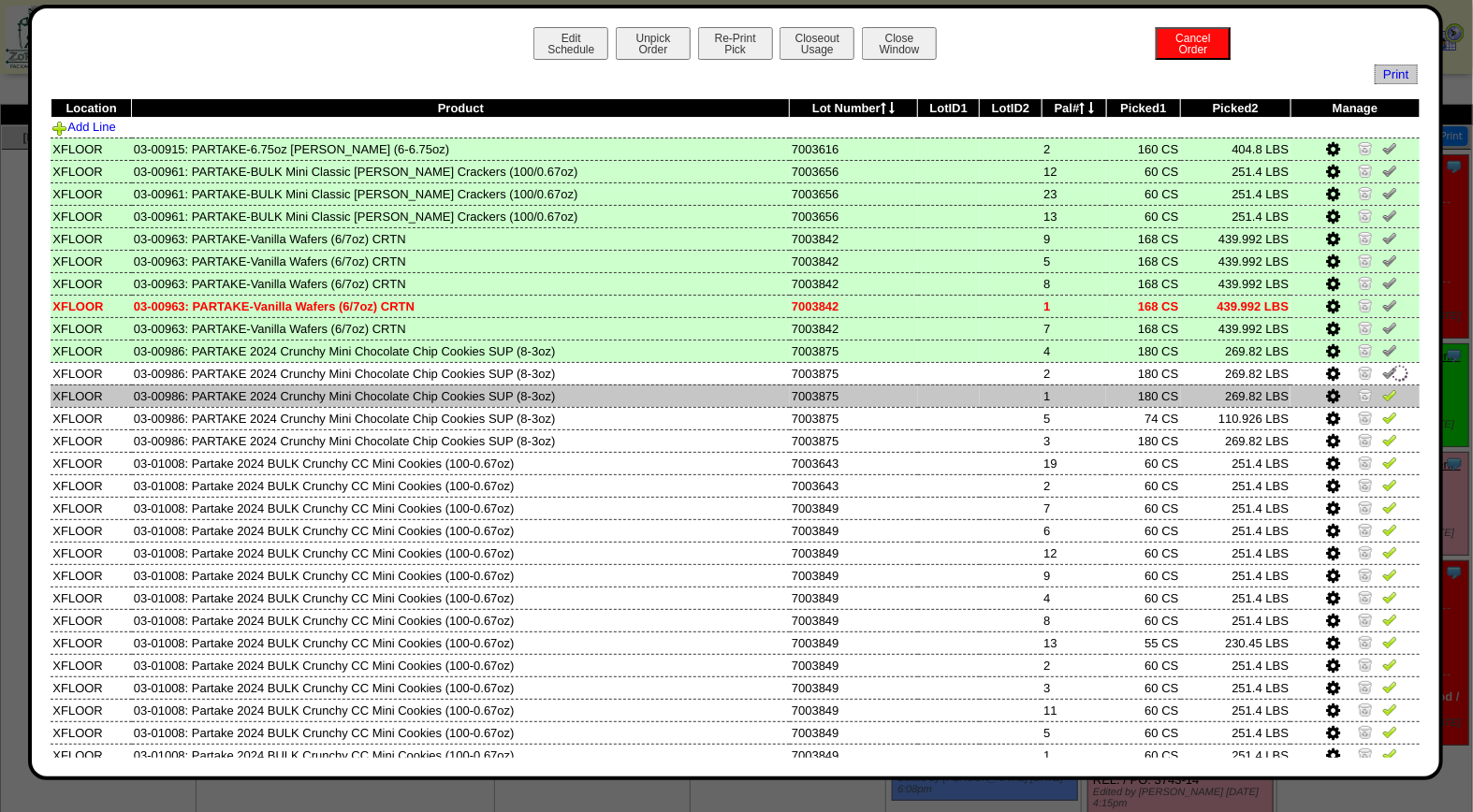
click at [1382, 396] on img at bounding box center [1390, 395] width 15 height 15
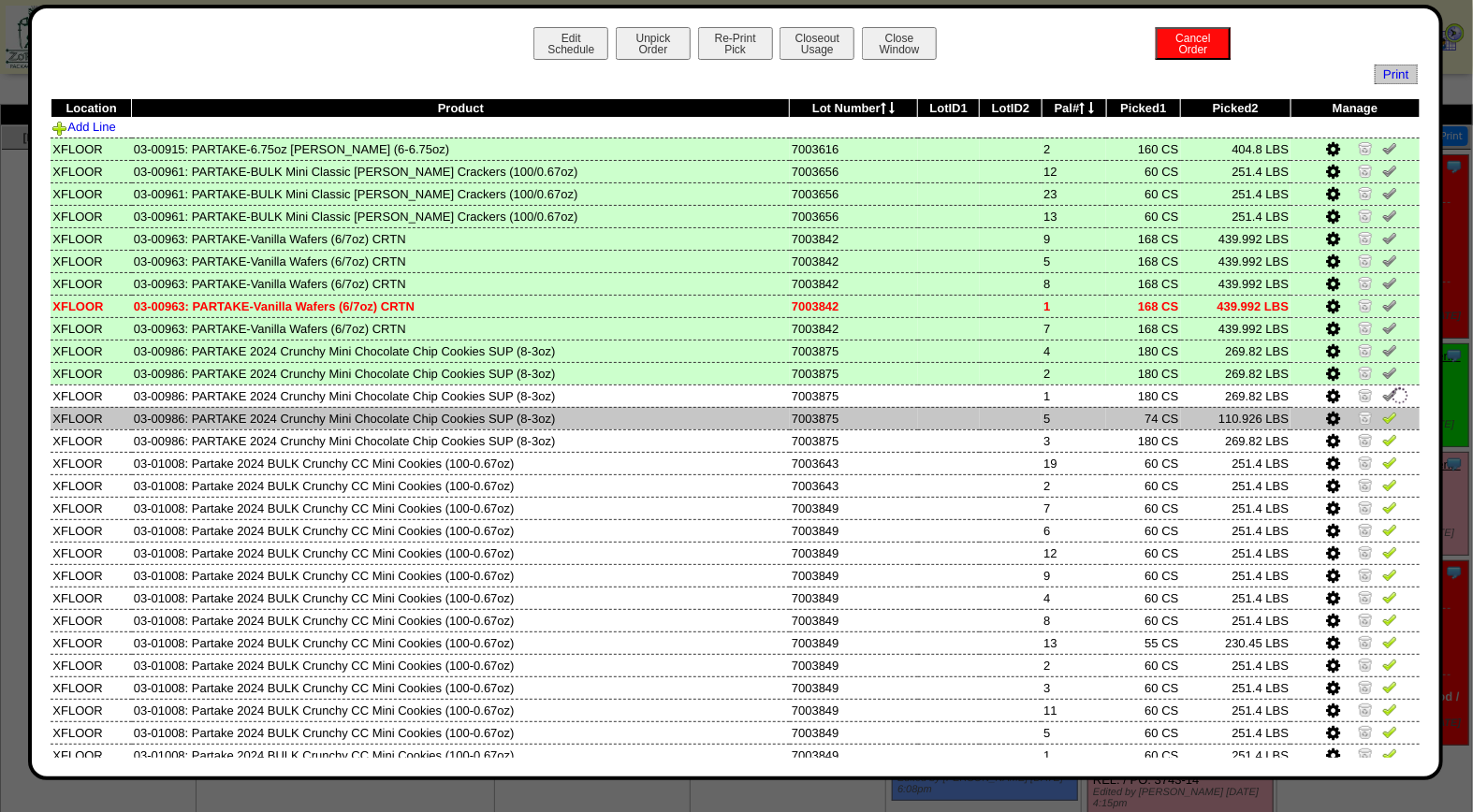
click at [1382, 412] on img at bounding box center [1390, 417] width 15 height 15
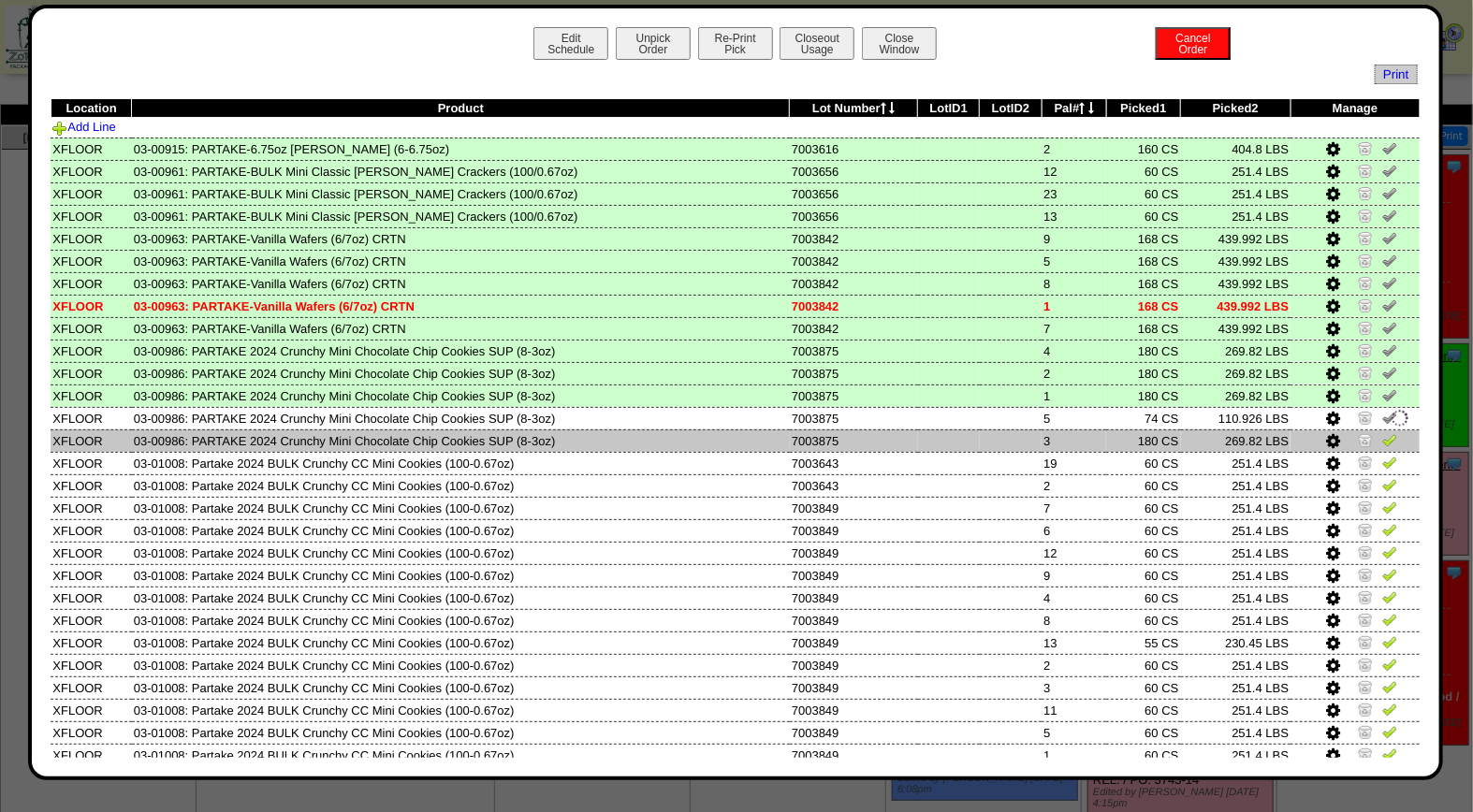
click at [1382, 435] on img at bounding box center [1390, 440] width 15 height 15
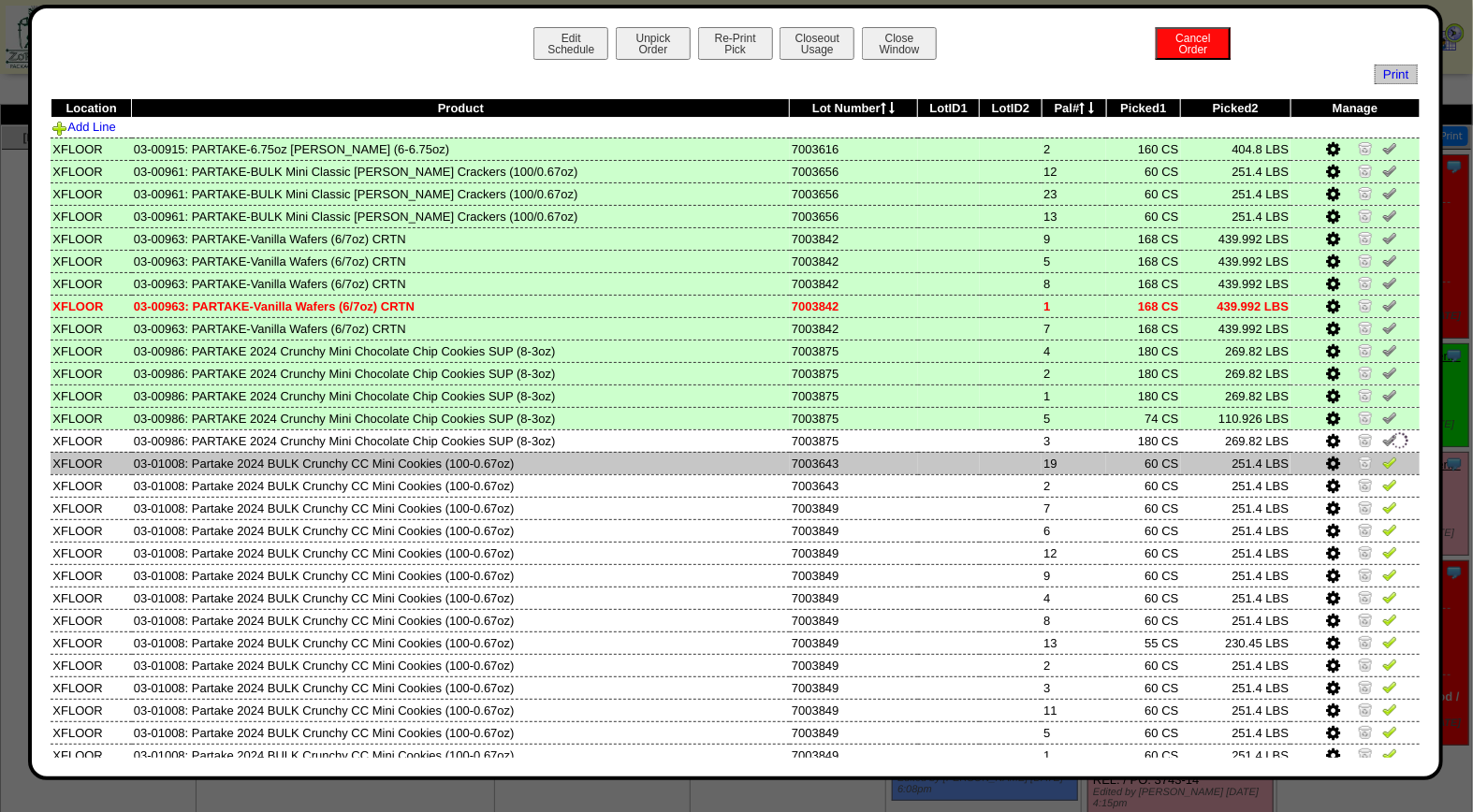
click at [1382, 460] on img at bounding box center [1390, 462] width 15 height 15
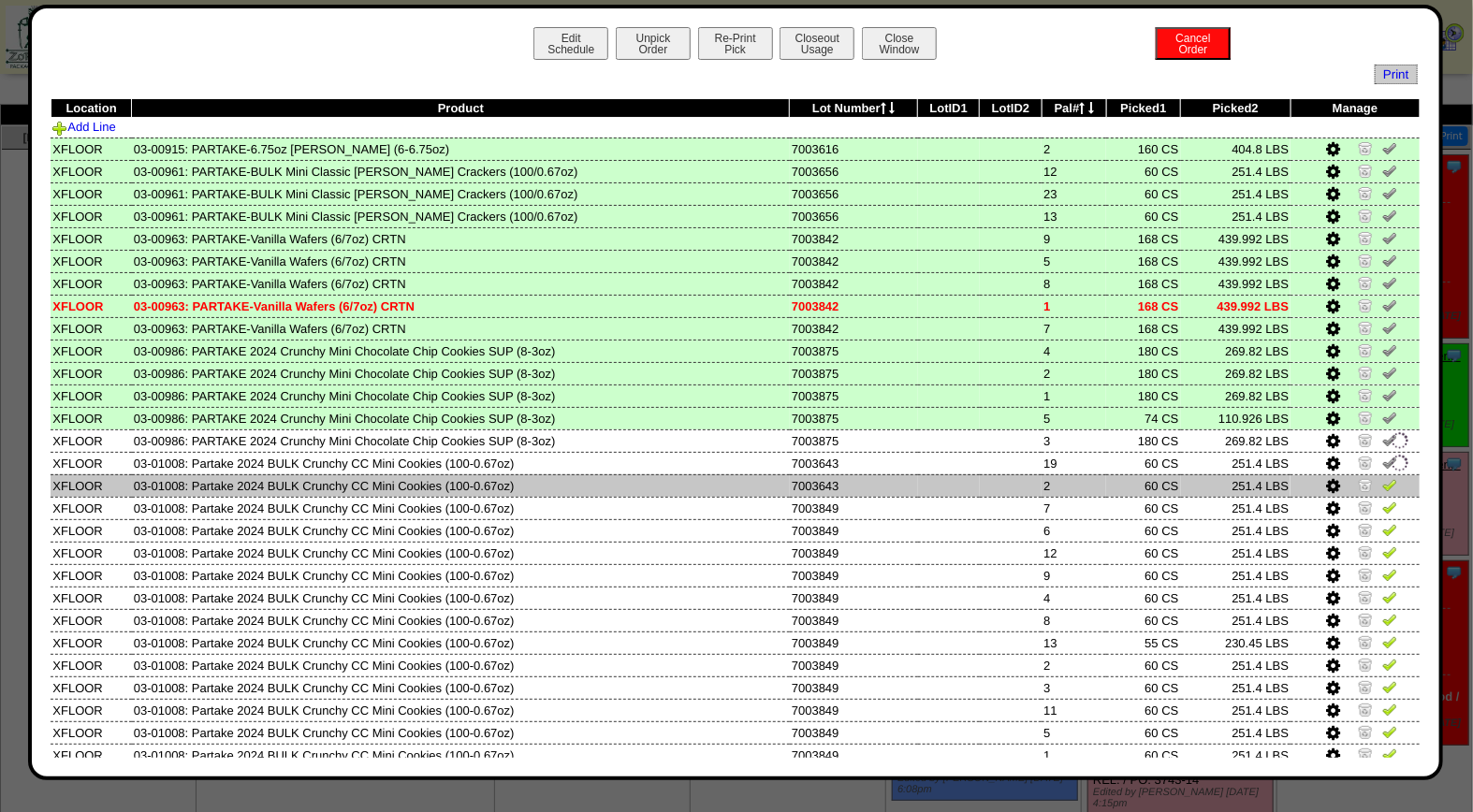
click at [1382, 483] on img at bounding box center [1390, 485] width 15 height 15
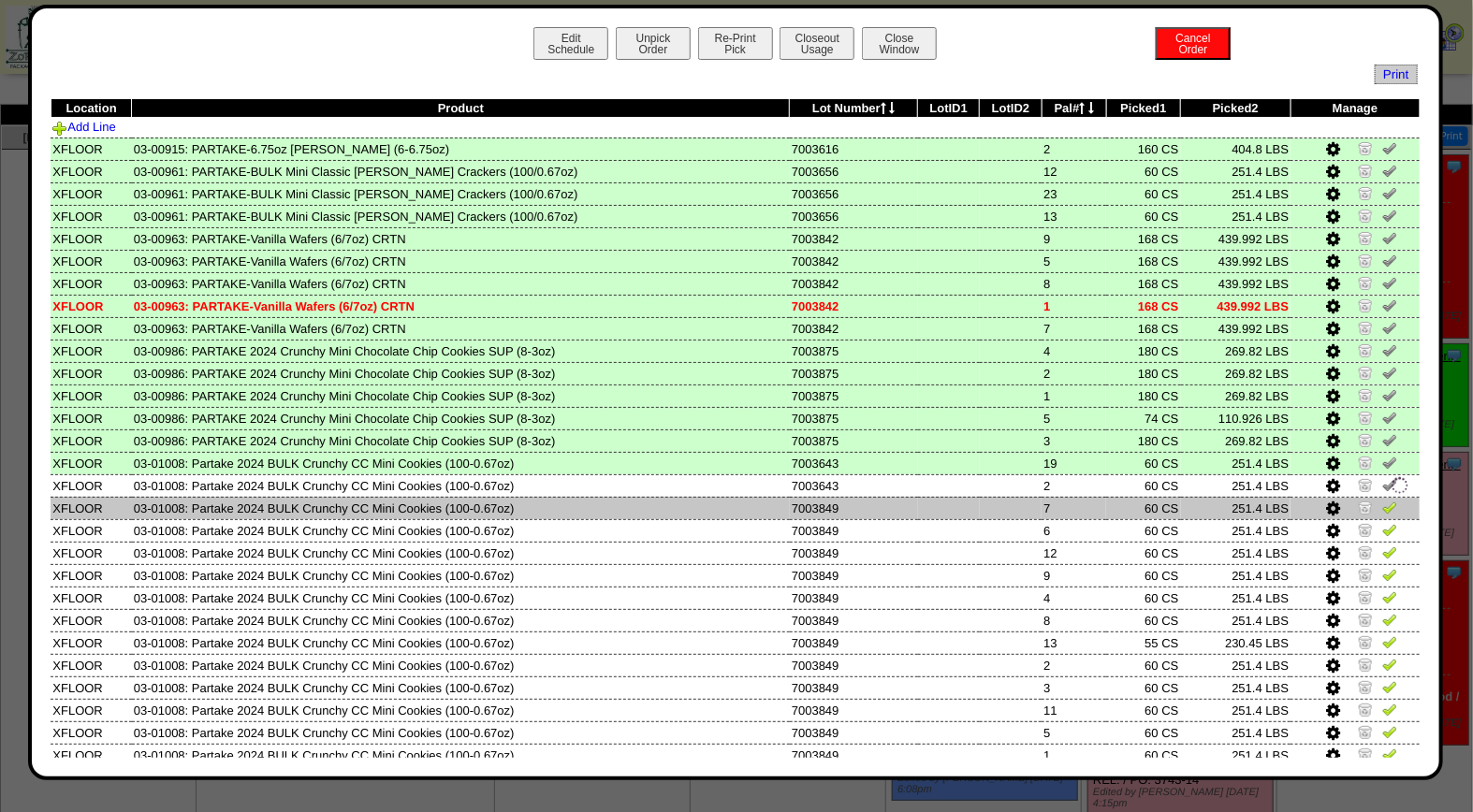
click at [1382, 500] on img at bounding box center [1390, 507] width 15 height 15
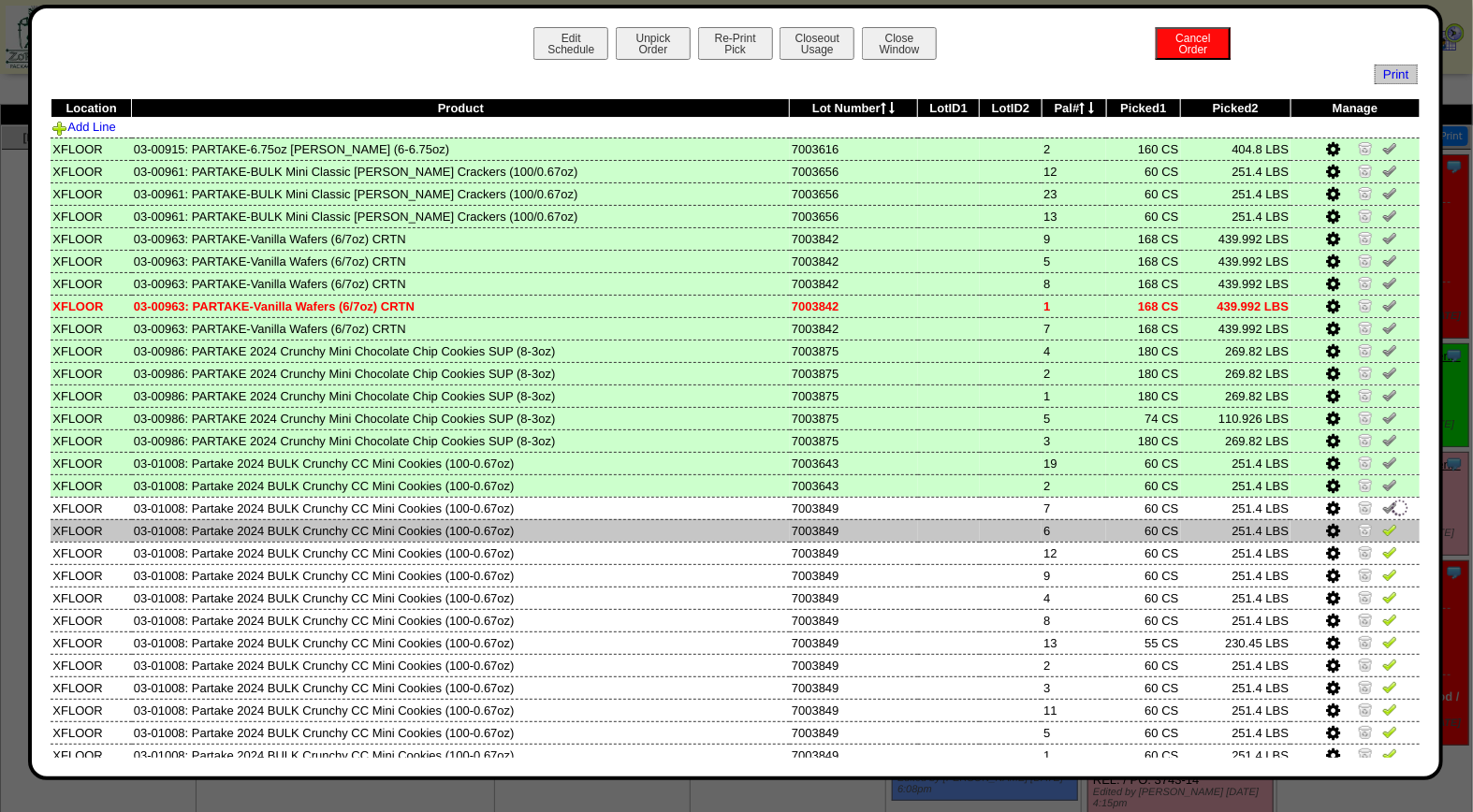
click at [1382, 530] on link at bounding box center [1390, 532] width 15 height 14
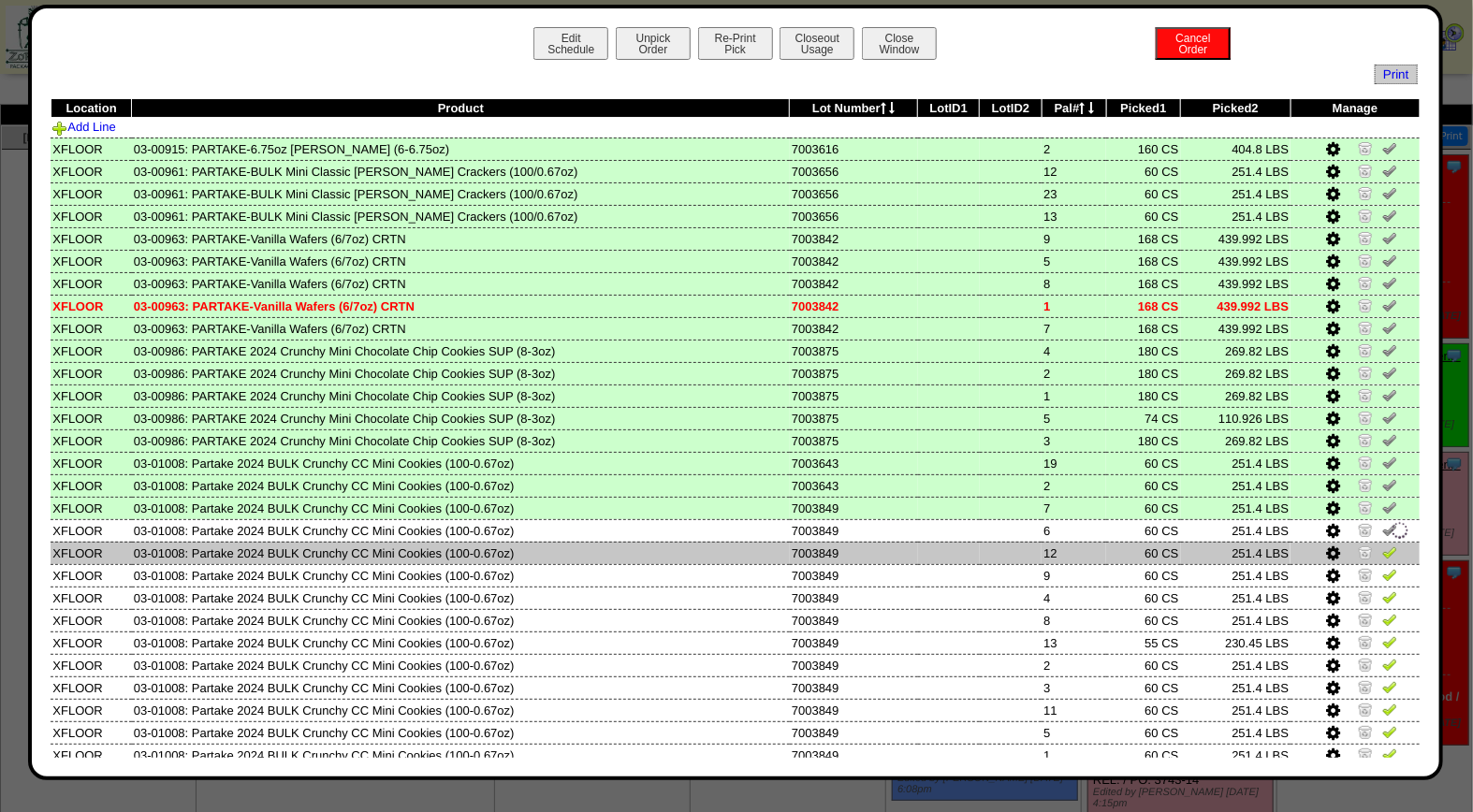
click at [1382, 548] on img at bounding box center [1390, 552] width 15 height 15
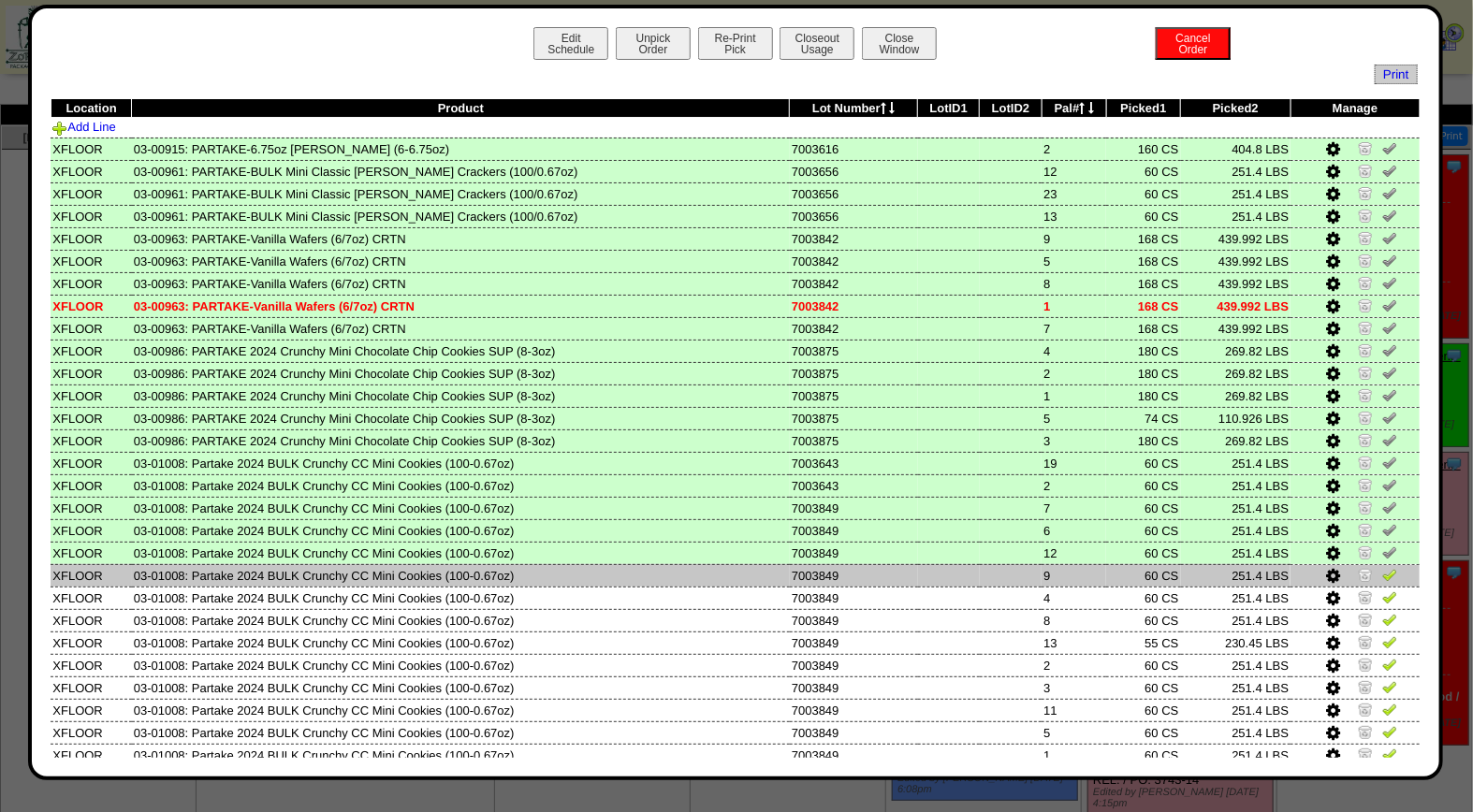
click at [1382, 567] on img at bounding box center [1390, 575] width 15 height 15
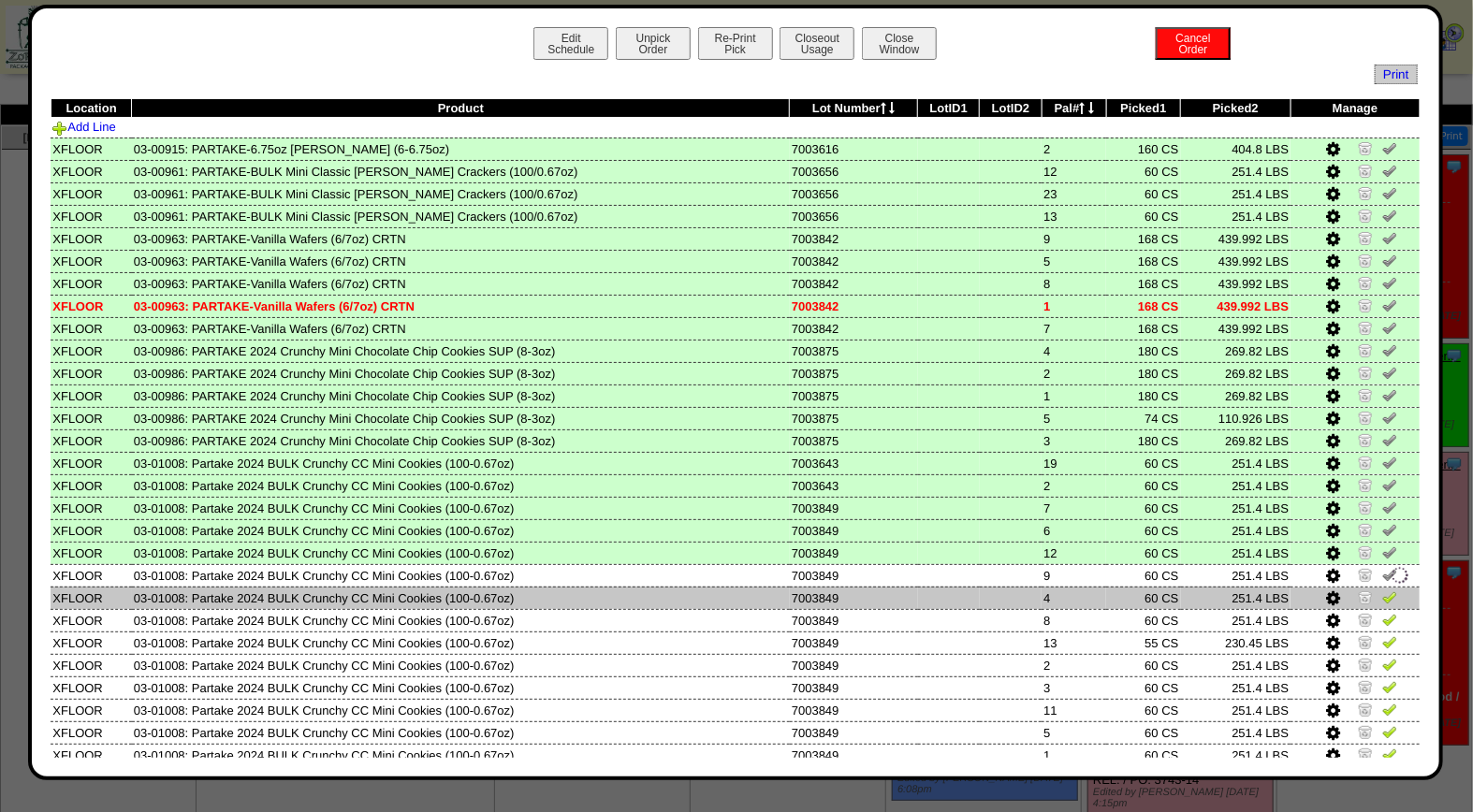
click at [1382, 589] on img at bounding box center [1390, 596] width 15 height 15
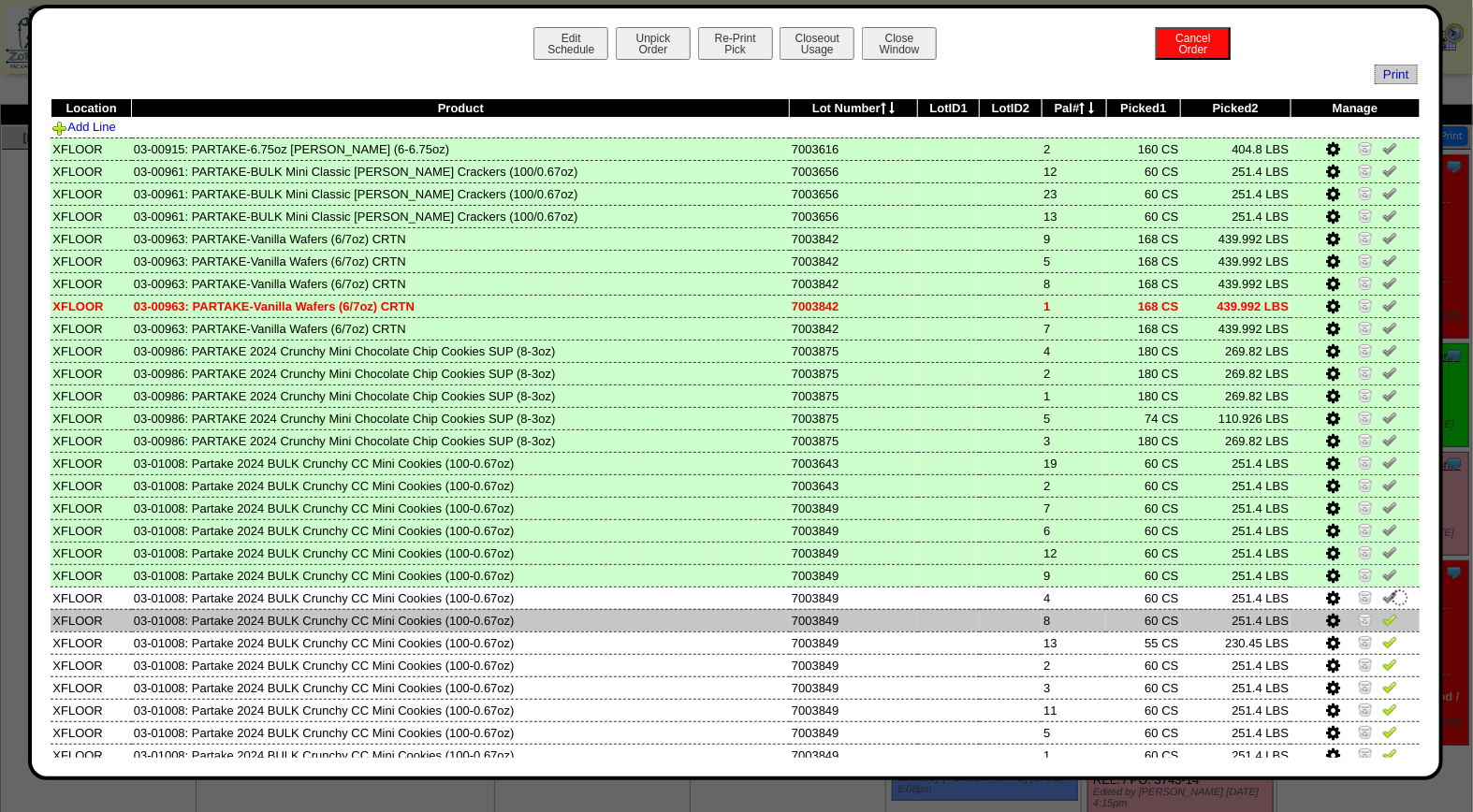
click at [1382, 612] on img at bounding box center [1390, 619] width 15 height 15
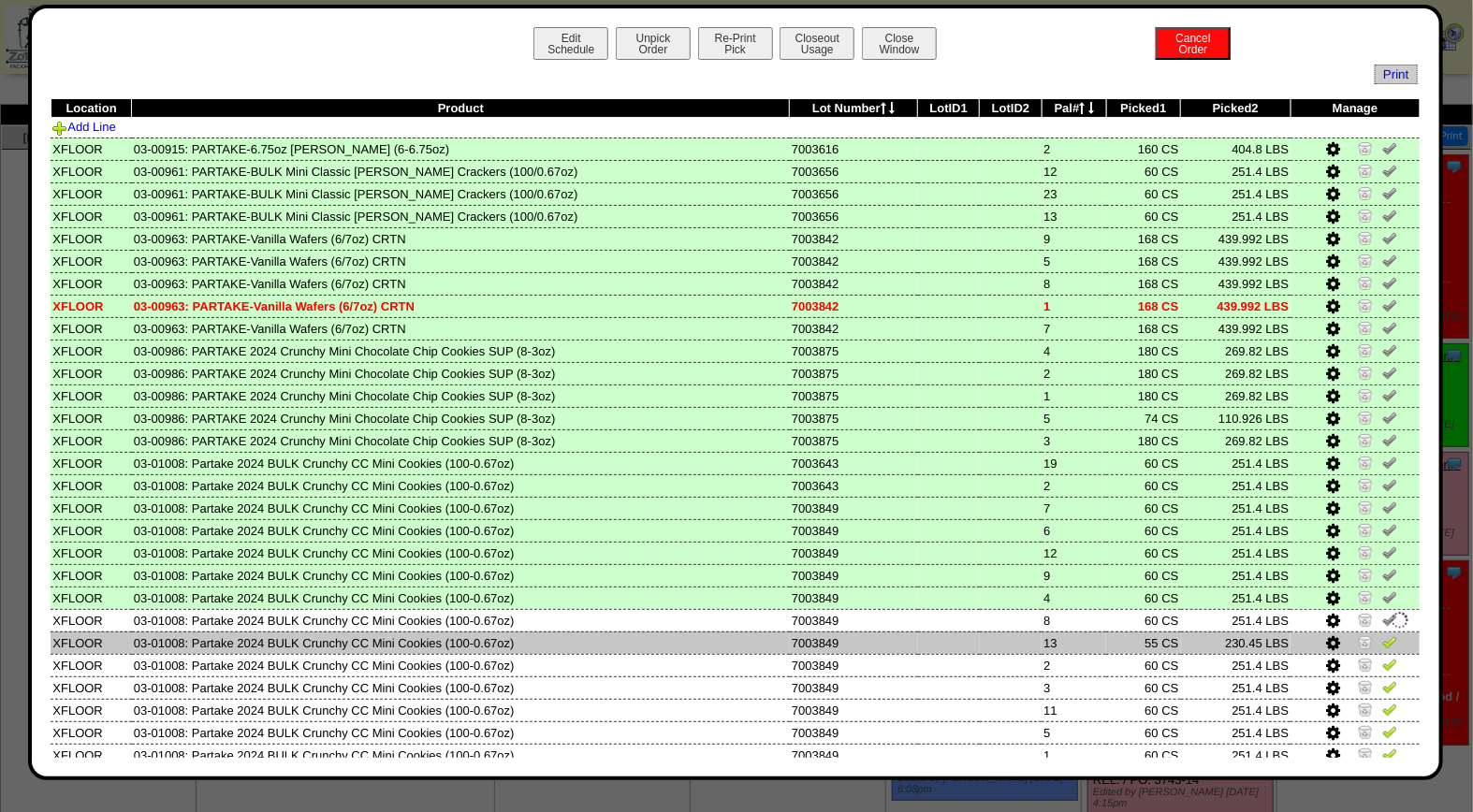
click at [1382, 634] on img at bounding box center [1390, 642] width 15 height 15
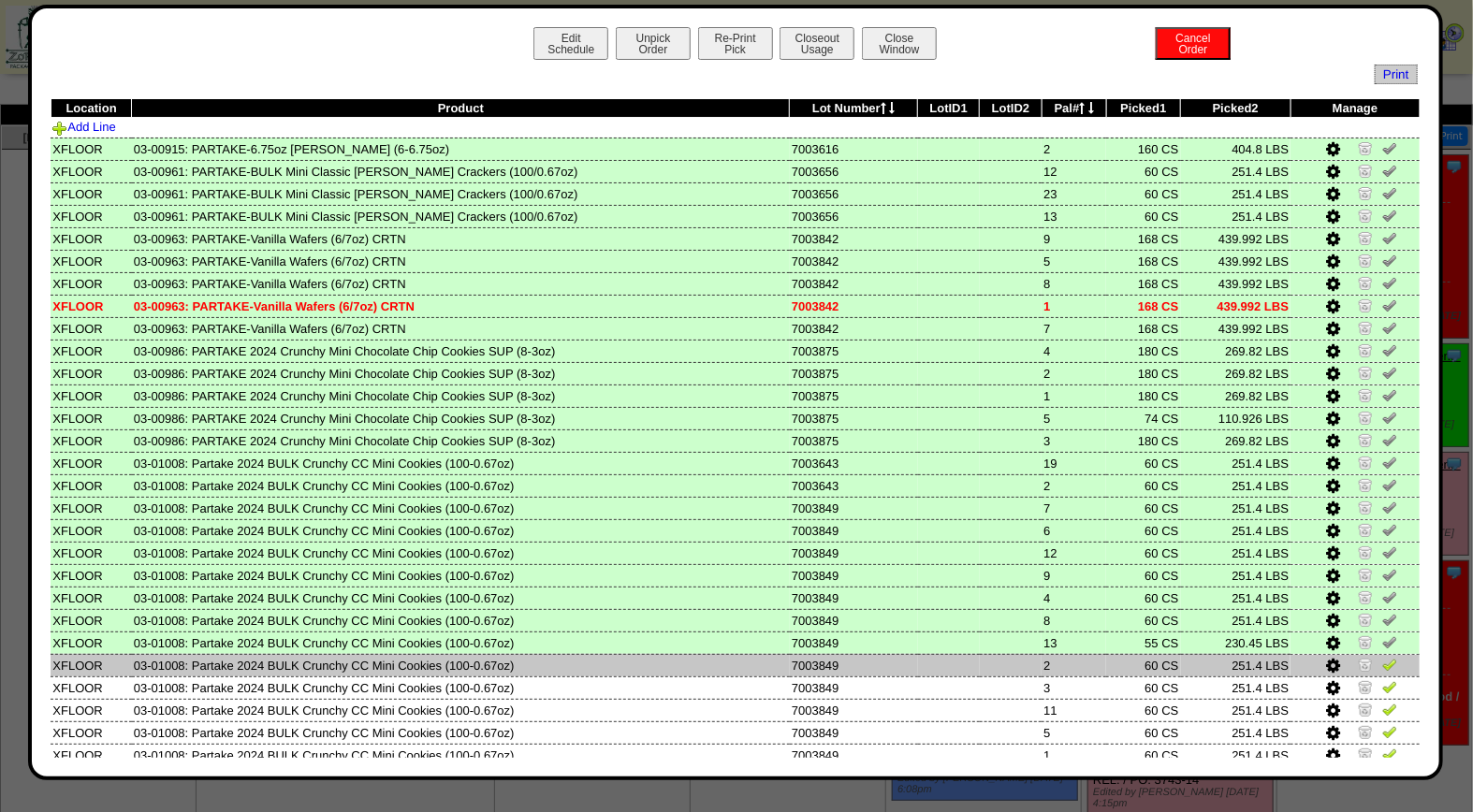
click at [1382, 659] on img at bounding box center [1390, 665] width 15 height 15
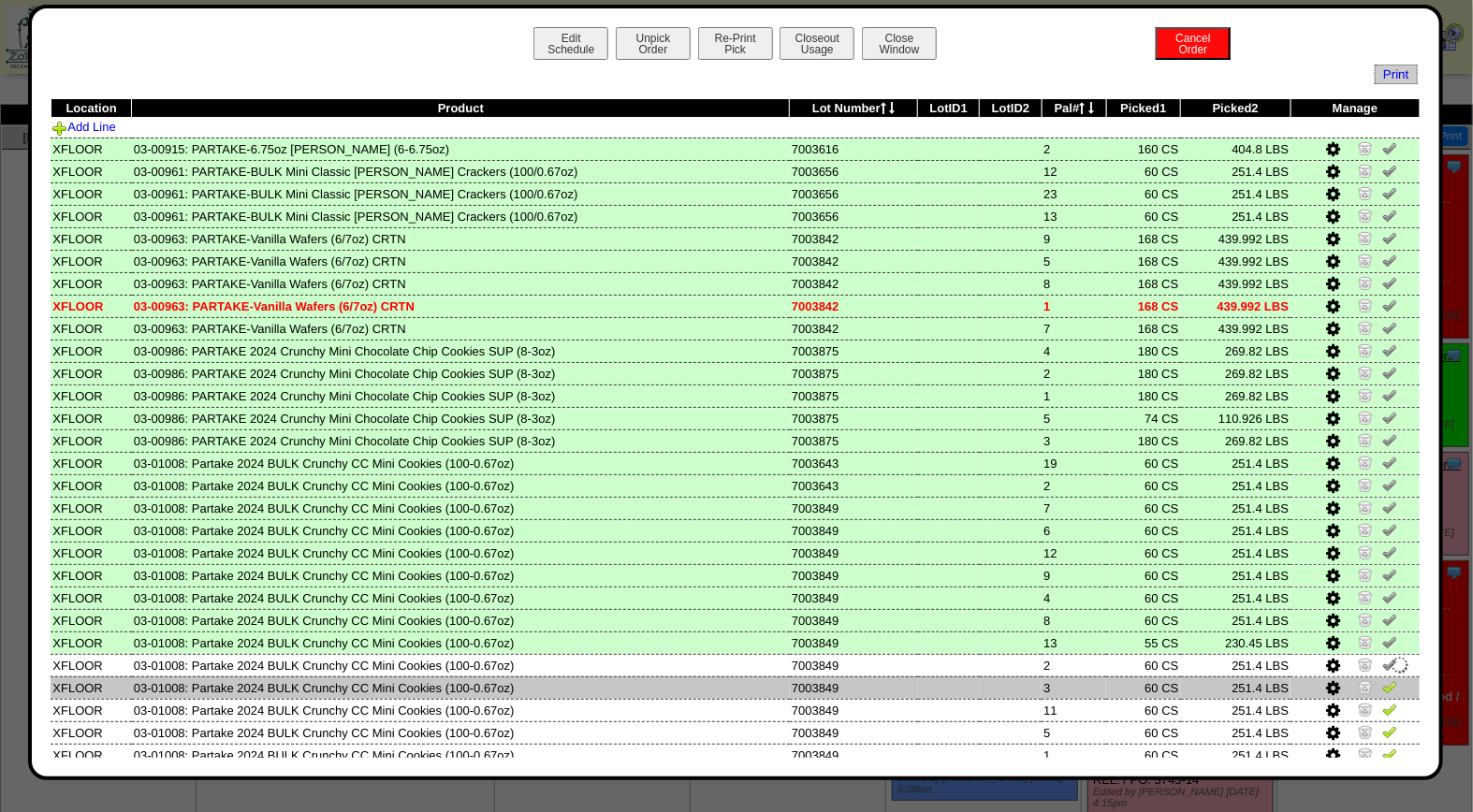
click at [1382, 679] on img at bounding box center [1390, 686] width 15 height 15
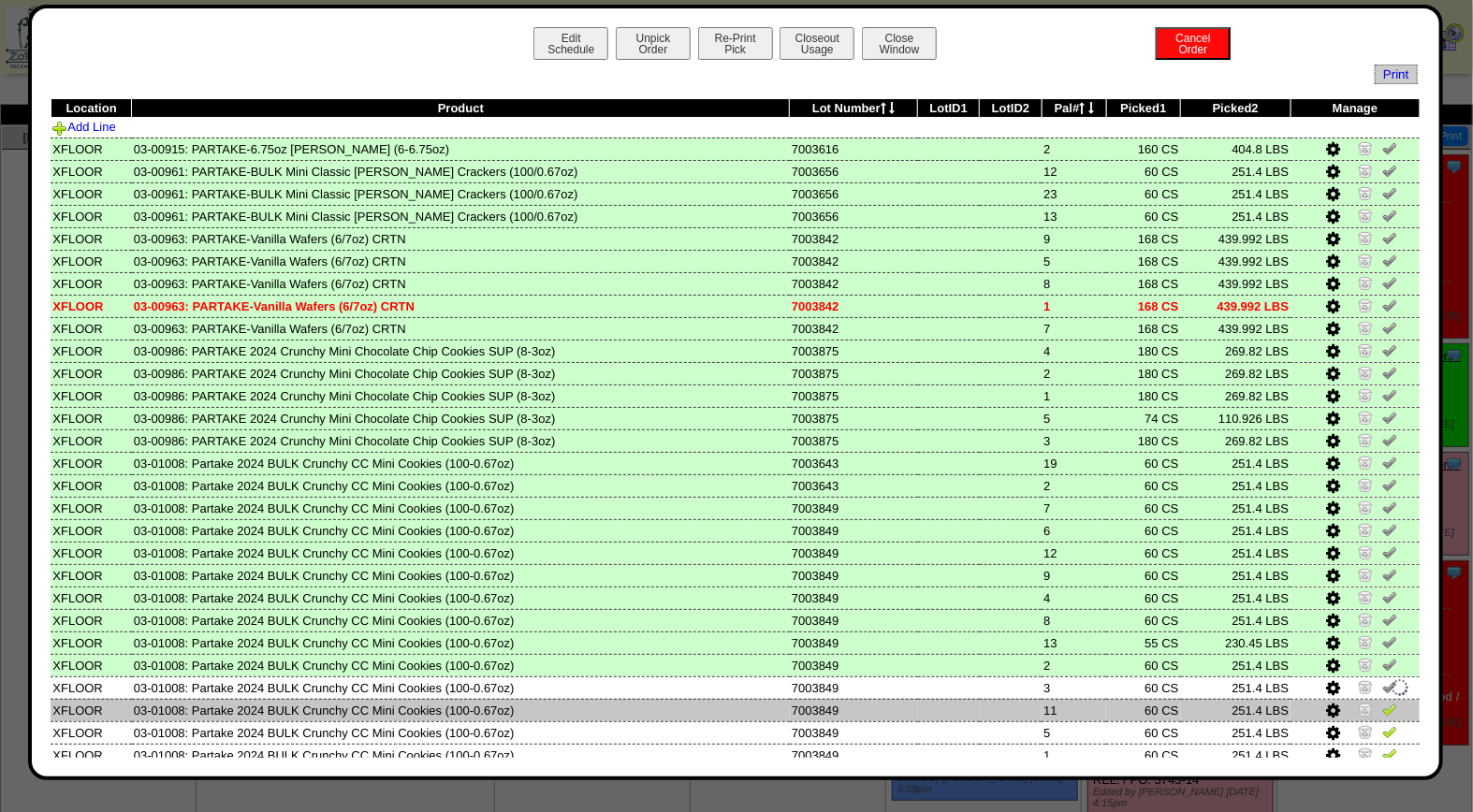
click at [1382, 701] on img at bounding box center [1390, 709] width 15 height 15
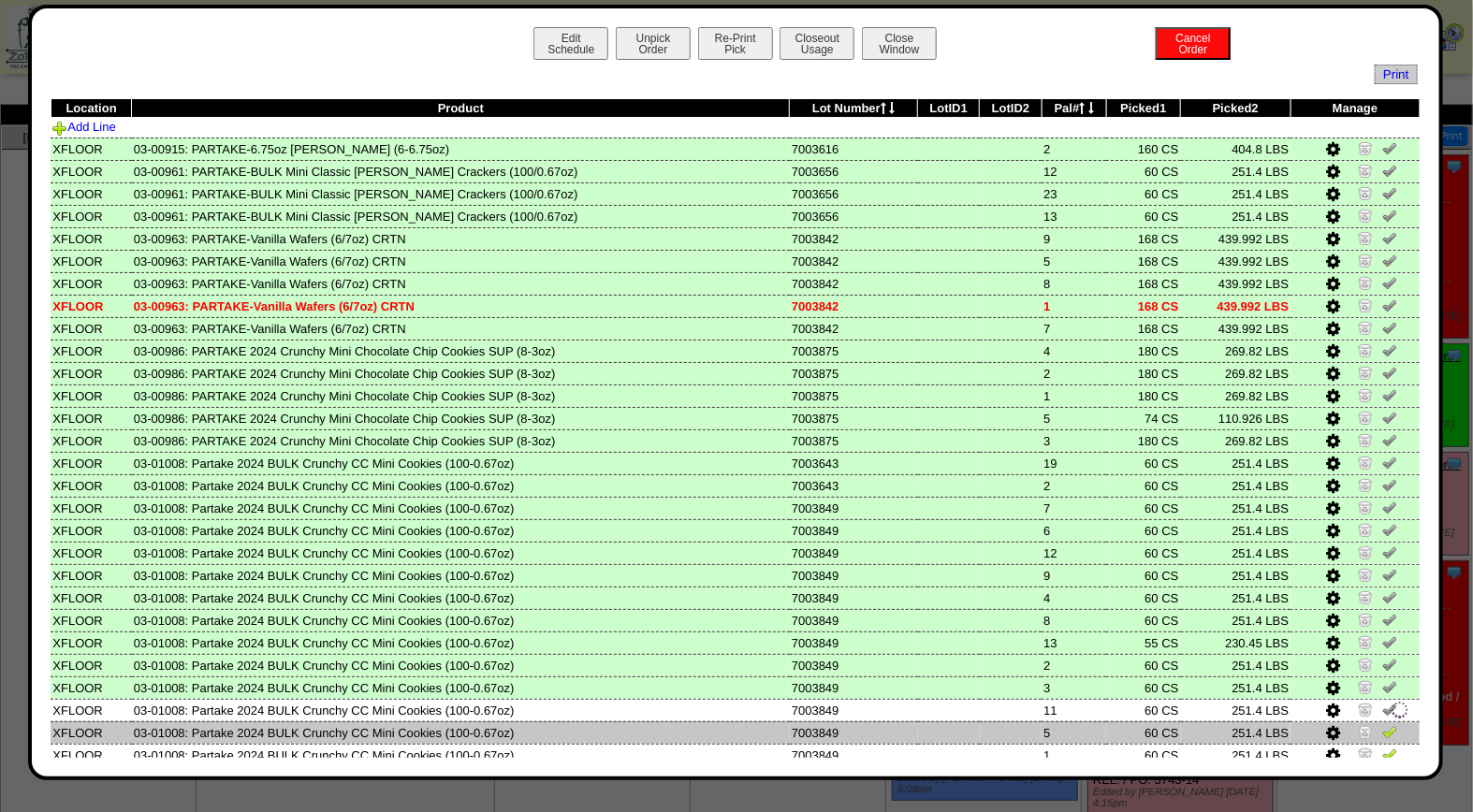
click at [1382, 724] on img at bounding box center [1390, 732] width 15 height 15
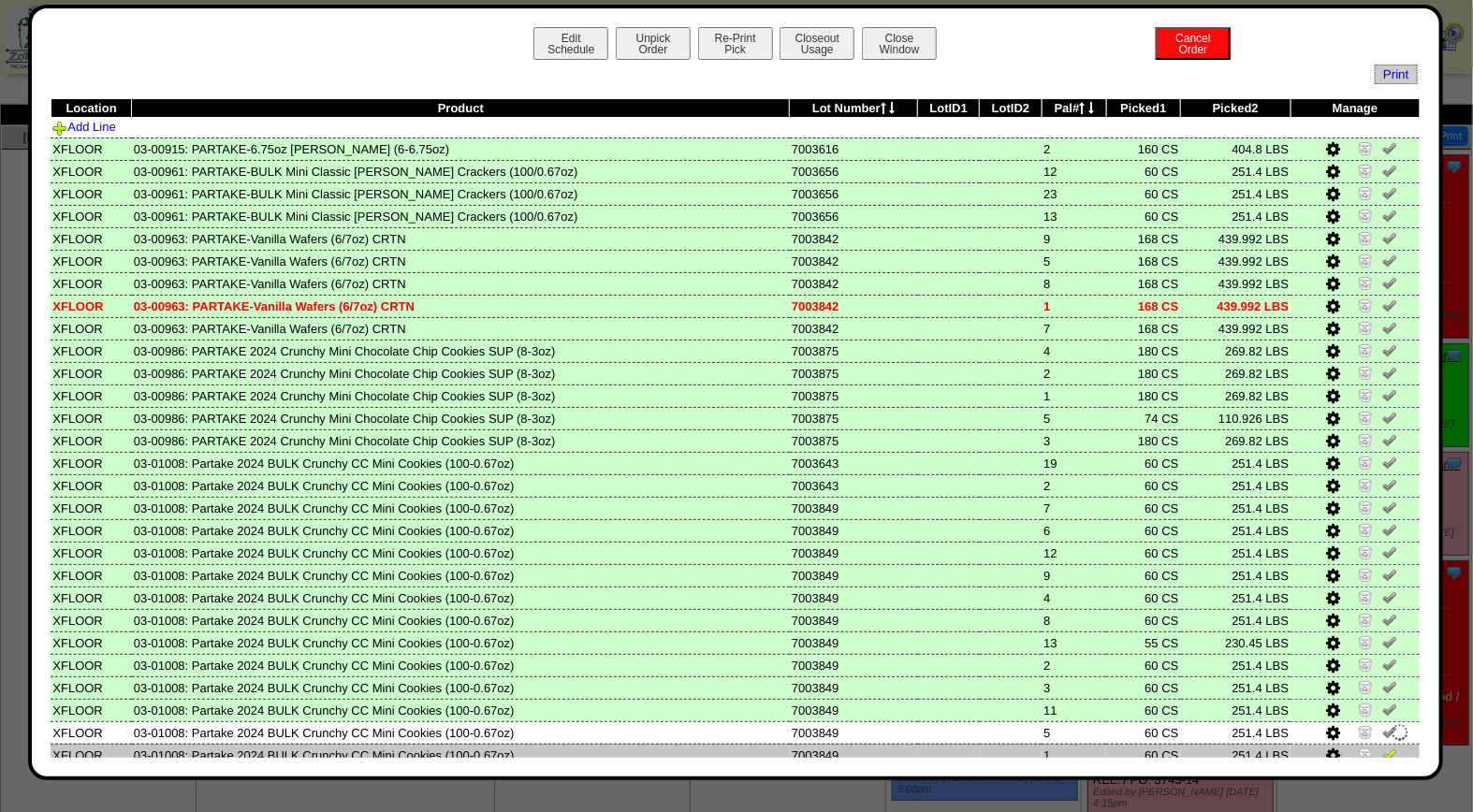
click at [1382, 747] on img at bounding box center [1390, 754] width 15 height 15
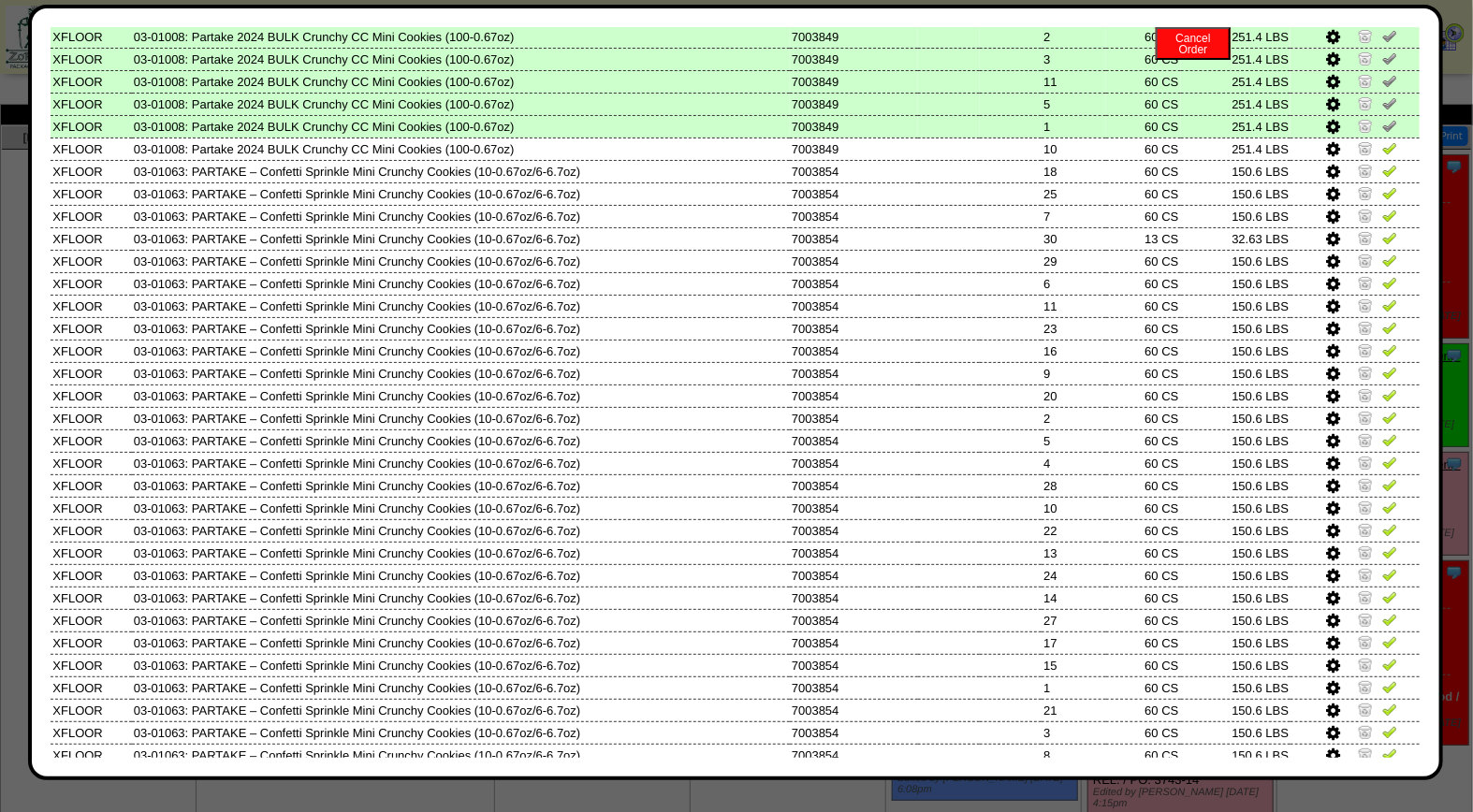
scroll to position [610, 0]
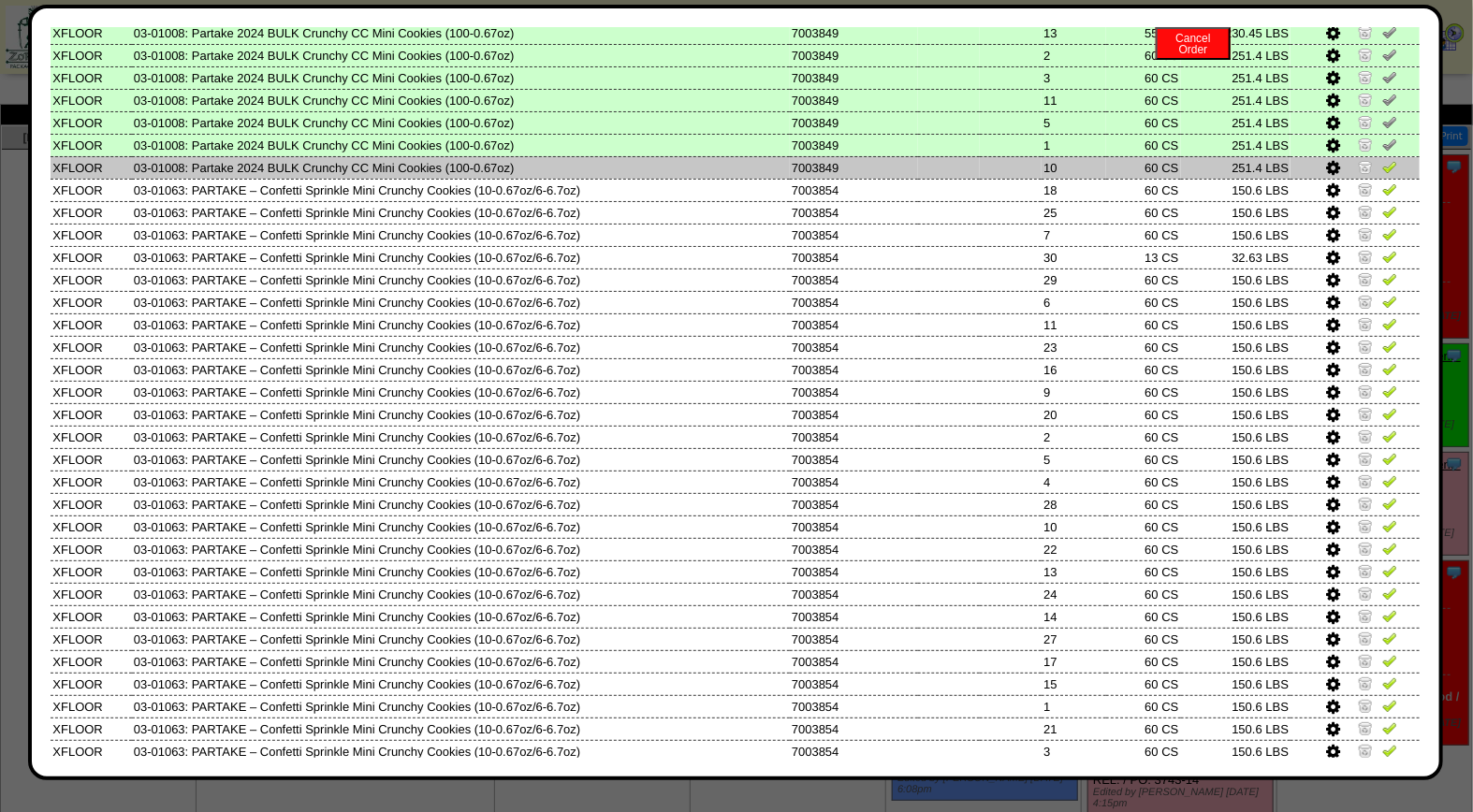
click at [1382, 159] on img at bounding box center [1390, 166] width 15 height 15
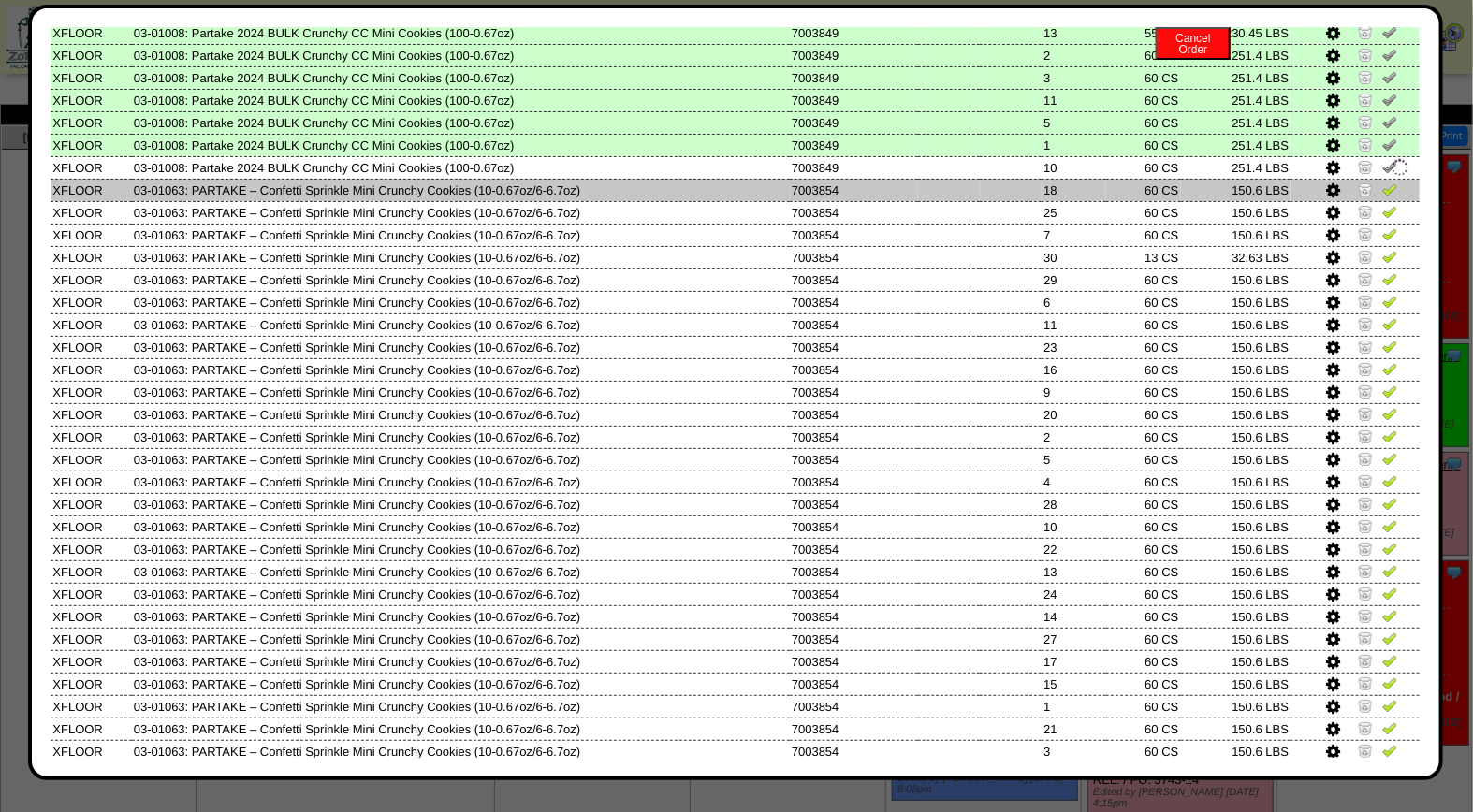
click at [1382, 181] on img at bounding box center [1390, 189] width 15 height 15
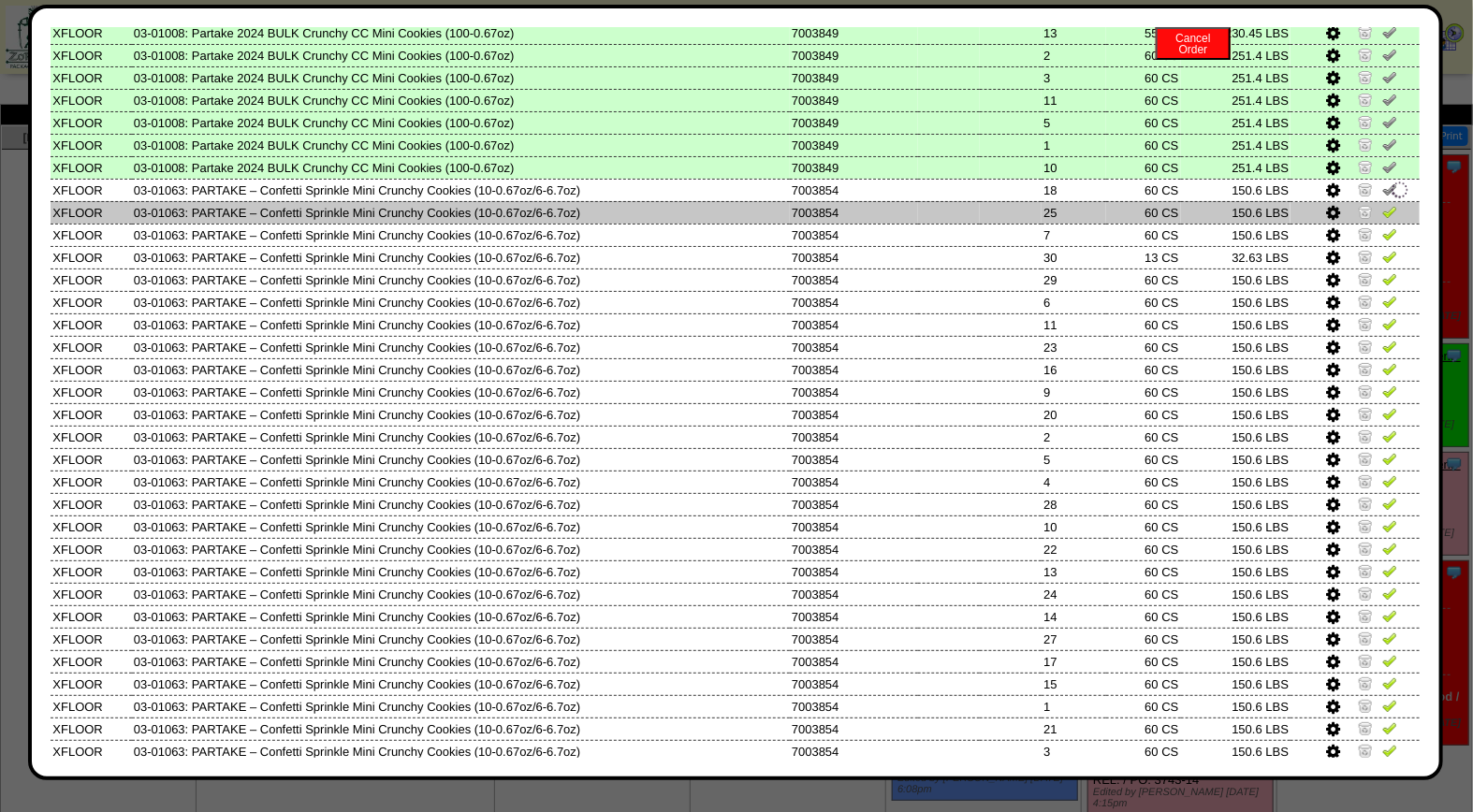
click at [1382, 204] on img at bounding box center [1390, 212] width 15 height 15
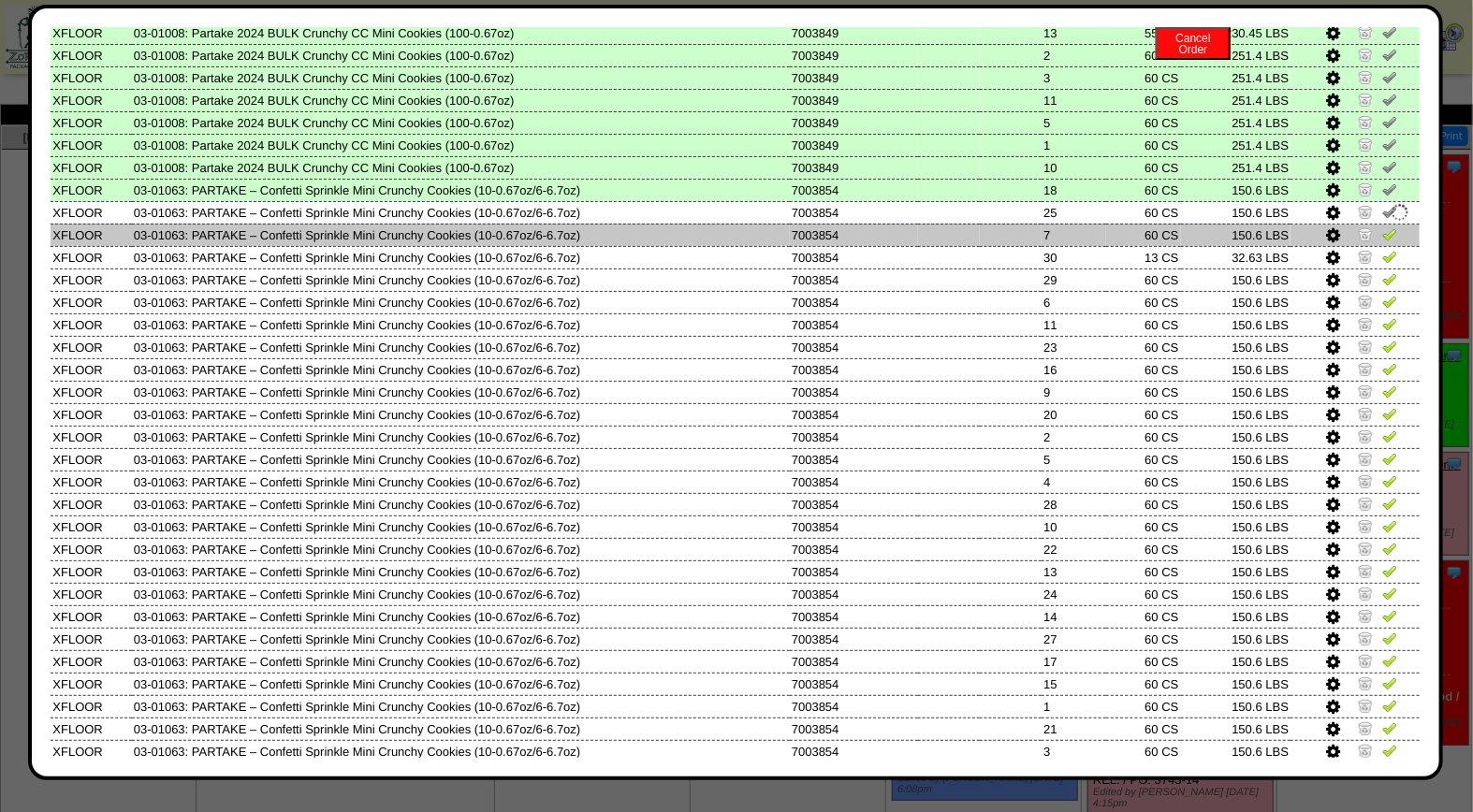
click at [1382, 226] on img at bounding box center [1390, 233] width 15 height 15
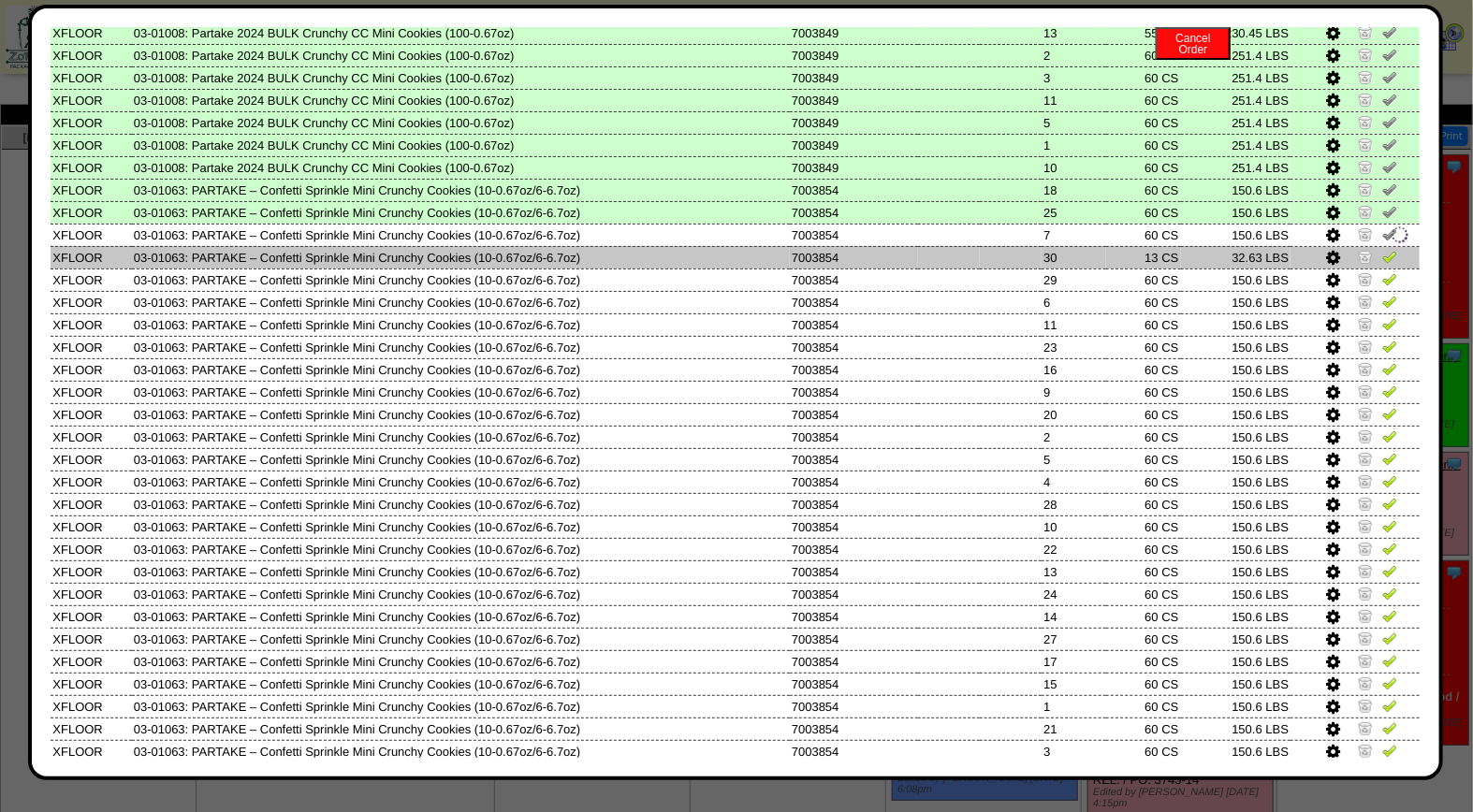
click at [1382, 249] on img at bounding box center [1390, 256] width 15 height 15
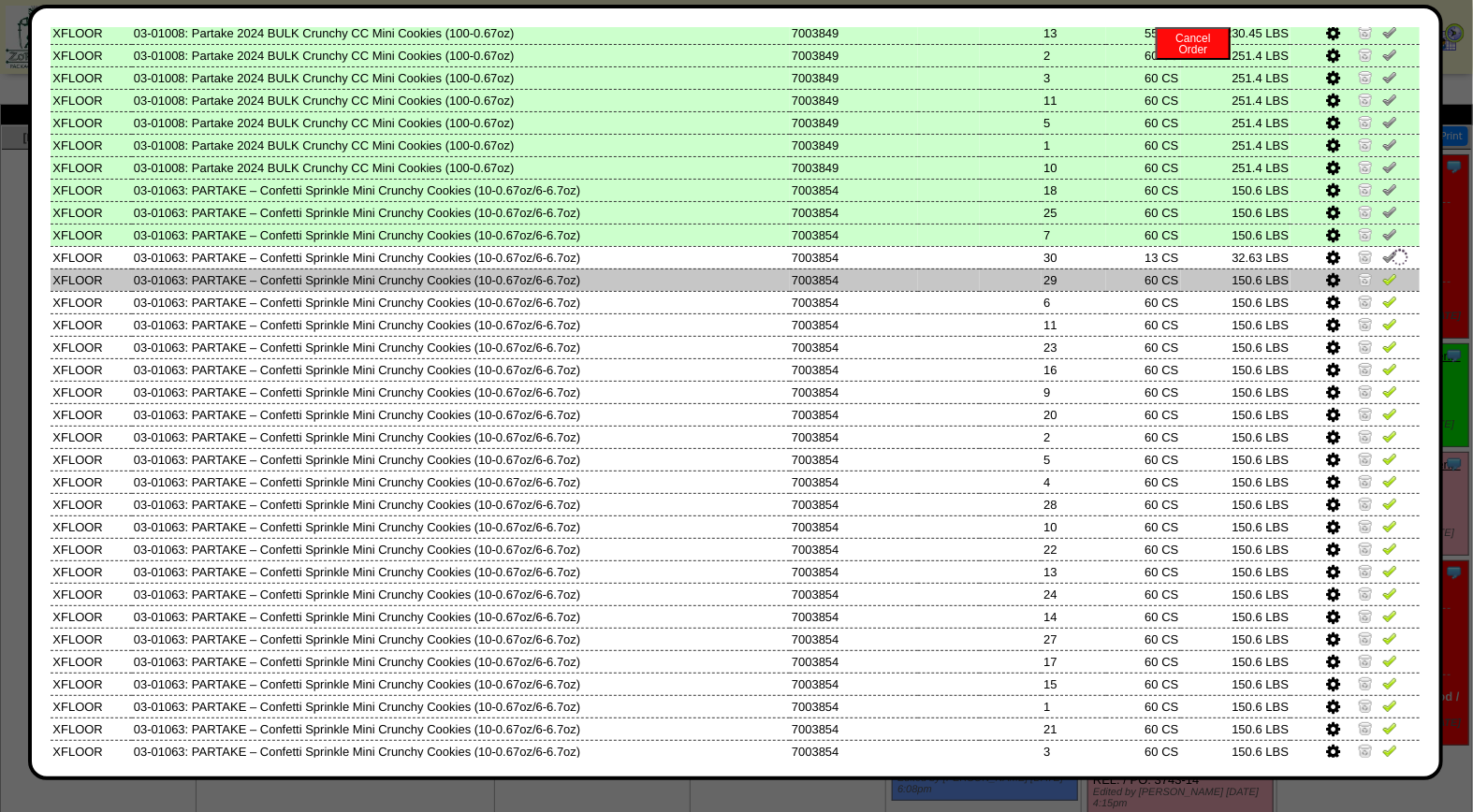
click at [1382, 271] on img at bounding box center [1390, 279] width 15 height 15
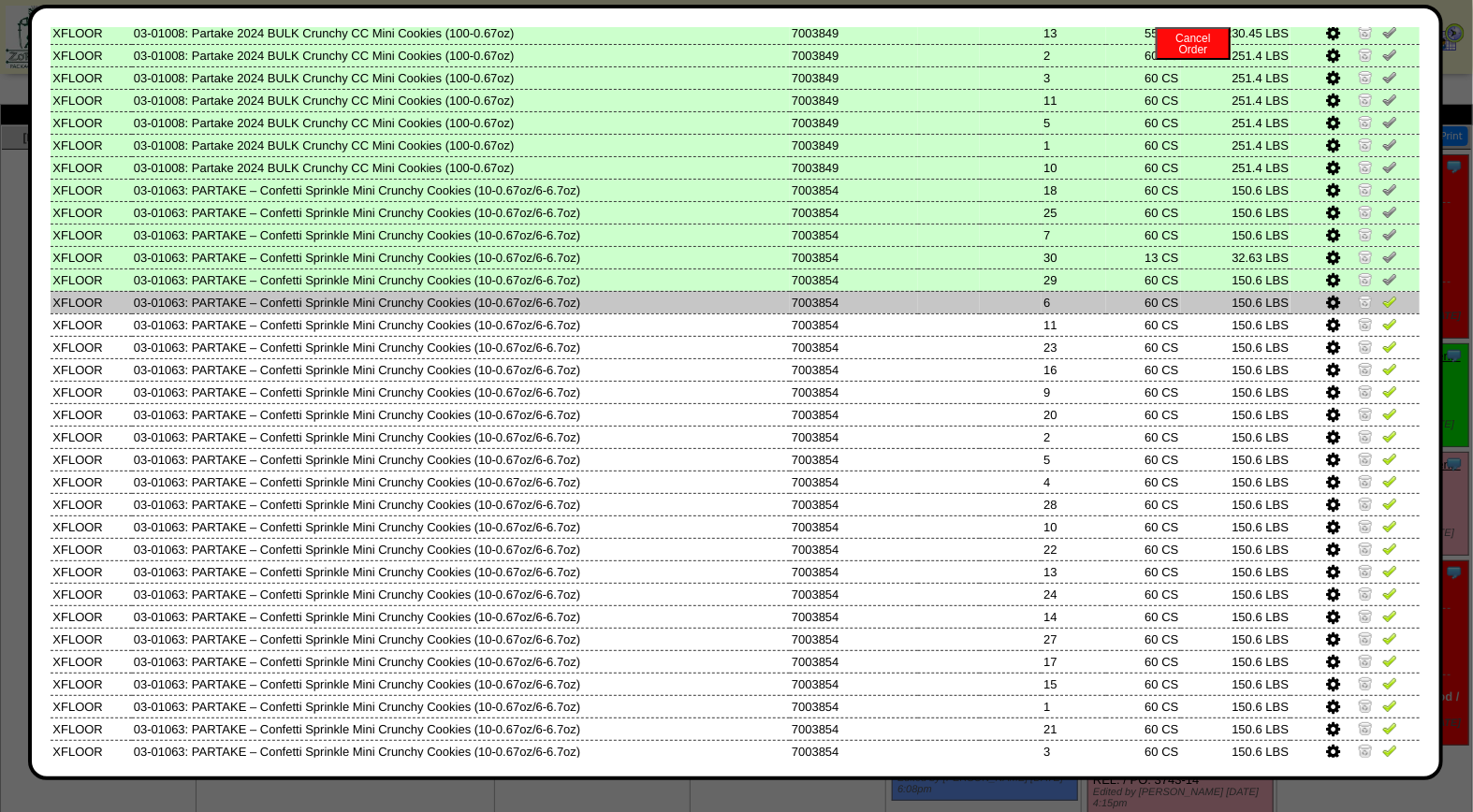
click at [1382, 294] on img at bounding box center [1390, 302] width 15 height 15
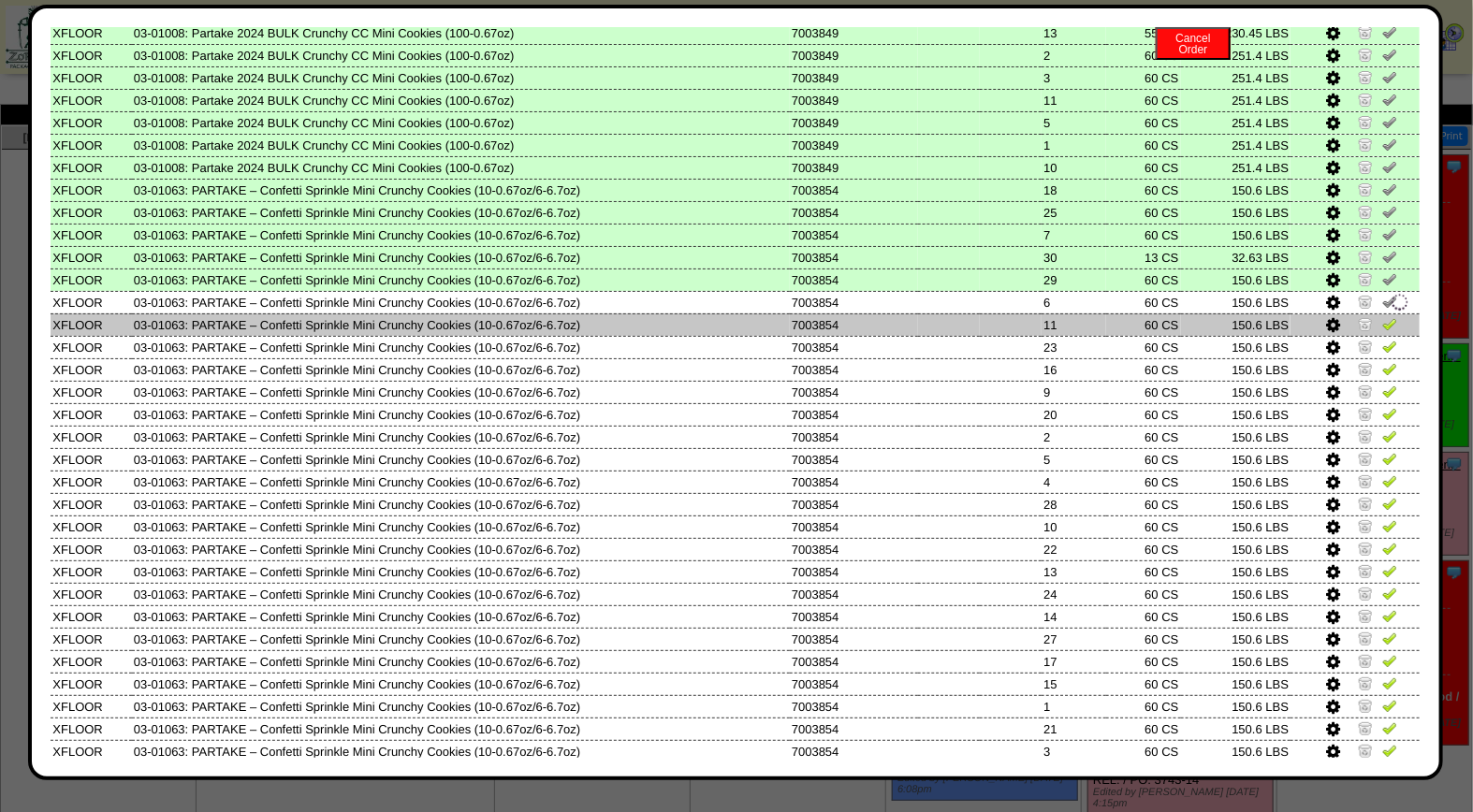
click at [1382, 317] on img at bounding box center [1390, 324] width 15 height 15
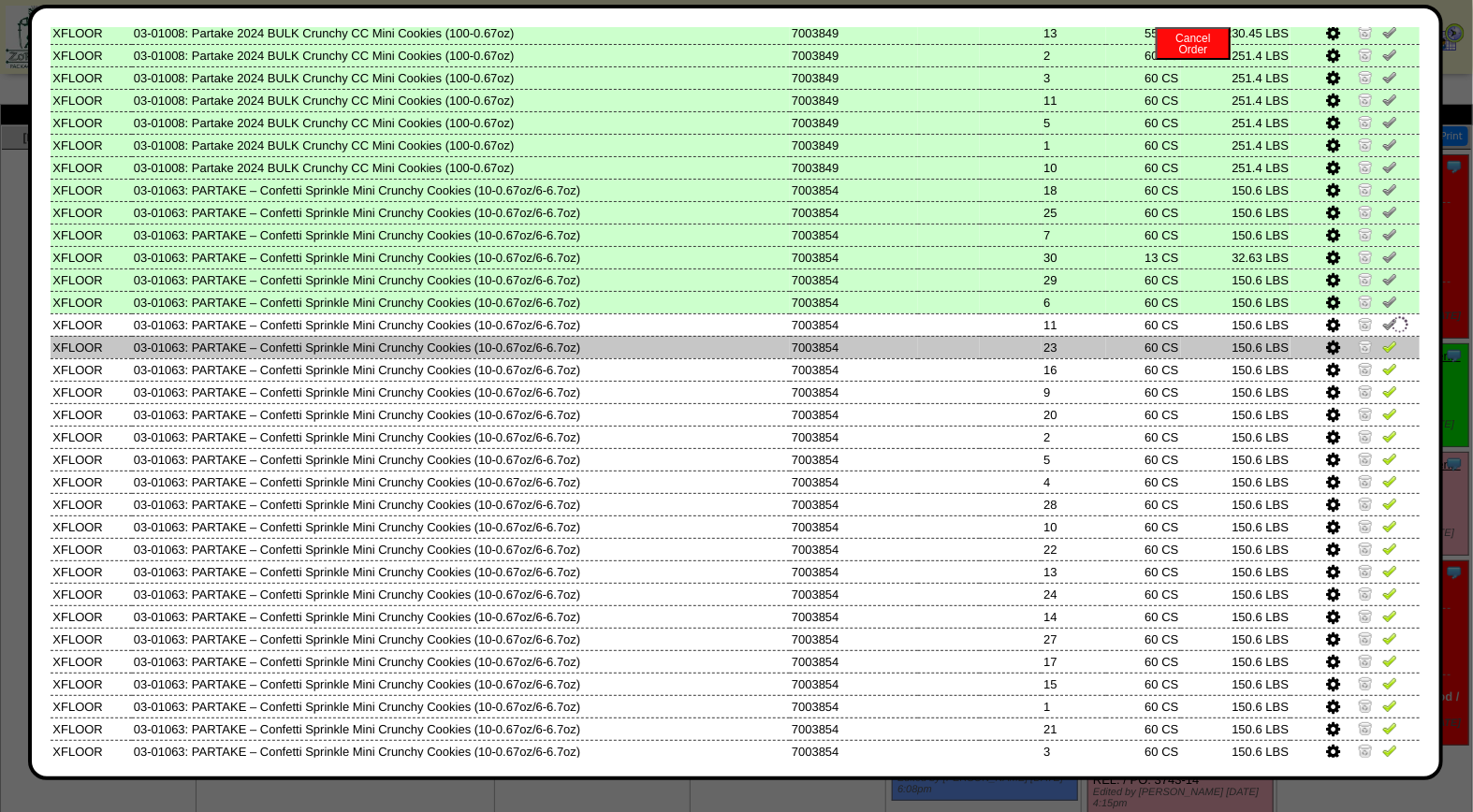
click at [1382, 338] on img at bounding box center [1390, 346] width 15 height 15
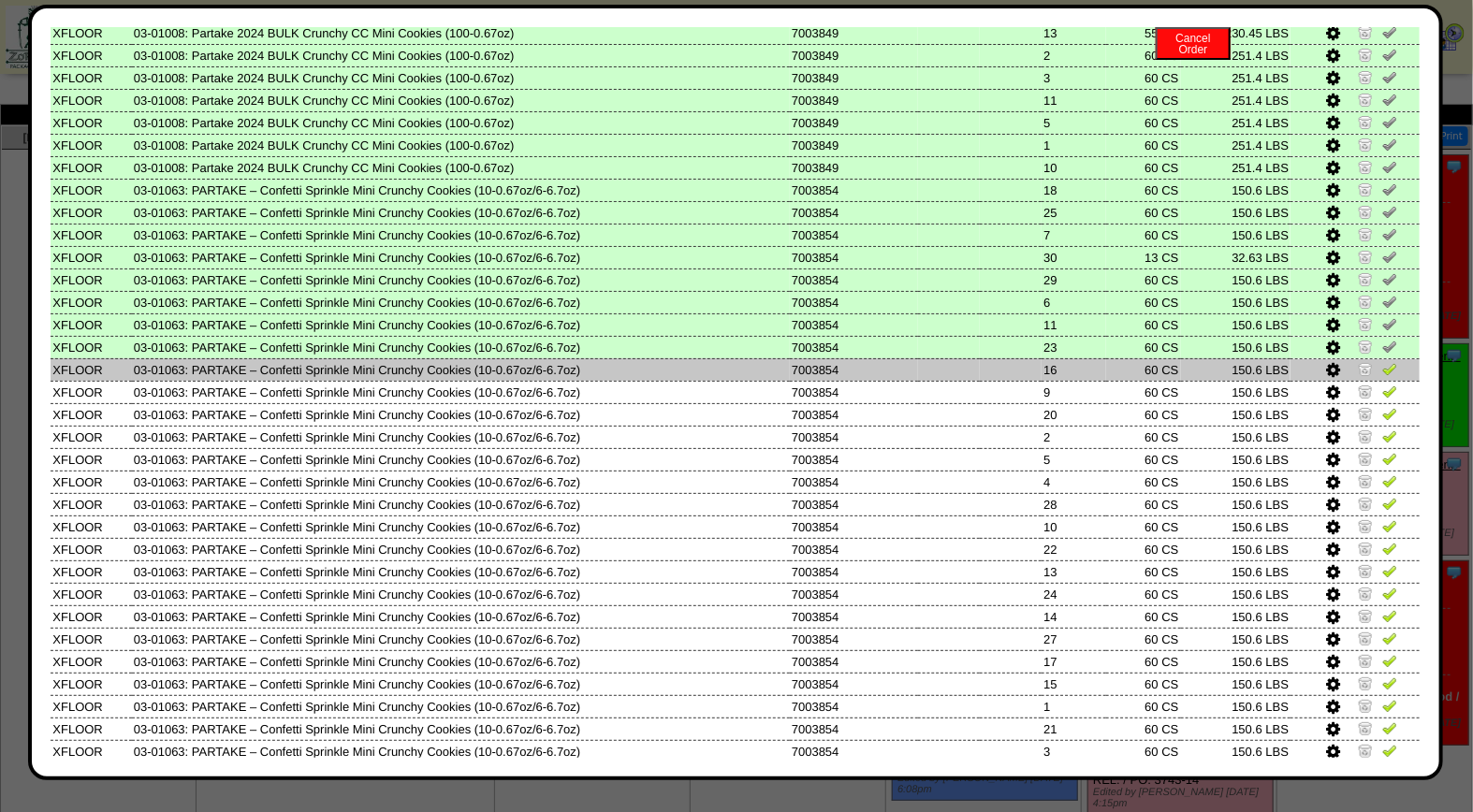
click at [1382, 361] on img at bounding box center [1390, 369] width 15 height 15
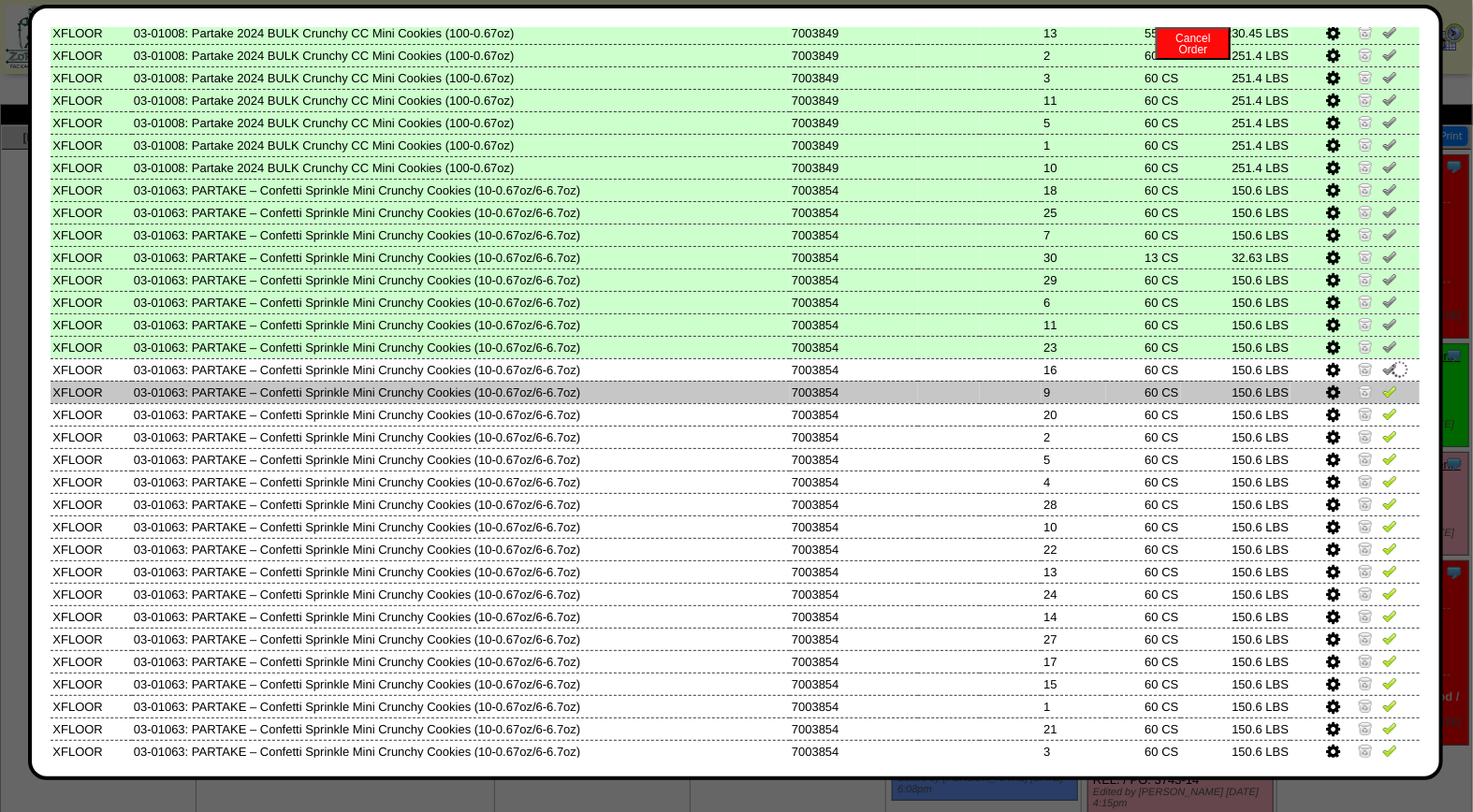
click at [1382, 384] on img at bounding box center [1390, 391] width 15 height 15
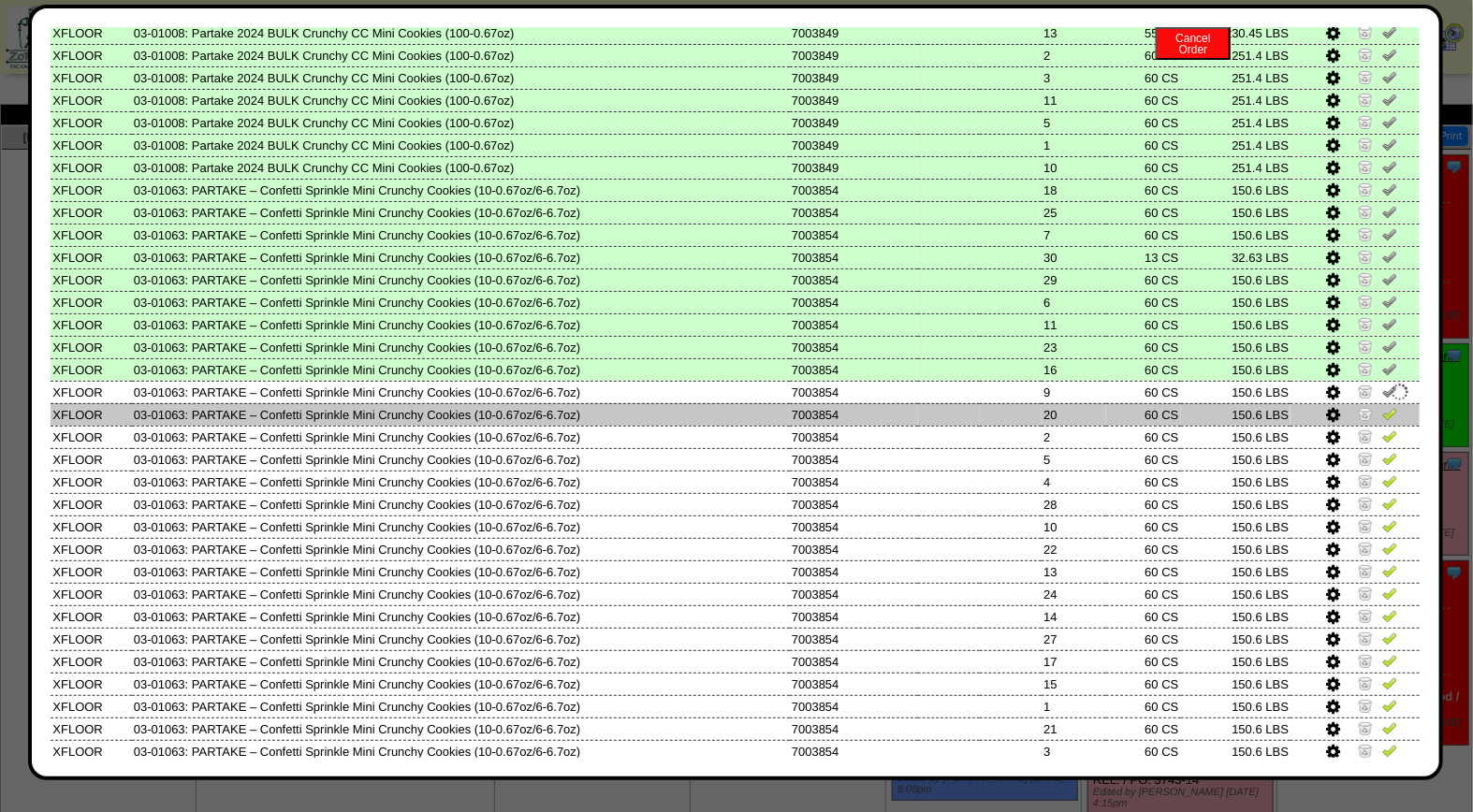
click at [1382, 406] on img at bounding box center [1390, 414] width 15 height 15
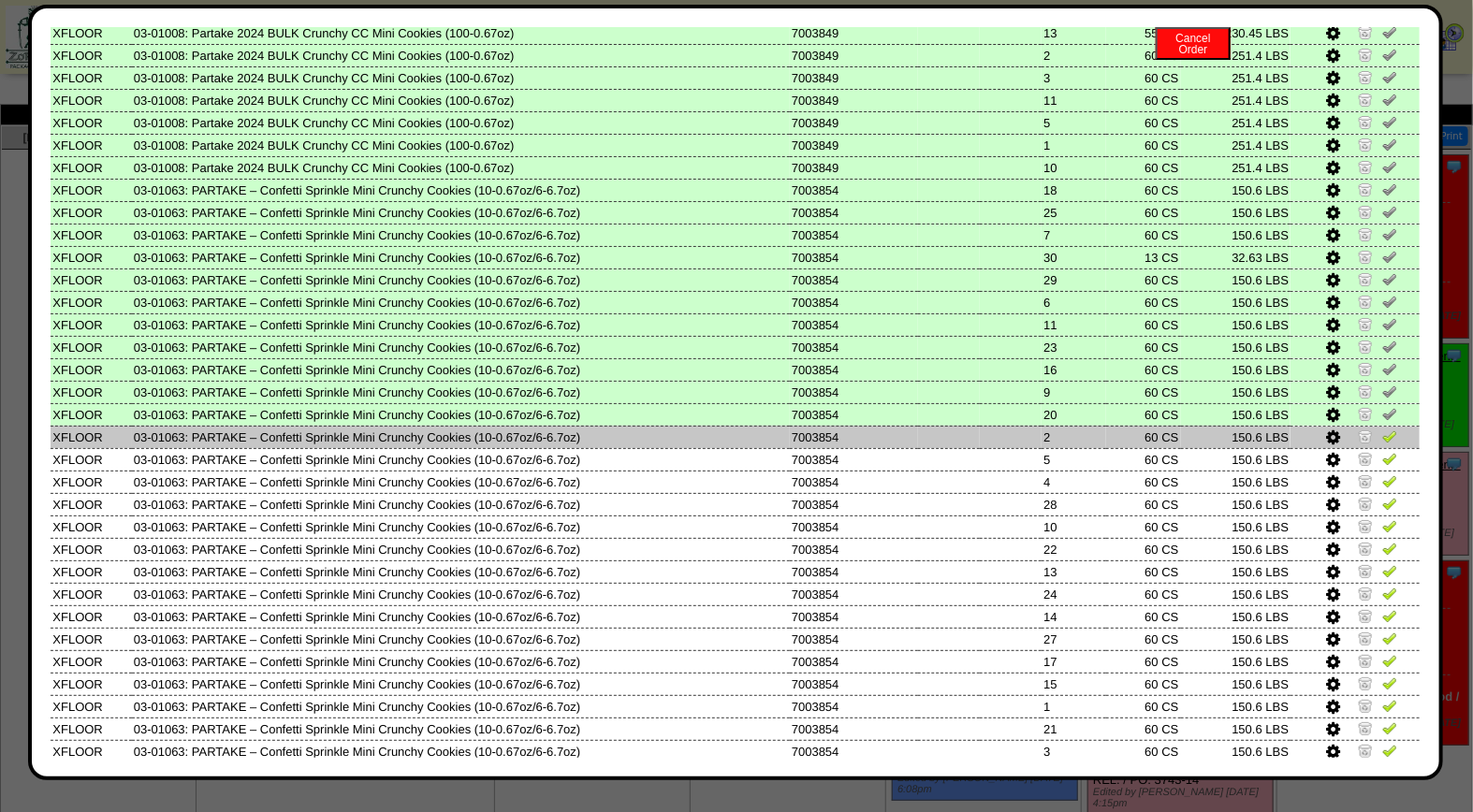
click at [1382, 428] on img at bounding box center [1390, 436] width 15 height 15
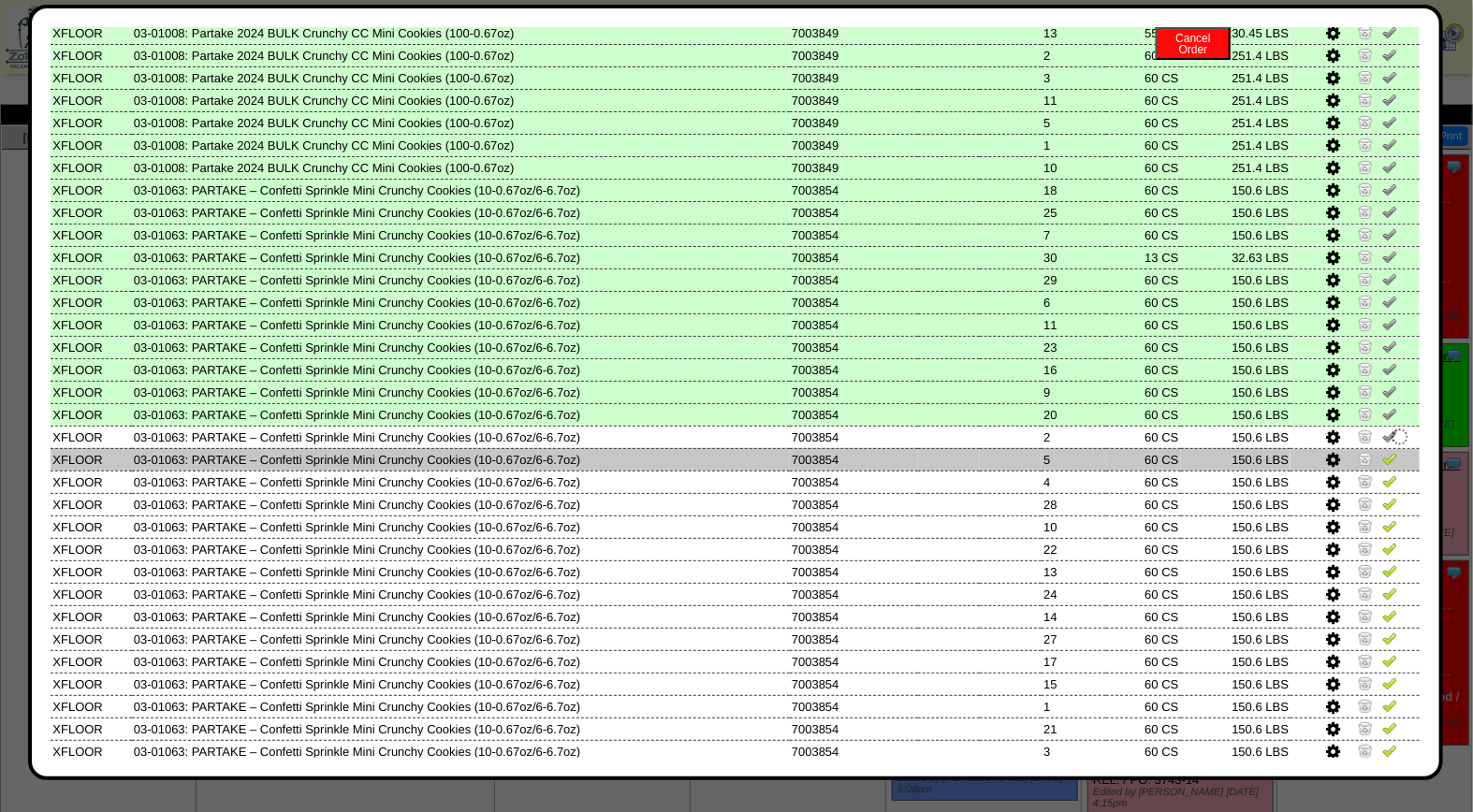
click at [1382, 451] on img at bounding box center [1390, 458] width 15 height 15
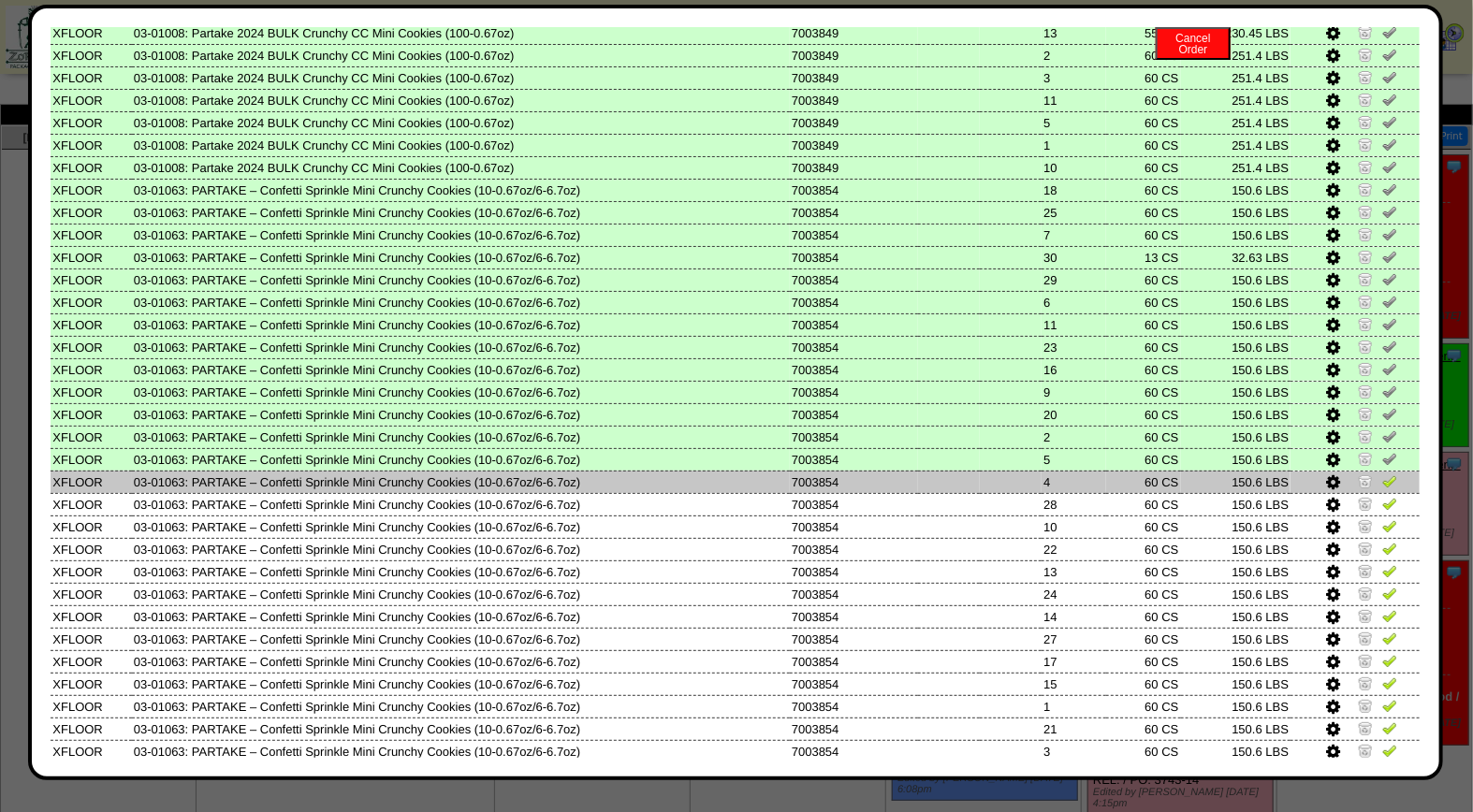
click at [1382, 474] on img at bounding box center [1390, 481] width 15 height 15
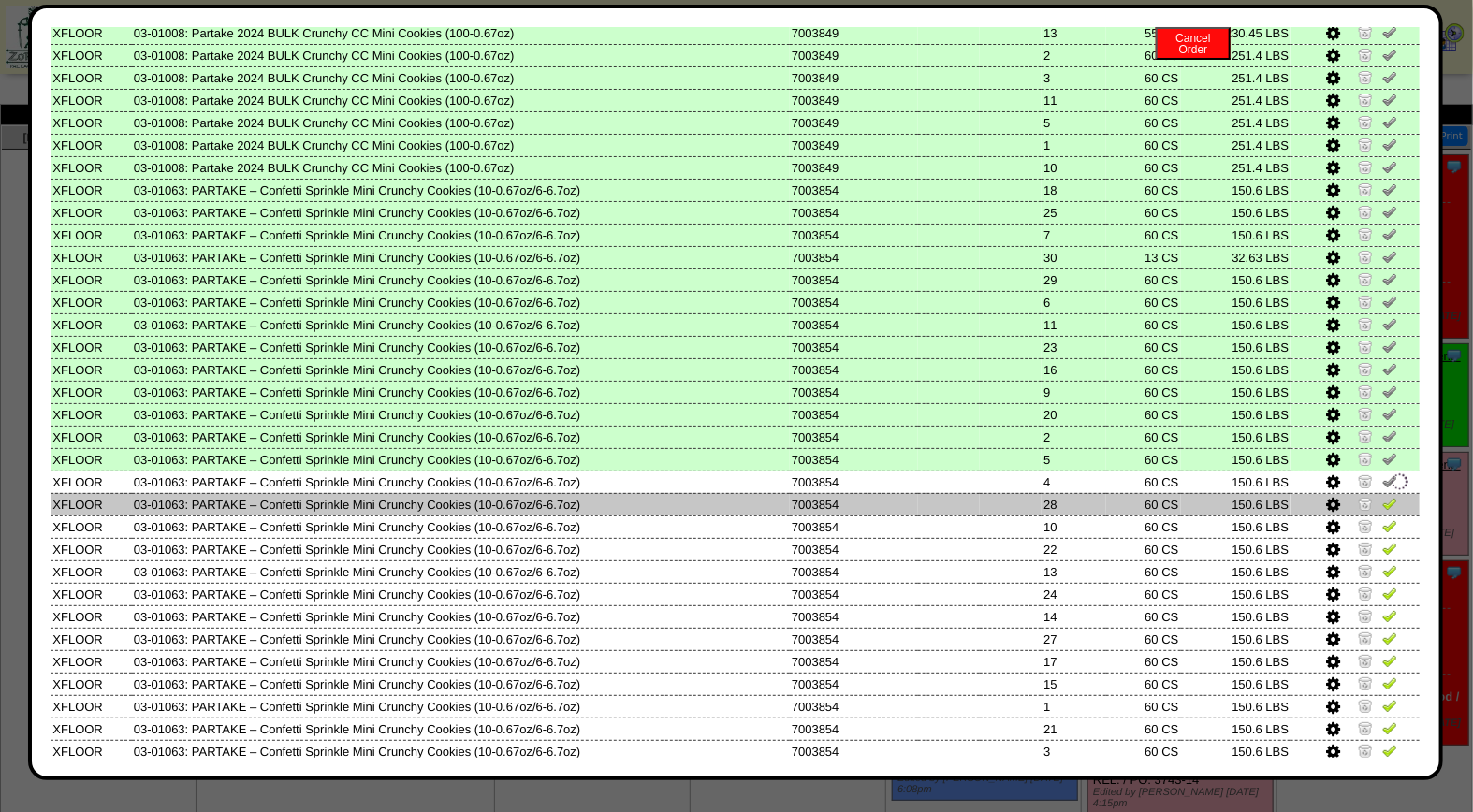
click at [1382, 496] on img at bounding box center [1390, 504] width 15 height 15
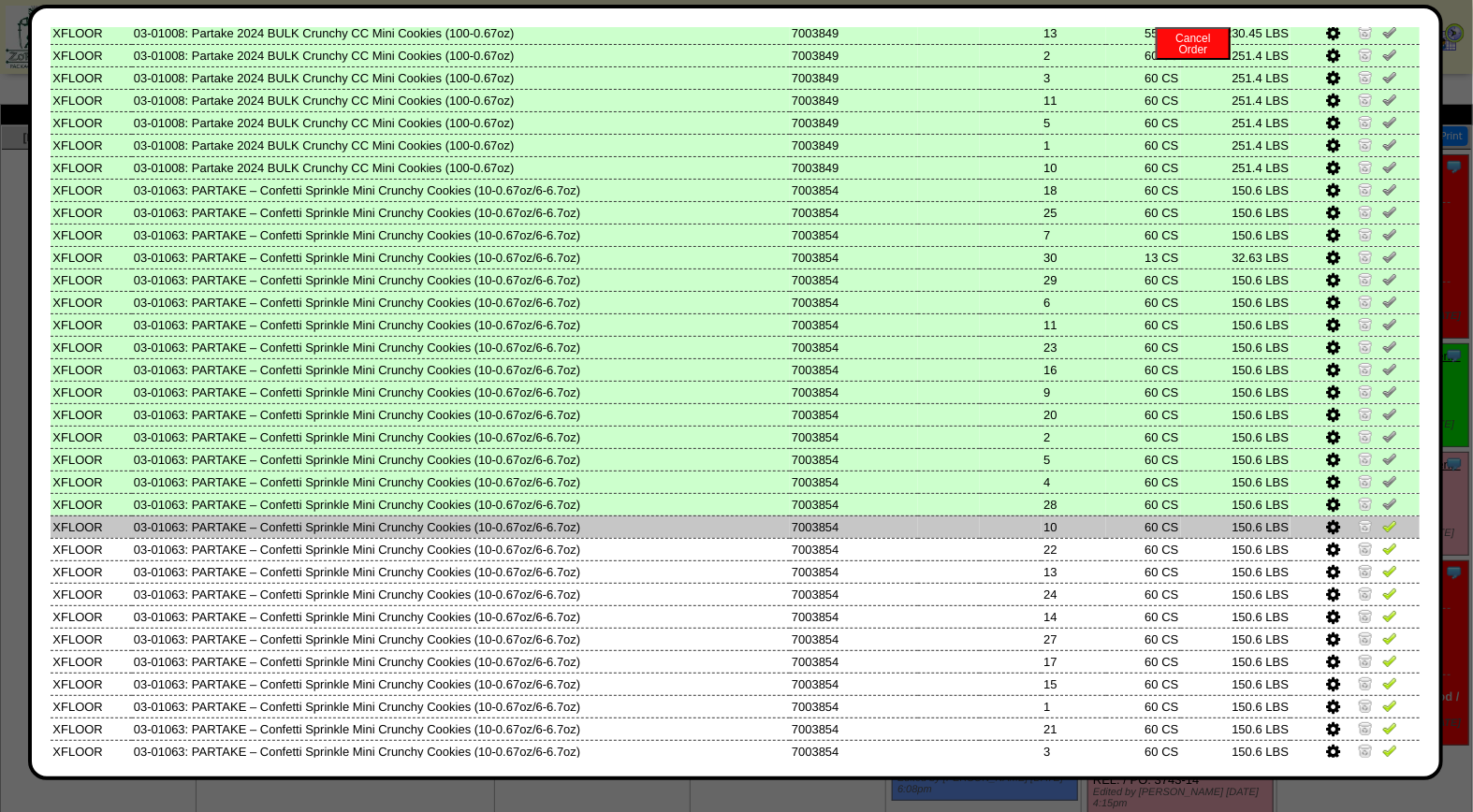
click at [1382, 518] on img at bounding box center [1390, 526] width 15 height 15
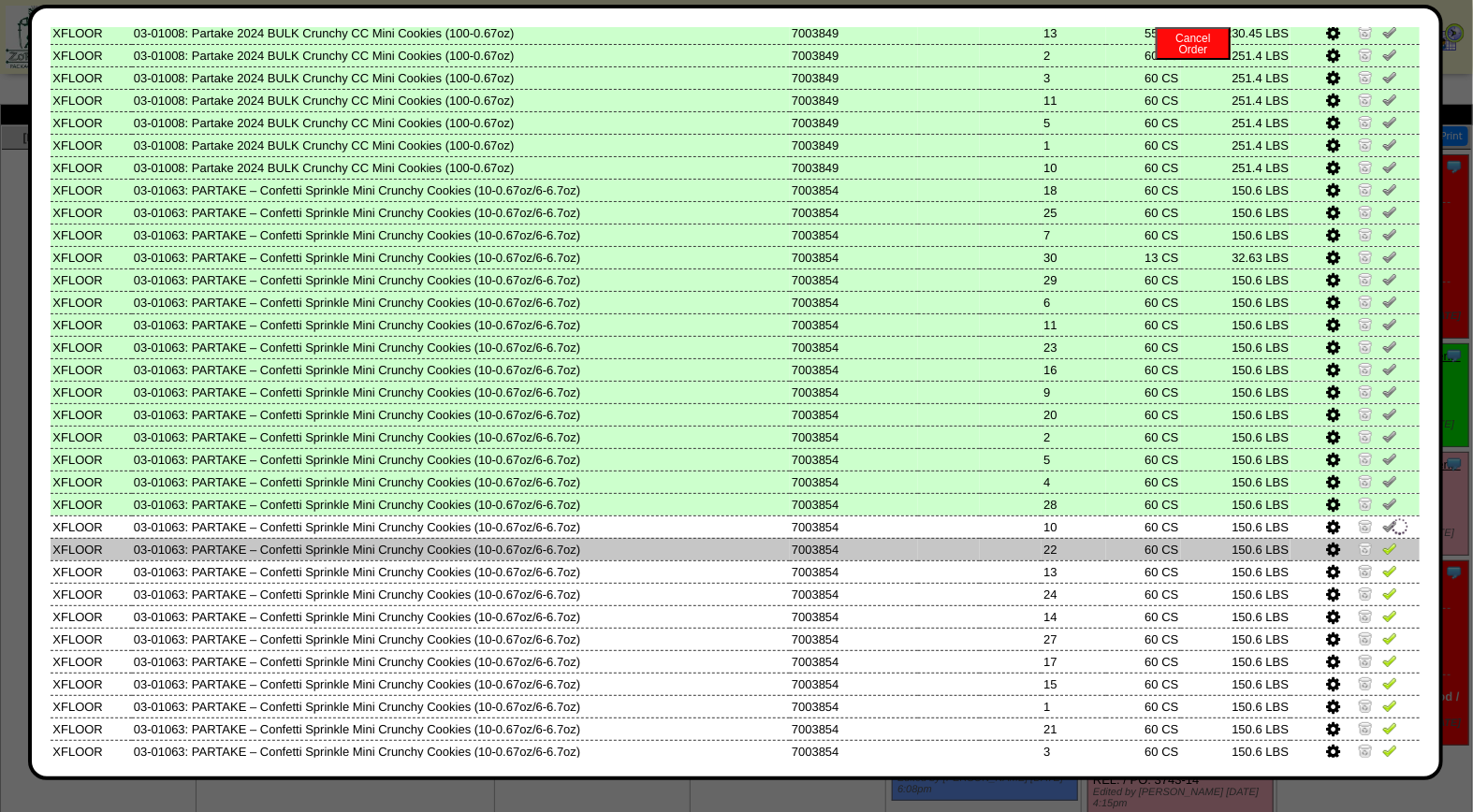
click at [1382, 541] on img at bounding box center [1390, 548] width 15 height 15
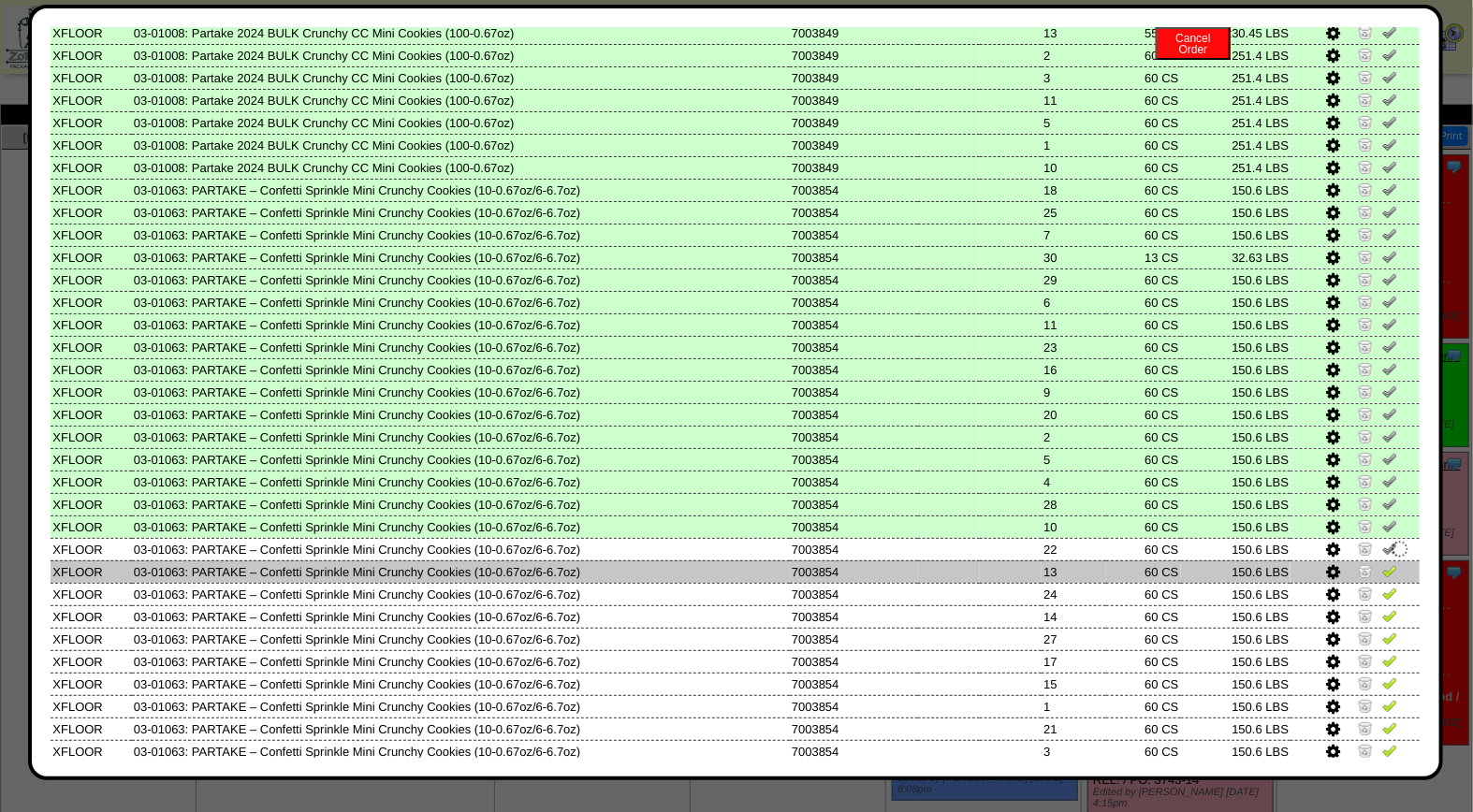
click at [1382, 563] on img at bounding box center [1390, 571] width 15 height 15
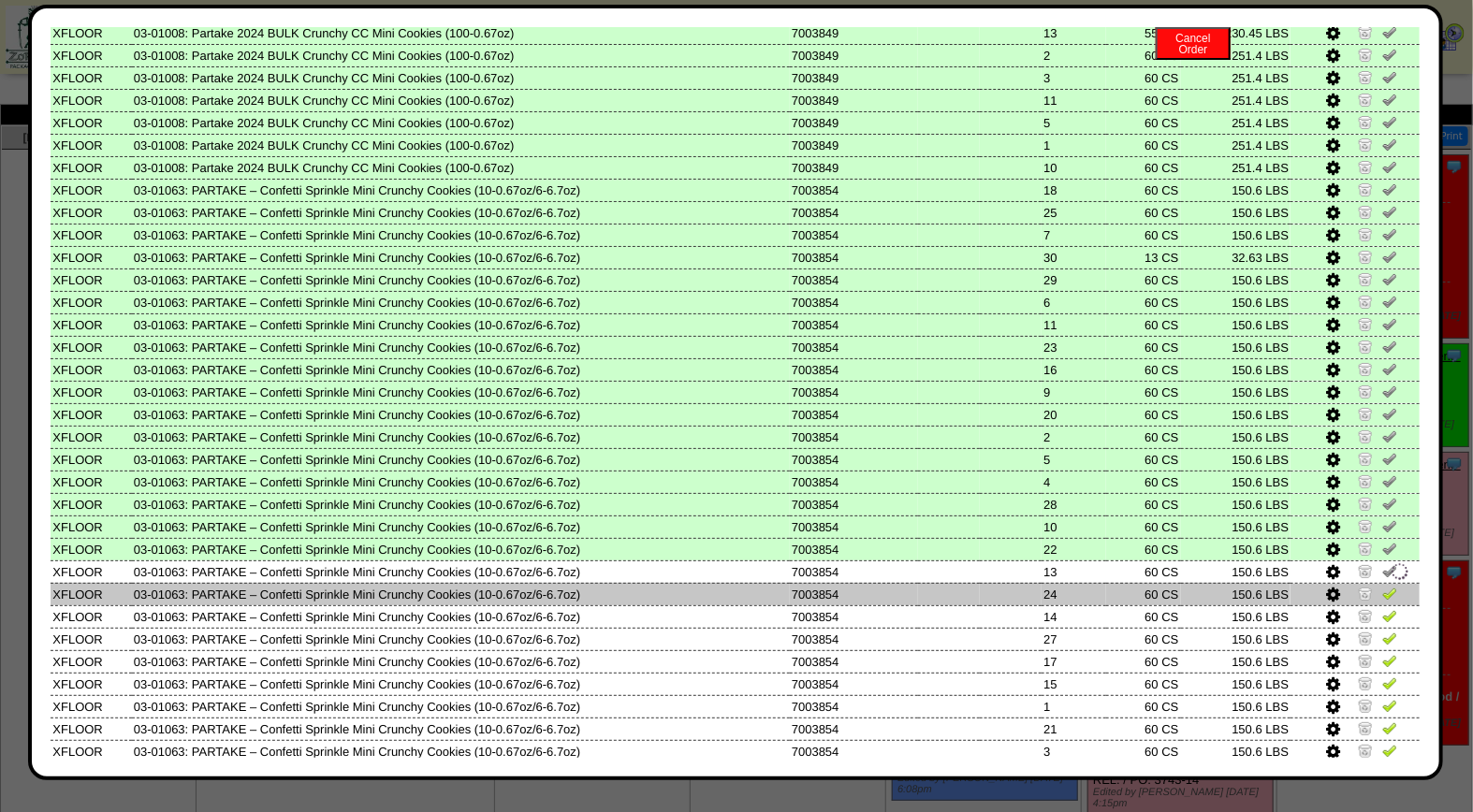
click at [1382, 586] on img at bounding box center [1390, 594] width 15 height 15
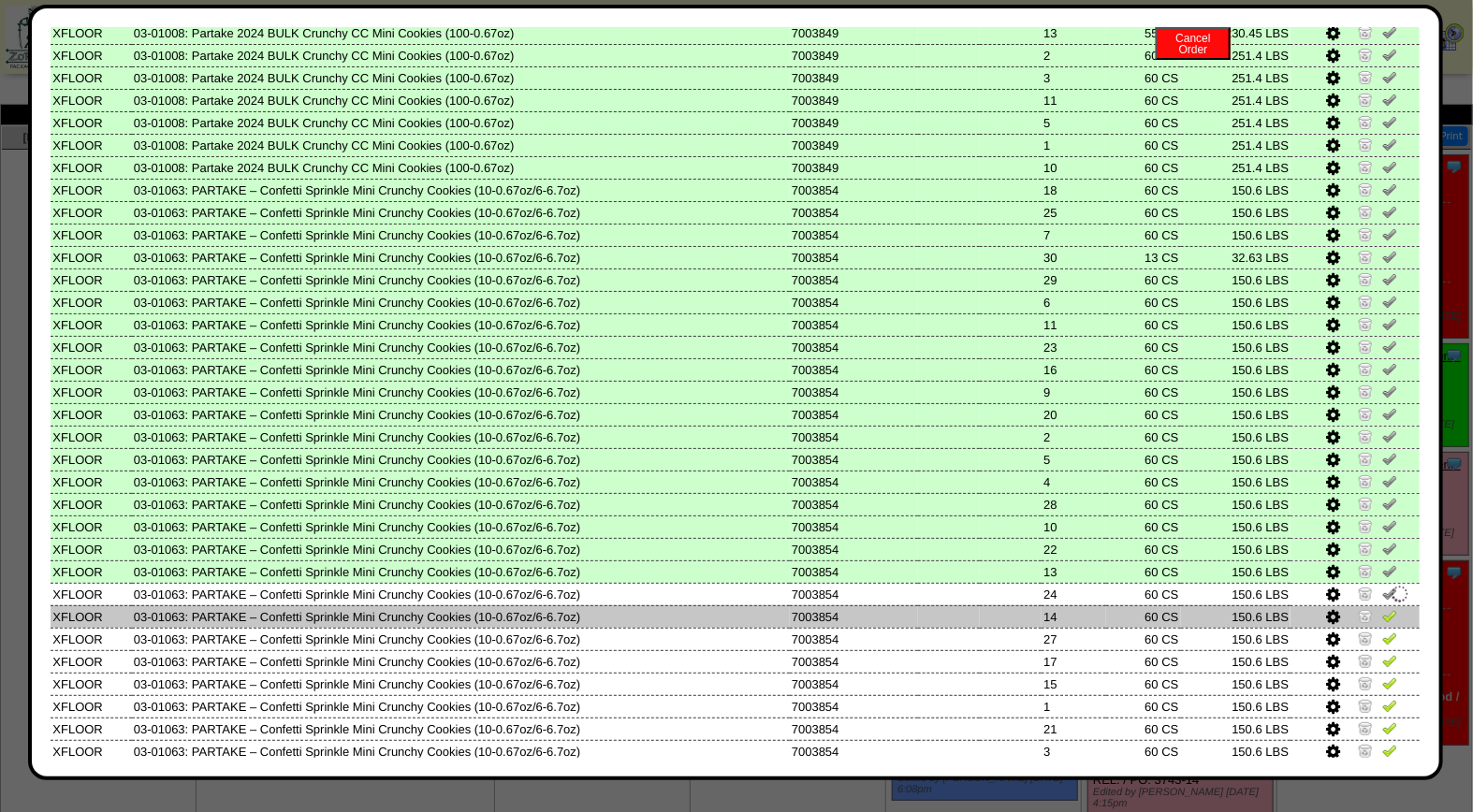
click at [1382, 608] on img at bounding box center [1390, 615] width 15 height 15
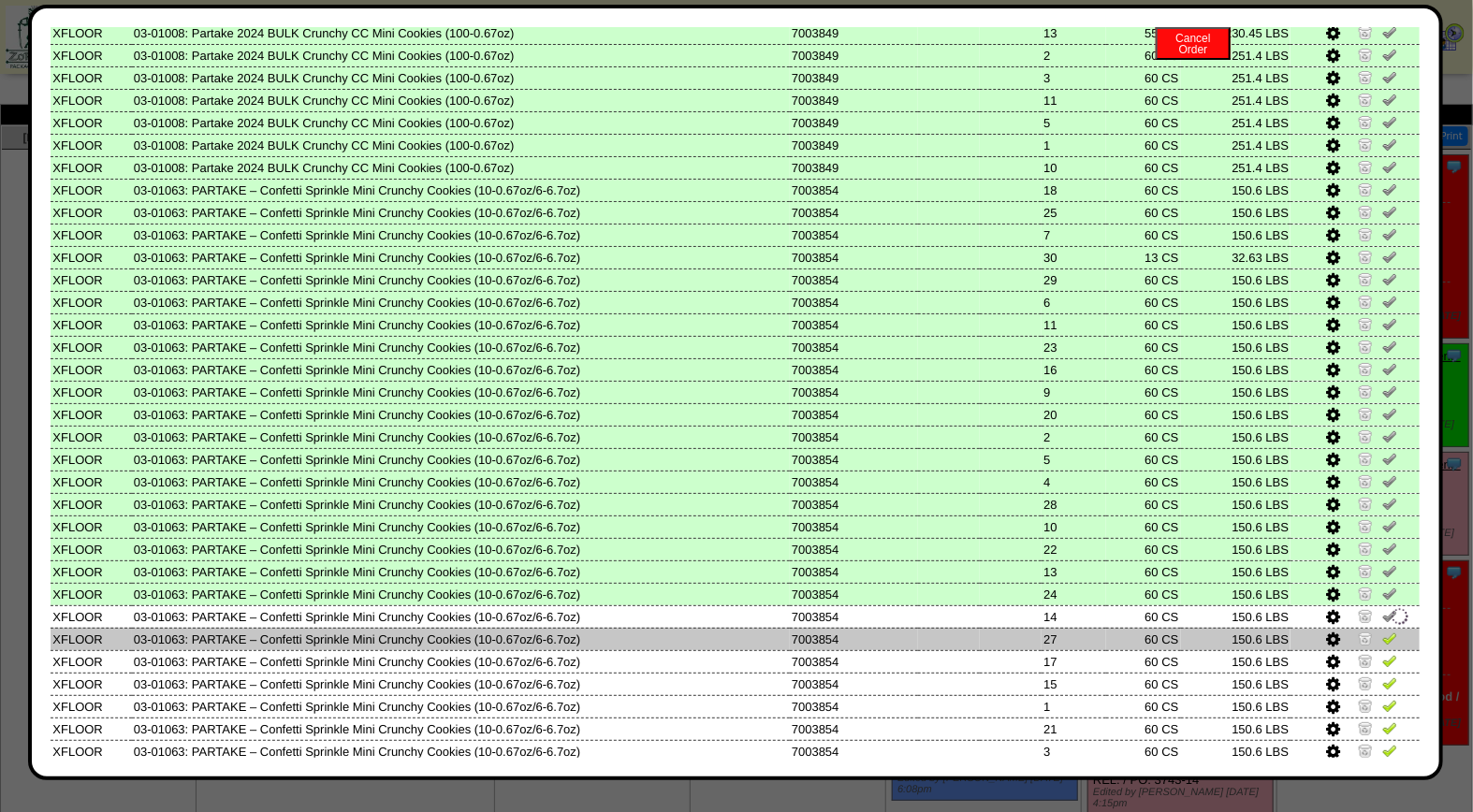
click at [1382, 631] on img at bounding box center [1390, 638] width 15 height 15
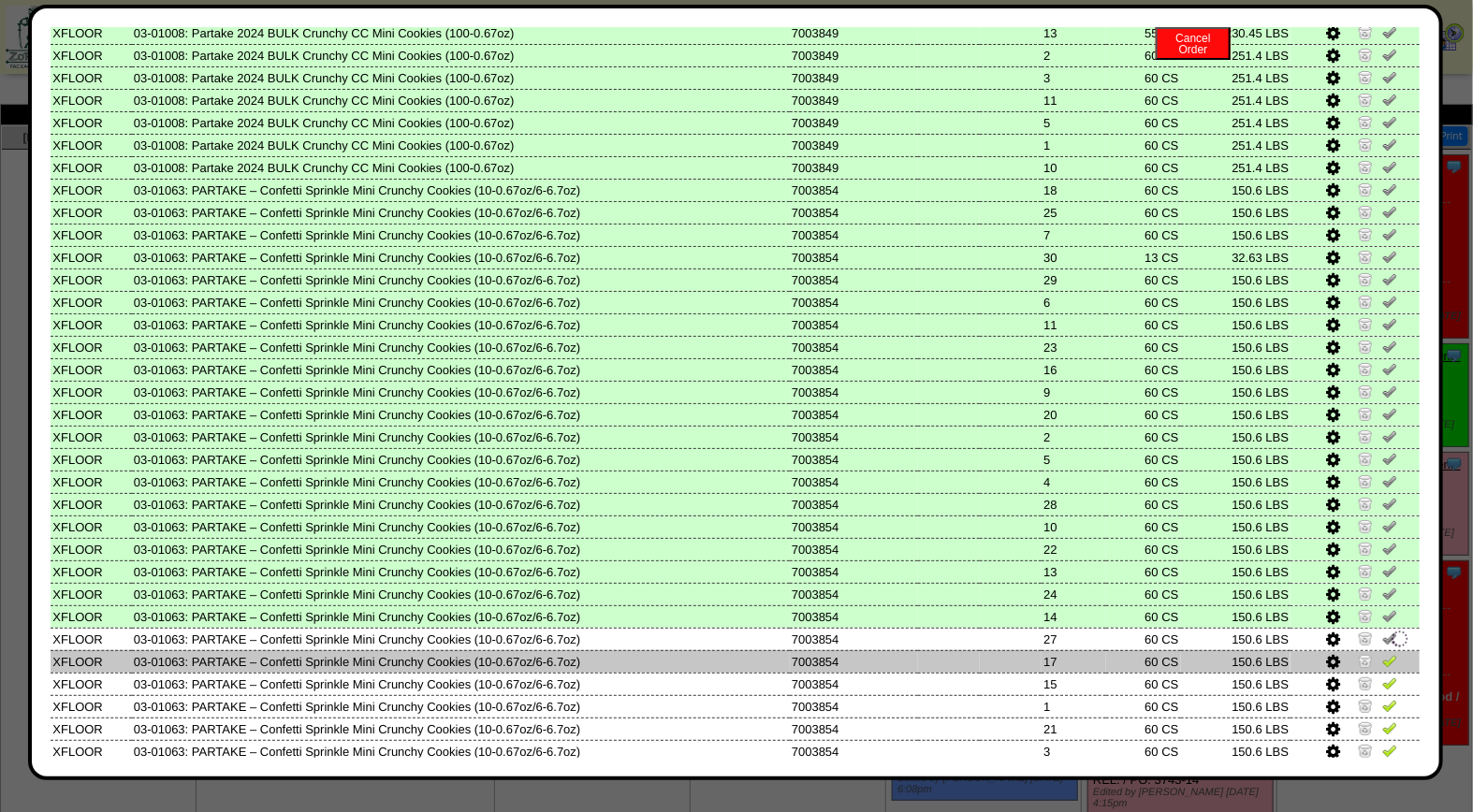
click at [1382, 653] on img at bounding box center [1390, 661] width 15 height 15
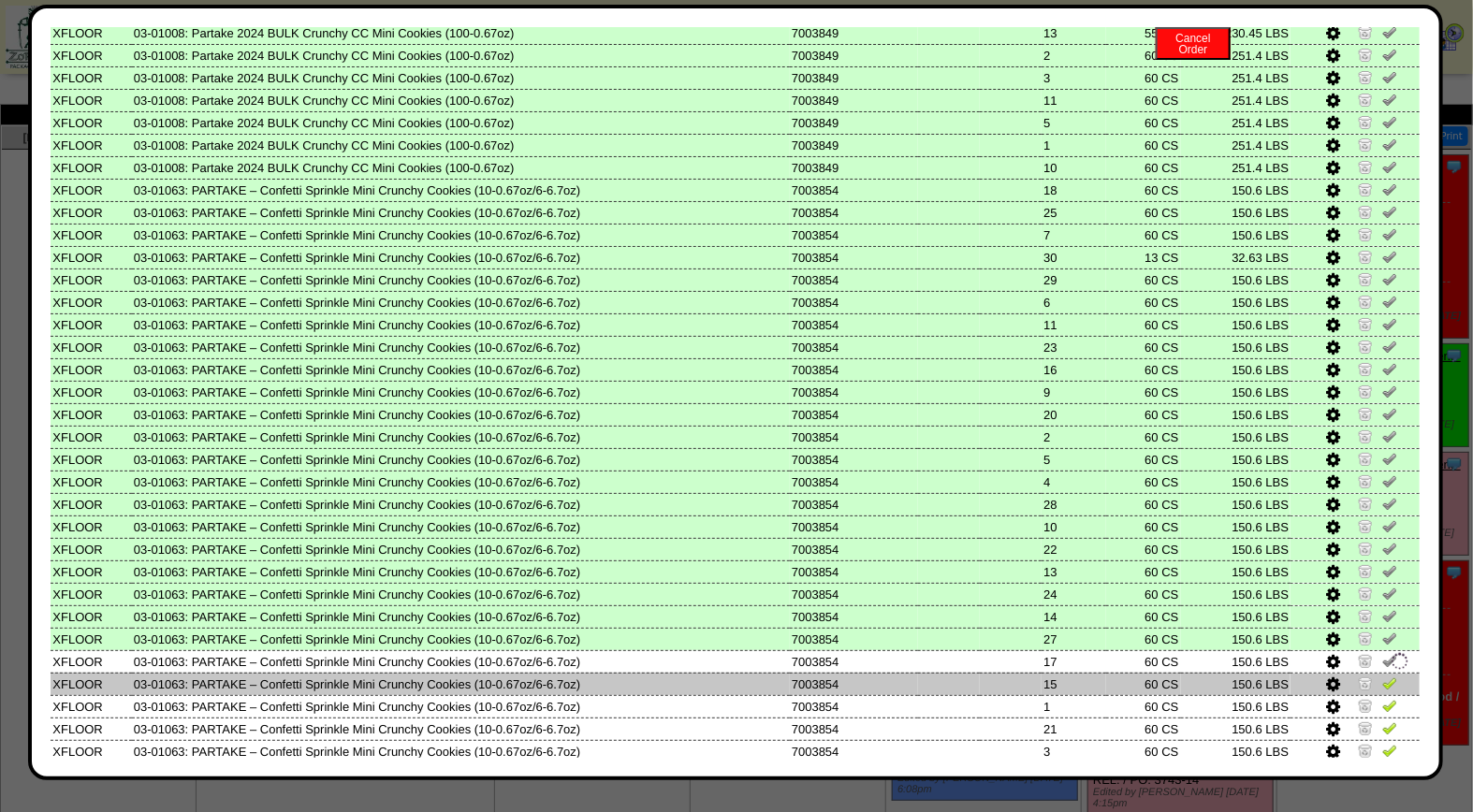
click at [1382, 676] on img at bounding box center [1390, 683] width 15 height 15
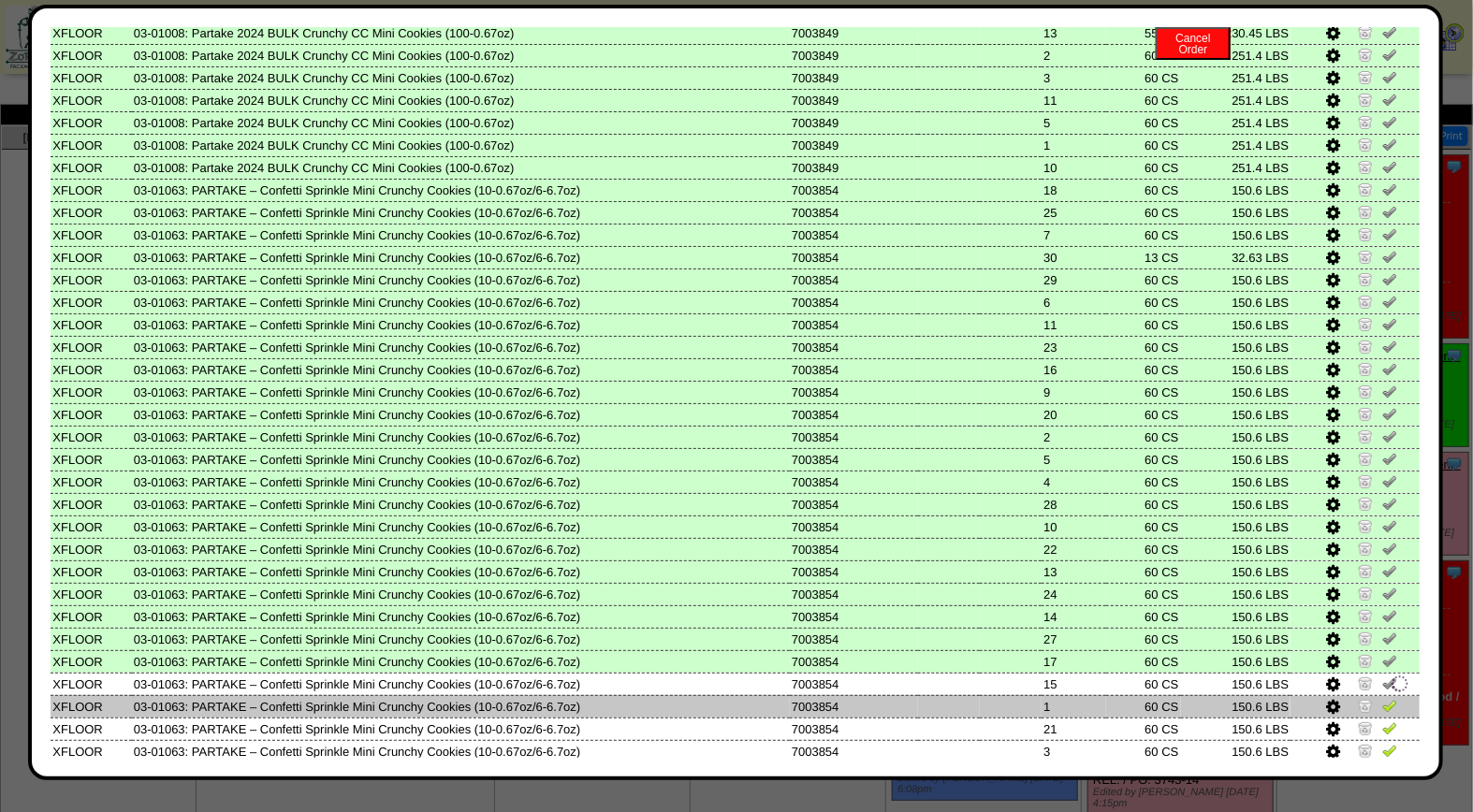
click at [1382, 701] on link at bounding box center [1390, 708] width 15 height 14
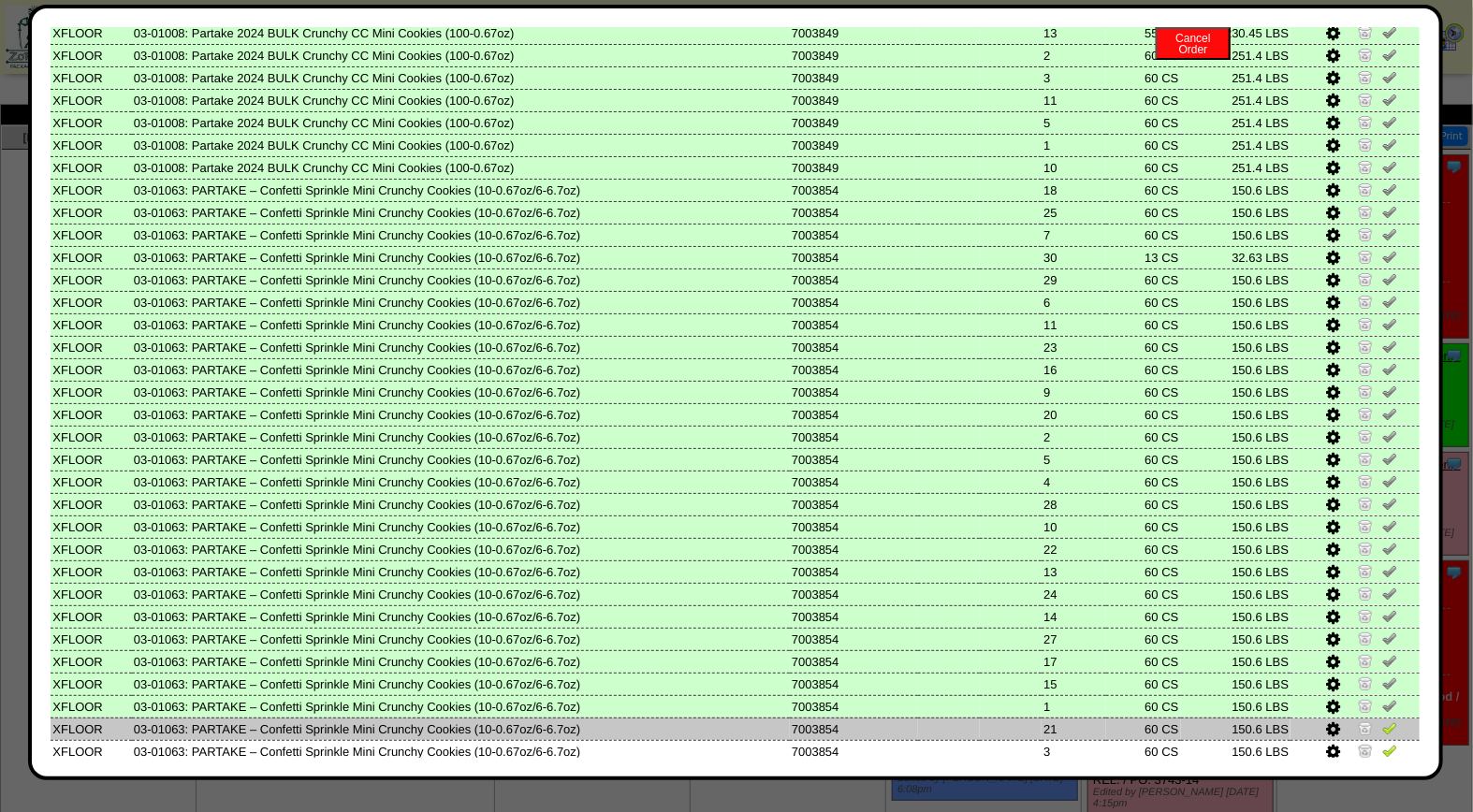
click at [1382, 724] on link at bounding box center [1390, 731] width 15 height 14
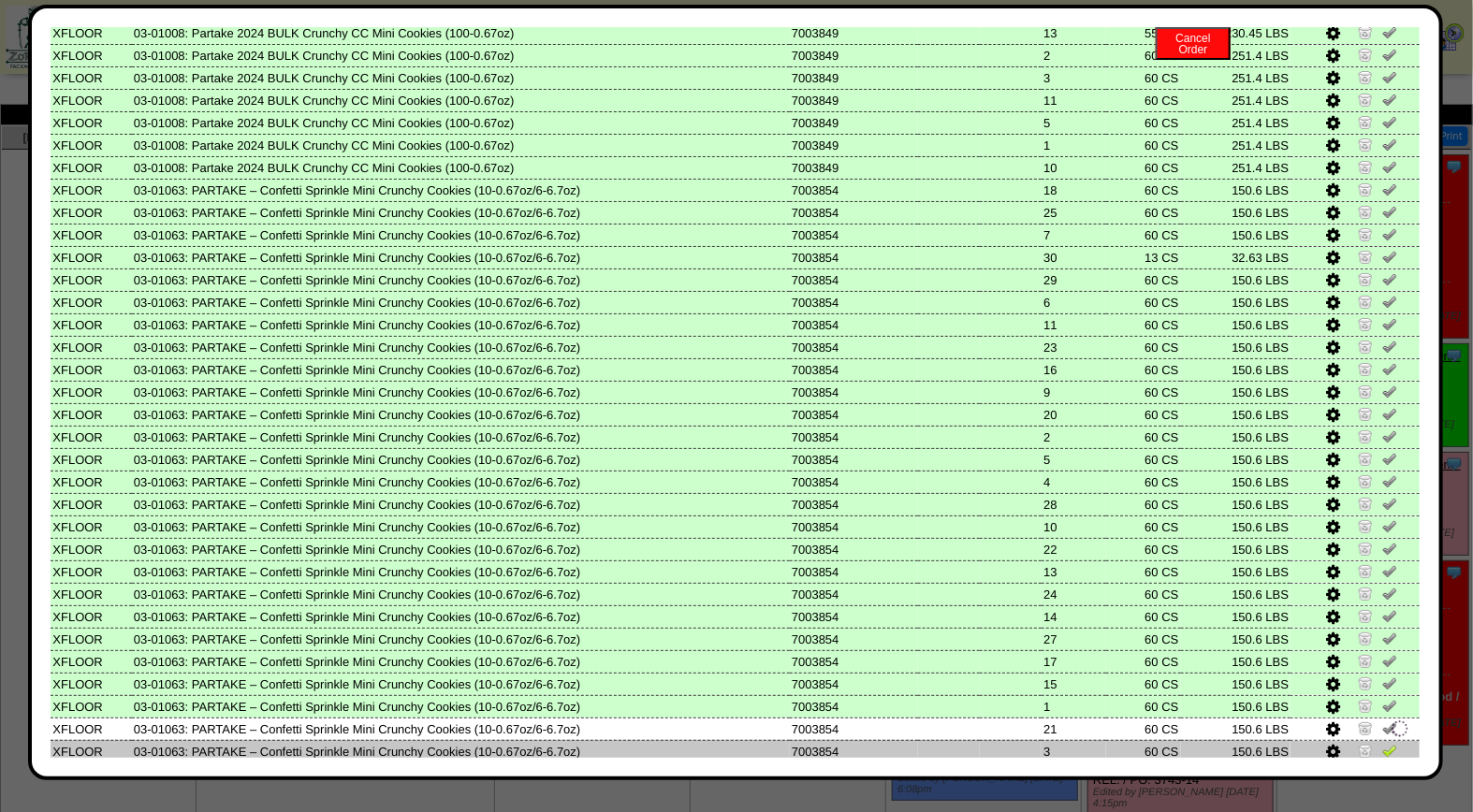
click at [1382, 743] on img at bounding box center [1390, 751] width 15 height 15
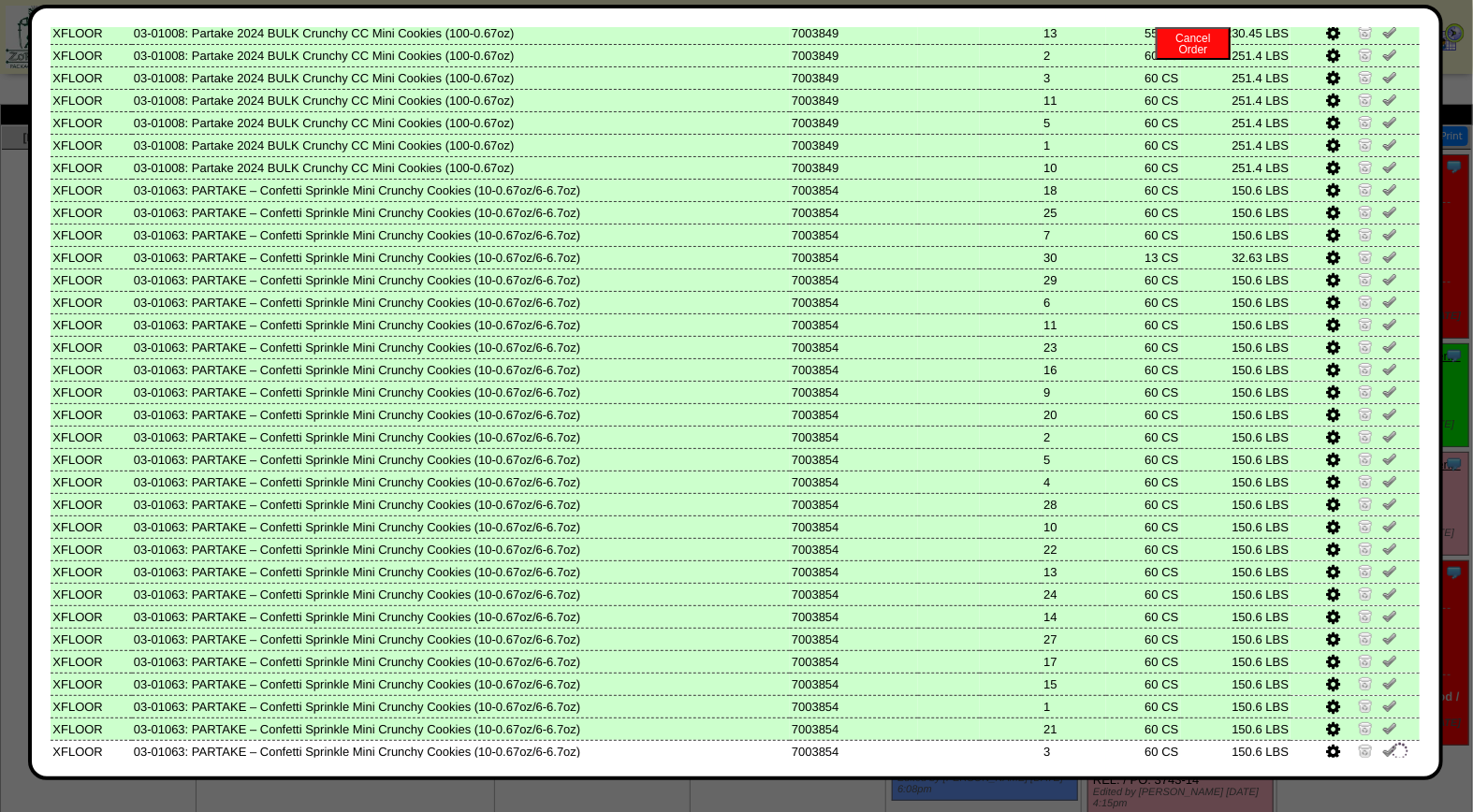
click at [1382, 766] on img at bounding box center [1390, 773] width 15 height 15
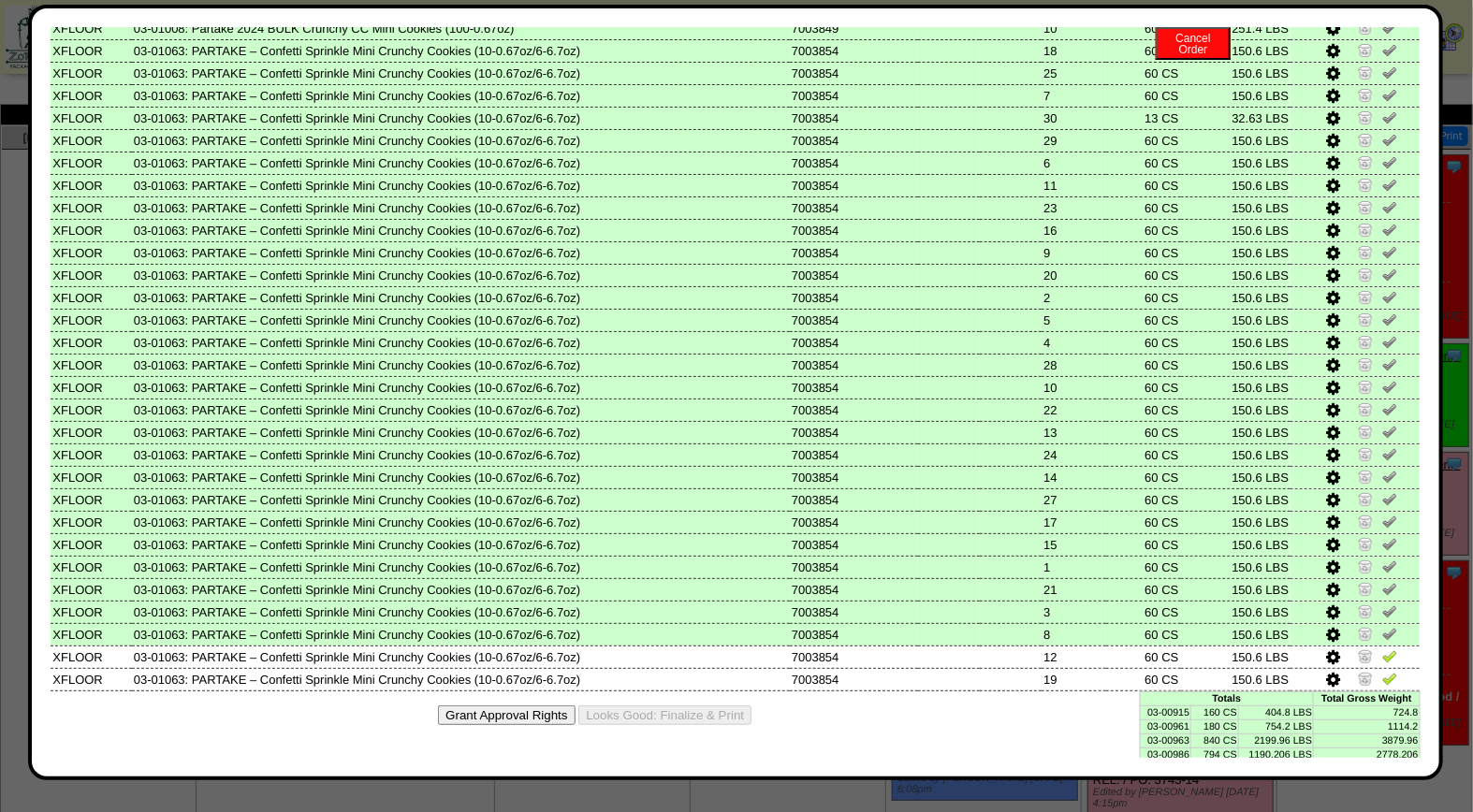
scroll to position [761, 0]
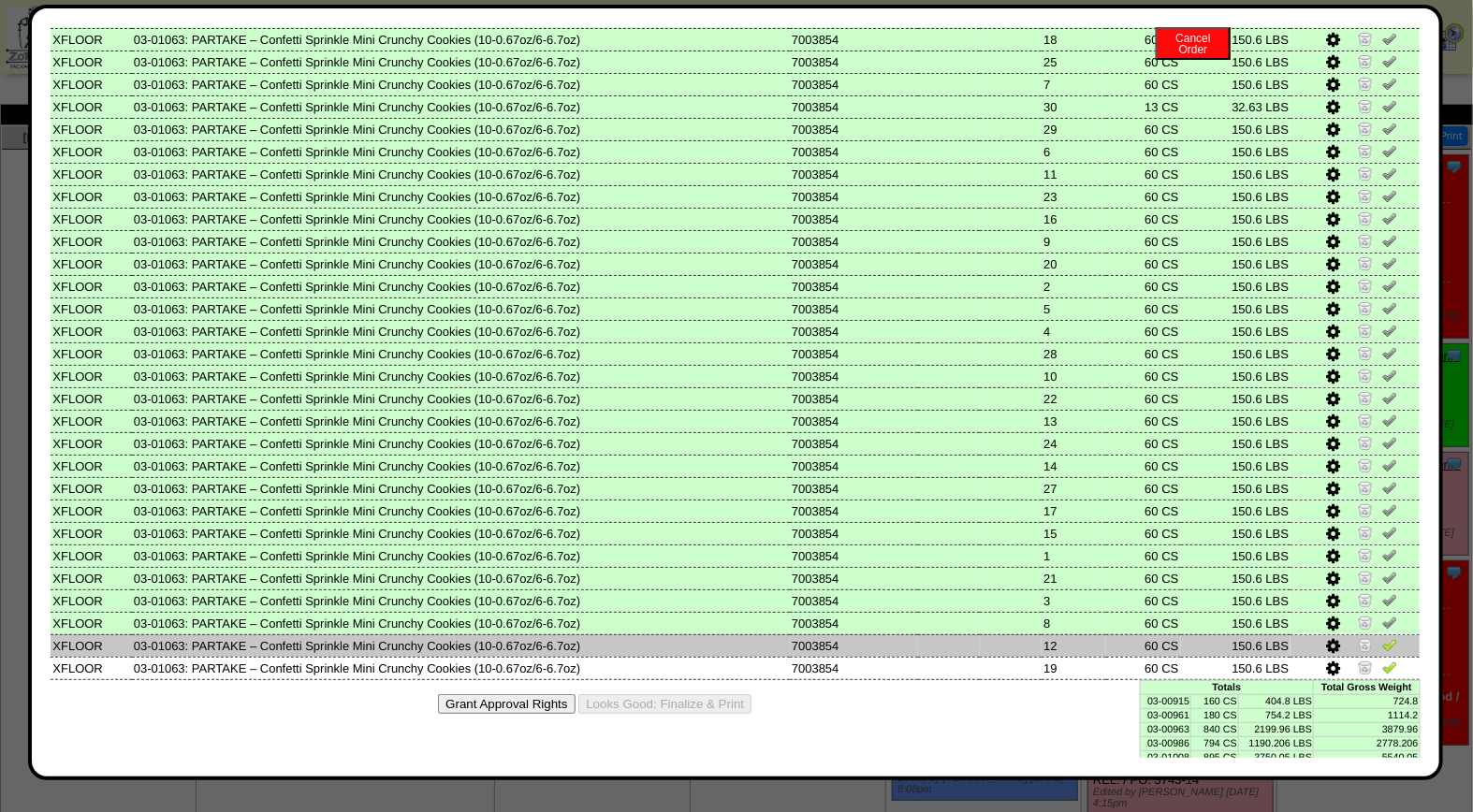
click at [1382, 641] on link at bounding box center [1390, 648] width 15 height 14
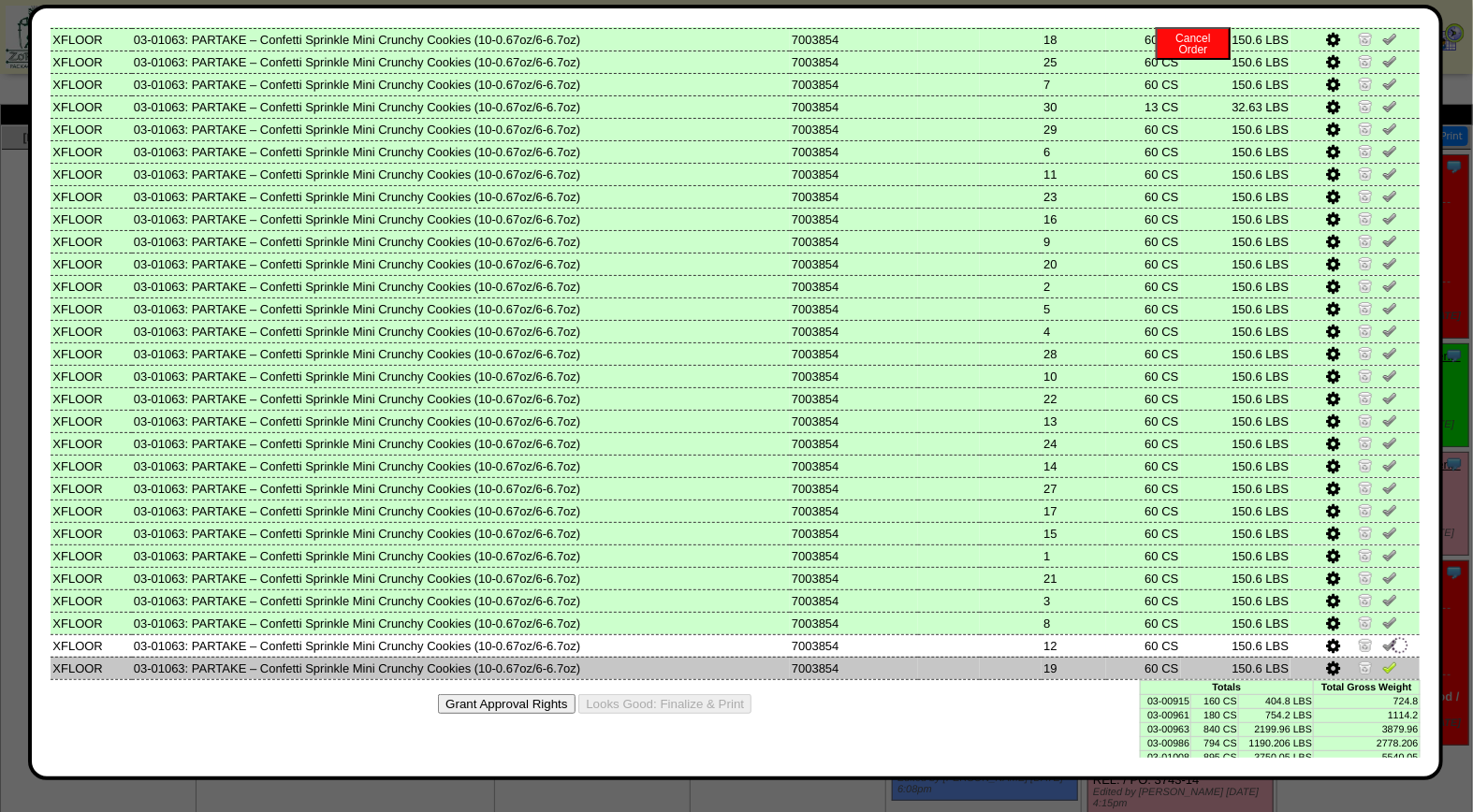
click at [1382, 660] on img at bounding box center [1390, 667] width 15 height 15
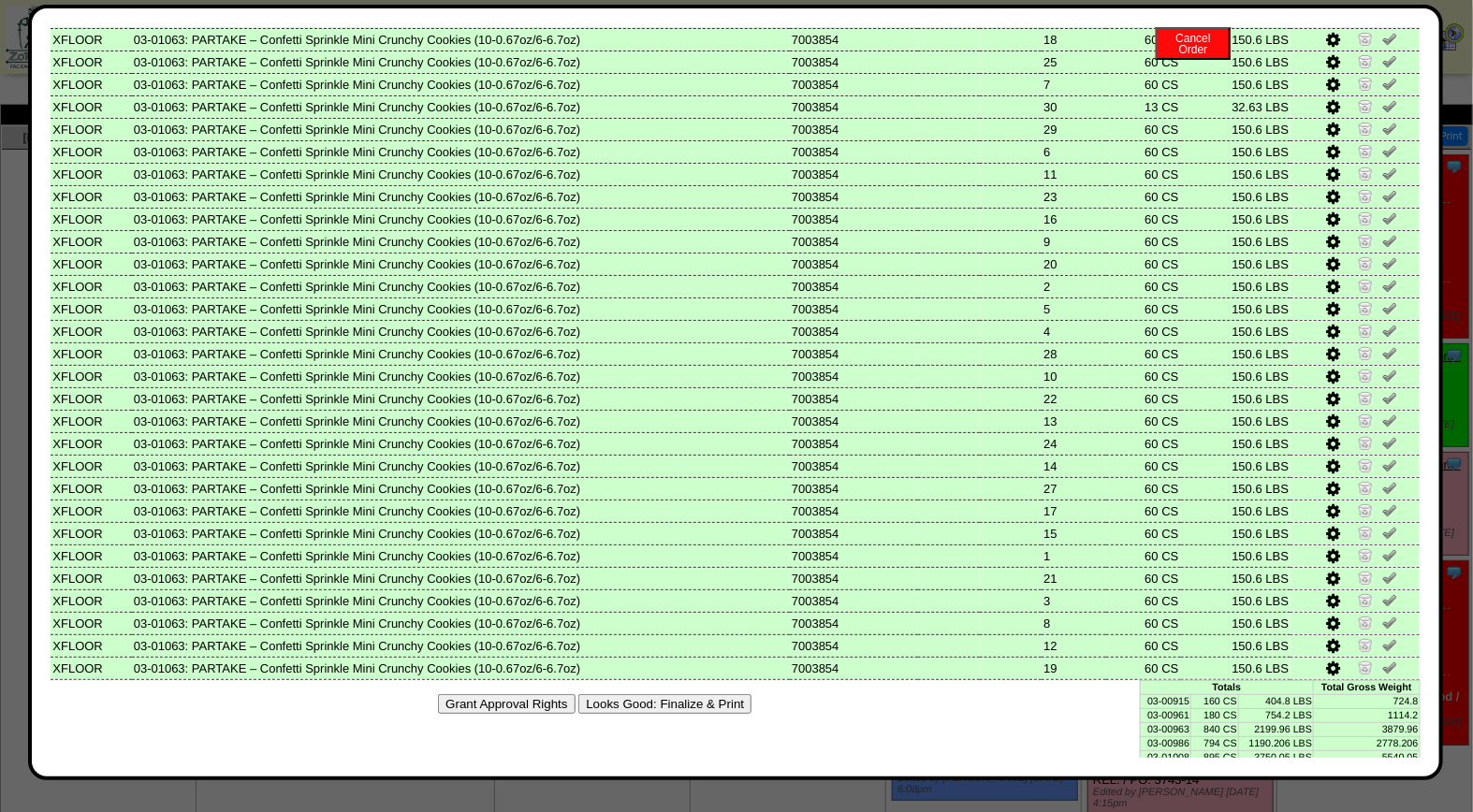
drag, startPoint x: 703, startPoint y: 680, endPoint x: 847, endPoint y: 184, distance: 516.5
click at [703, 694] on button "Looks Good: Finalize & Print" at bounding box center [665, 703] width 173 height 20
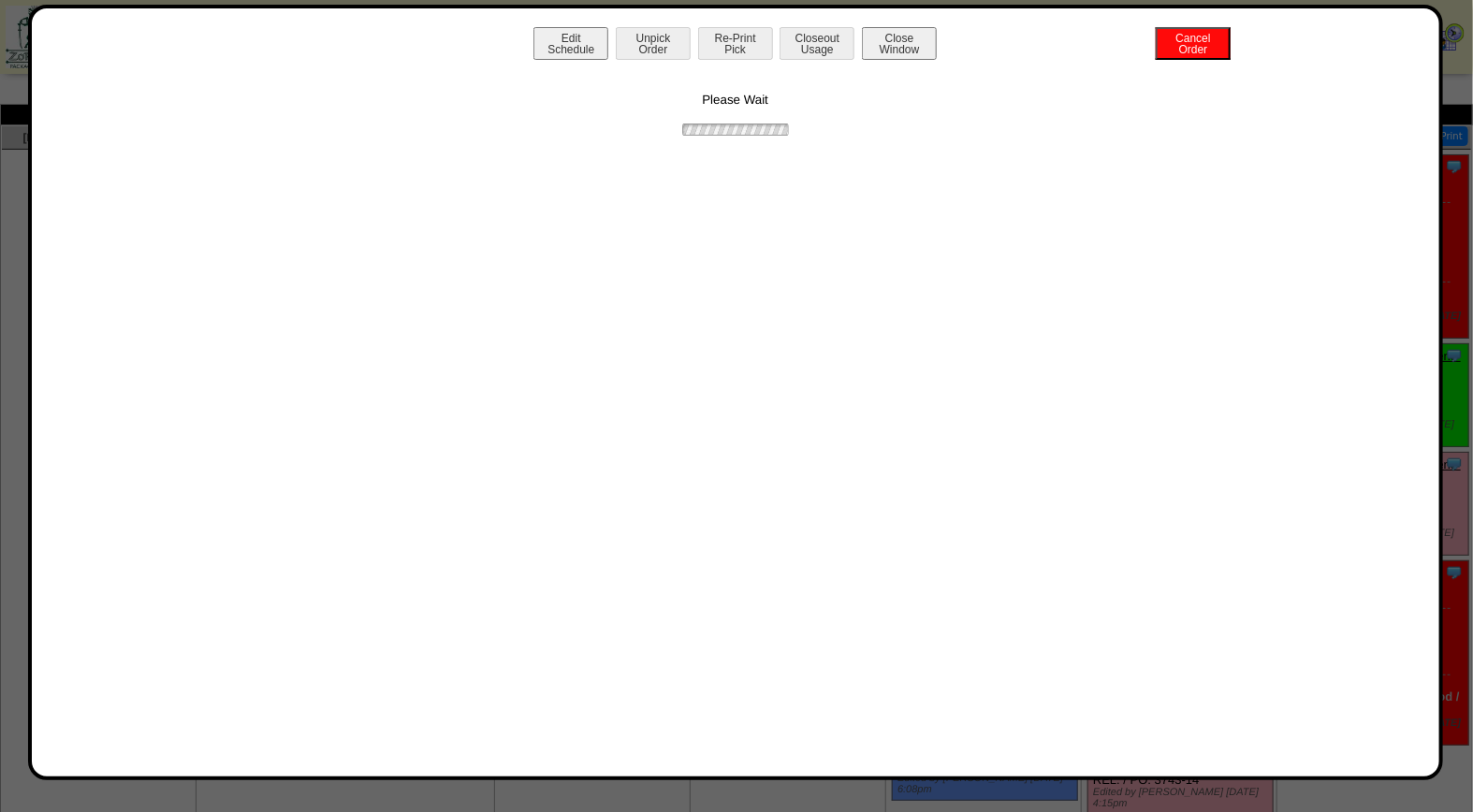
scroll to position [0, 0]
click at [722, 49] on button "Print BOL" at bounding box center [735, 43] width 75 height 33
